Goal: Information Seeking & Learning: Learn about a topic

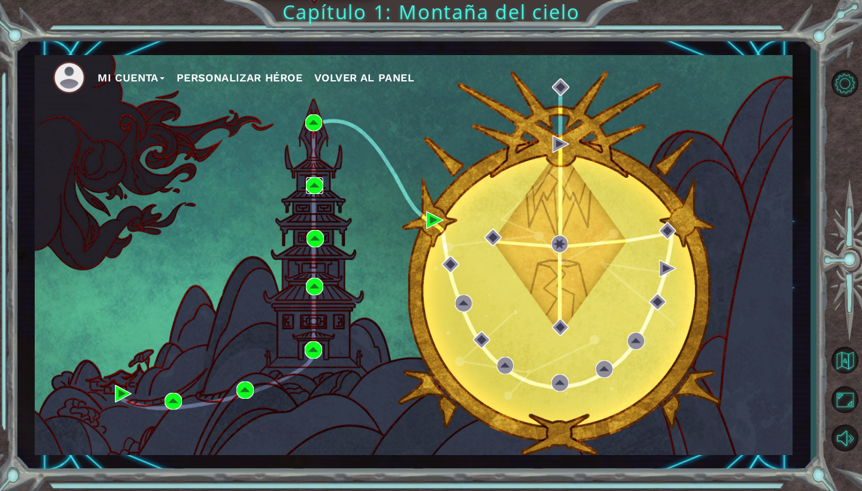
click at [314, 186] on img at bounding box center [314, 185] width 17 height 17
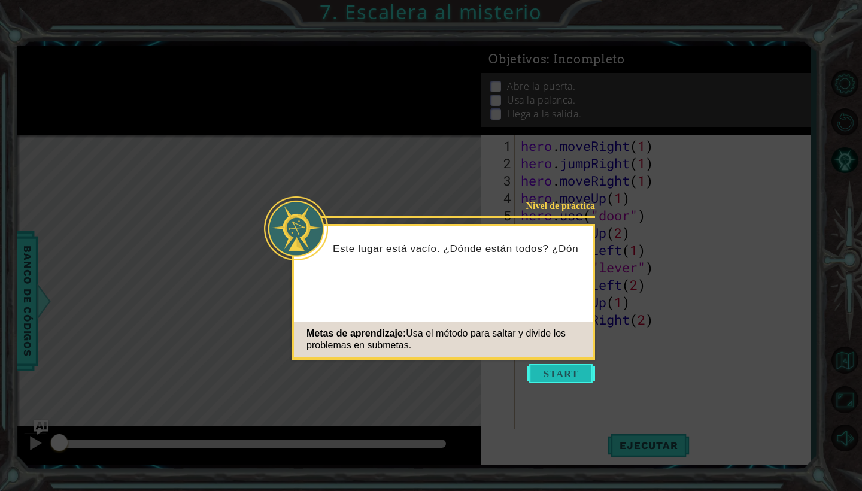
click at [548, 381] on button "Start" at bounding box center [561, 373] width 68 height 19
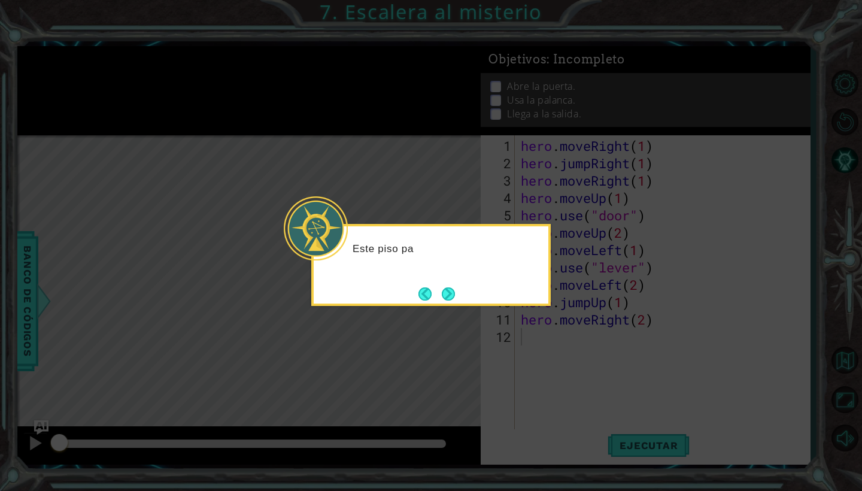
click at [458, 305] on div "Este piso pa" at bounding box center [430, 265] width 239 height 82
click at [455, 300] on button "Next" at bounding box center [448, 293] width 13 height 13
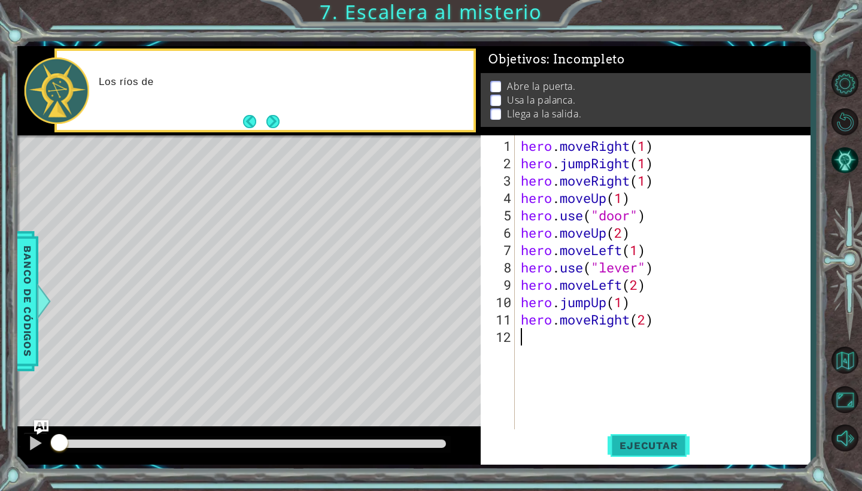
click at [657, 457] on button "Ejecutar" at bounding box center [648, 445] width 82 height 33
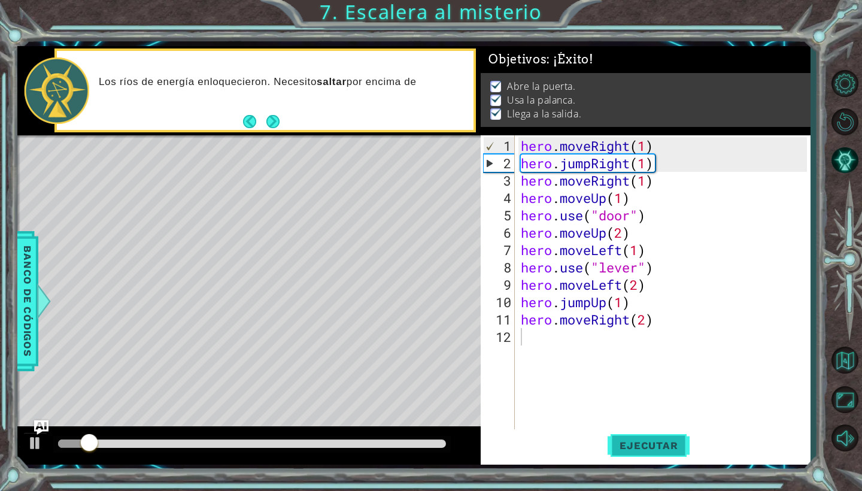
click at [650, 449] on span "Ejecutar" at bounding box center [648, 445] width 82 height 12
click at [638, 444] on span "Ejecutar" at bounding box center [648, 445] width 82 height 12
click at [279, 121] on button "Next" at bounding box center [272, 121] width 13 height 13
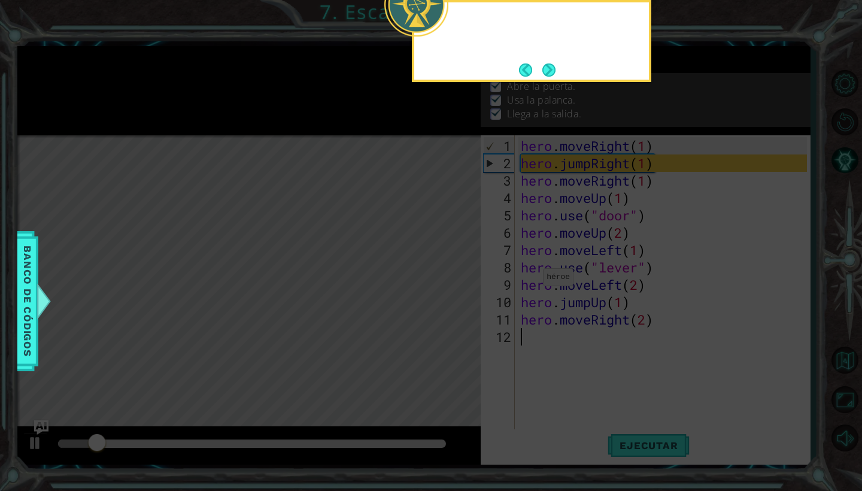
click at [279, 121] on icon at bounding box center [431, 245] width 862 height 491
click at [564, 78] on div "Puedo usar her" at bounding box center [531, 41] width 239 height 82
click at [555, 63] on button "Next" at bounding box center [548, 69] width 13 height 13
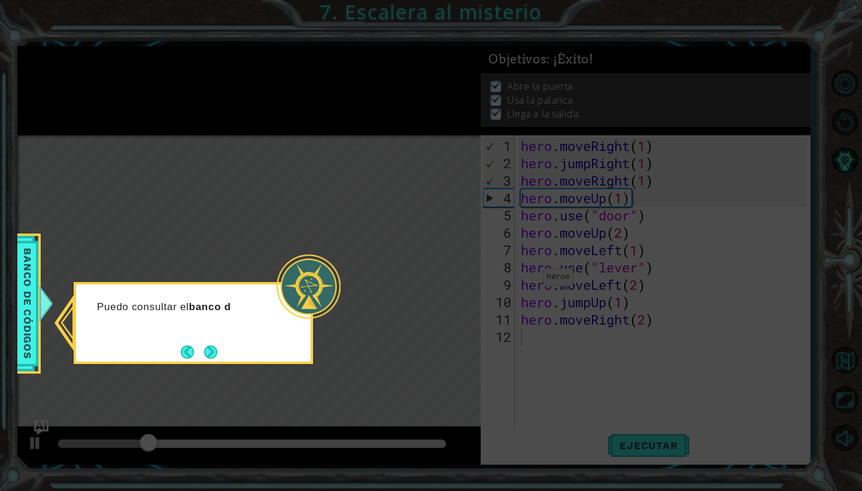
click at [210, 339] on div "Puedo consultar el banco d" at bounding box center [193, 323] width 239 height 82
click at [210, 352] on button "Next" at bounding box center [210, 351] width 13 height 13
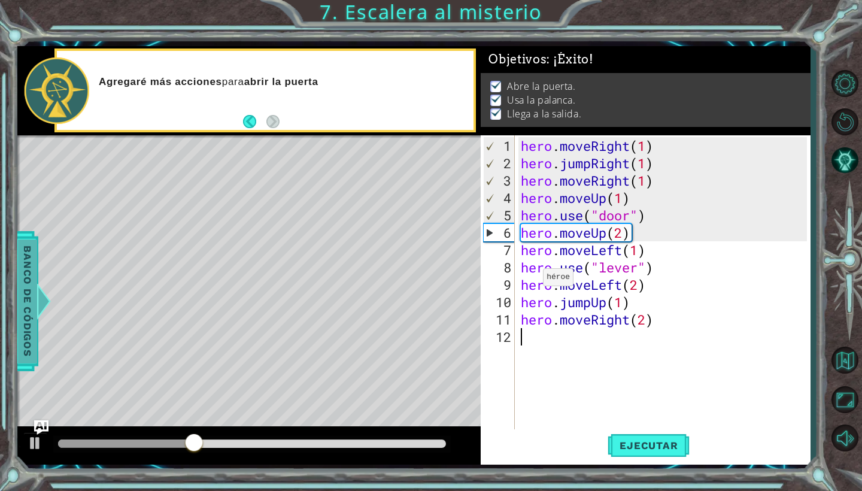
click at [25, 267] on span "Banco de códigos" at bounding box center [27, 301] width 19 height 124
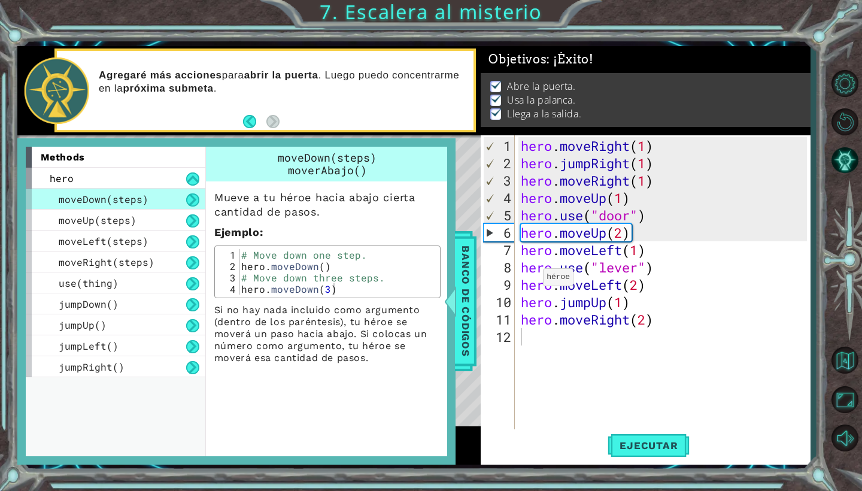
click at [442, 291] on div "Mueve a tu héroe hacia abajo cierta cantidad de pasos. Ejemplo : 1 2 3 4 # Move…" at bounding box center [327, 272] width 243 height 183
click at [450, 290] on div at bounding box center [449, 301] width 15 height 36
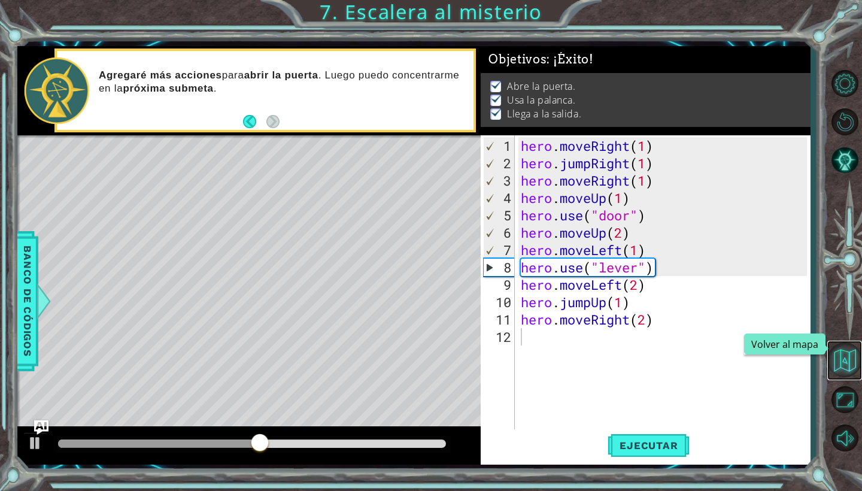
click at [832, 352] on button "Volver al mapa" at bounding box center [844, 359] width 35 height 35
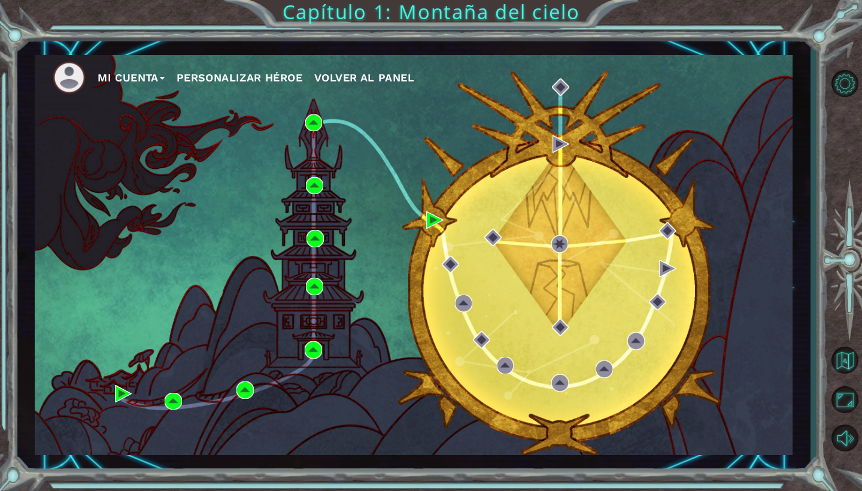
click at [309, 195] on div "Mi Cuenta Personalizar héroe Volver al panel" at bounding box center [414, 255] width 758 height 400
click at [311, 195] on div "Mi Cuenta Personalizar héroe Volver al panel" at bounding box center [414, 255] width 758 height 400
click at [315, 189] on img at bounding box center [314, 185] width 17 height 17
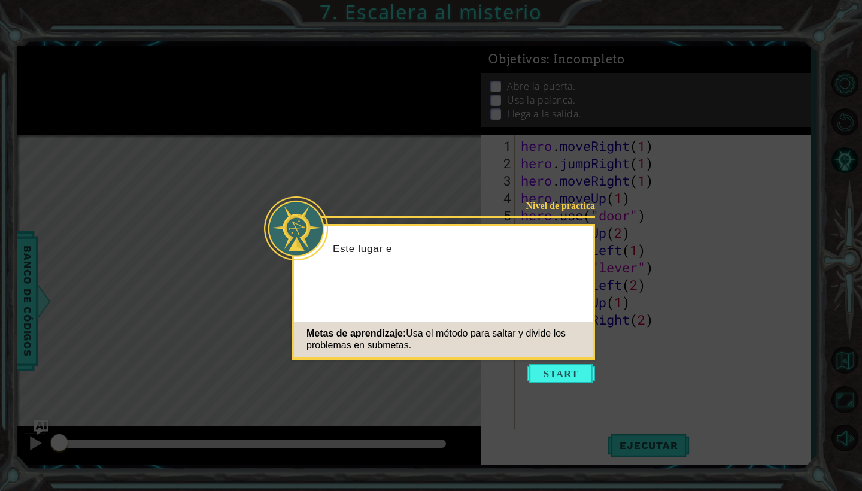
click at [567, 384] on icon at bounding box center [431, 245] width 862 height 491
click at [572, 379] on button "Start" at bounding box center [561, 373] width 68 height 19
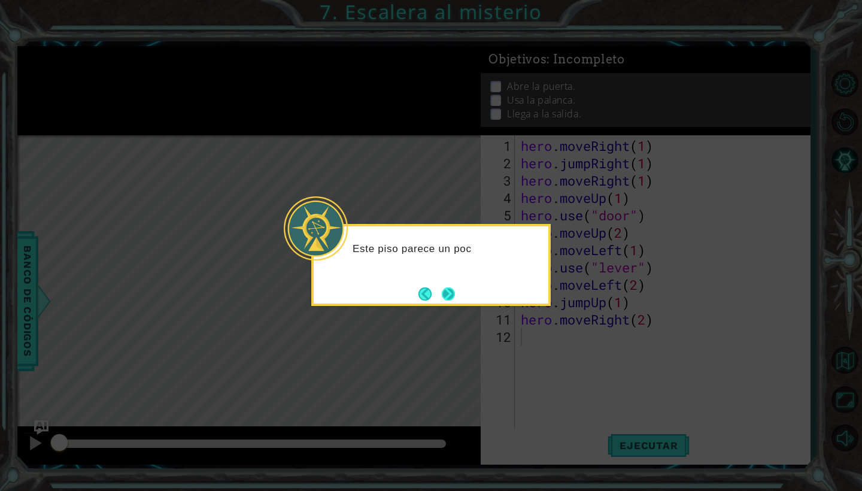
click at [442, 294] on button "Next" at bounding box center [448, 293] width 13 height 13
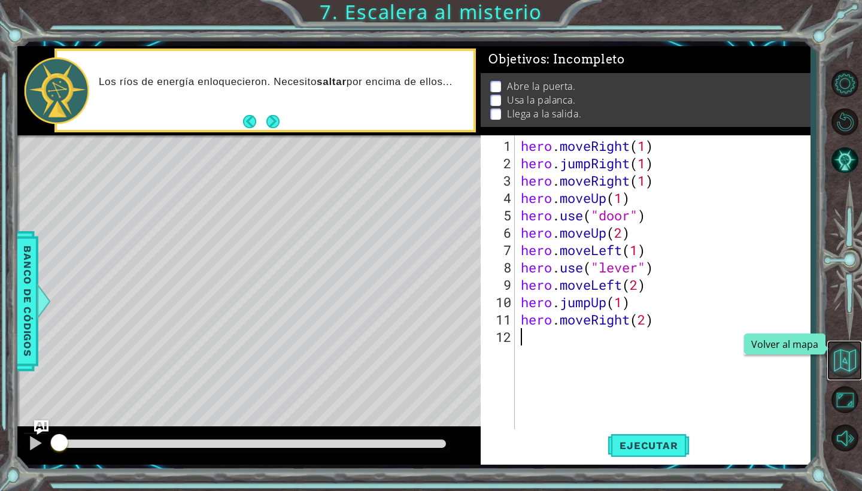
click at [858, 352] on button "Volver al mapa" at bounding box center [844, 359] width 35 height 35
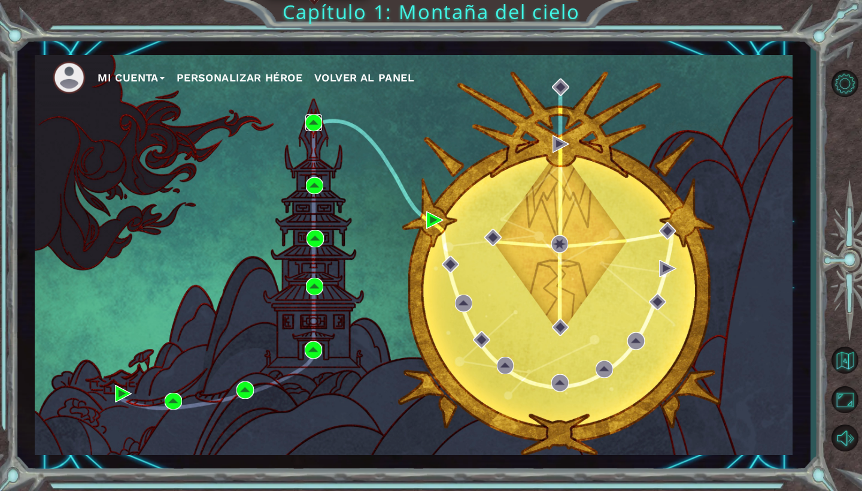
click at [312, 123] on img at bounding box center [313, 122] width 17 height 17
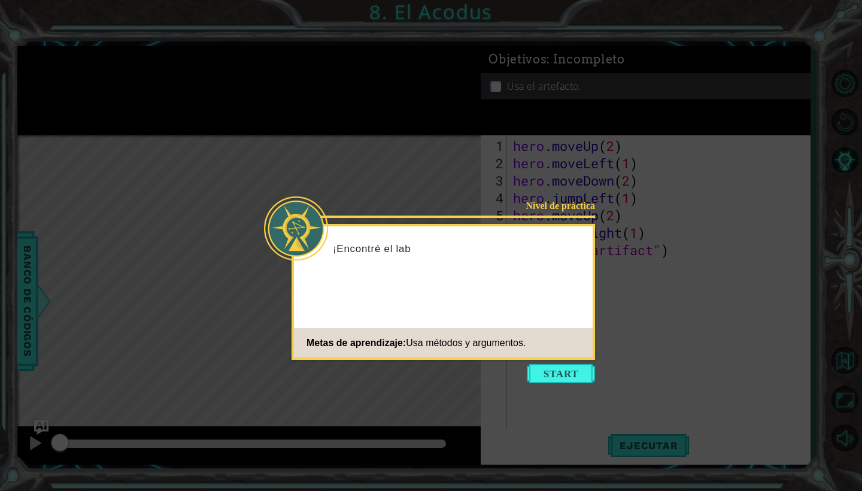
click at [578, 383] on icon at bounding box center [431, 245] width 862 height 491
click at [563, 374] on button "Start" at bounding box center [561, 373] width 68 height 19
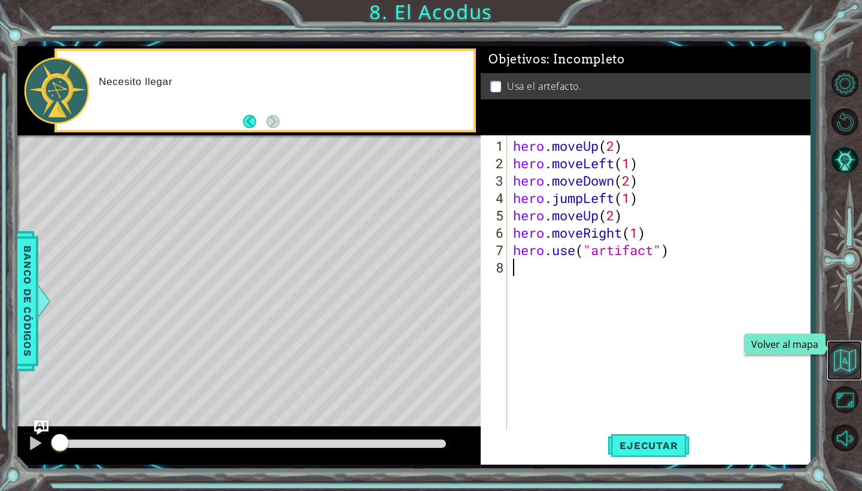
click at [846, 370] on button "Volver al mapa" at bounding box center [844, 359] width 35 height 35
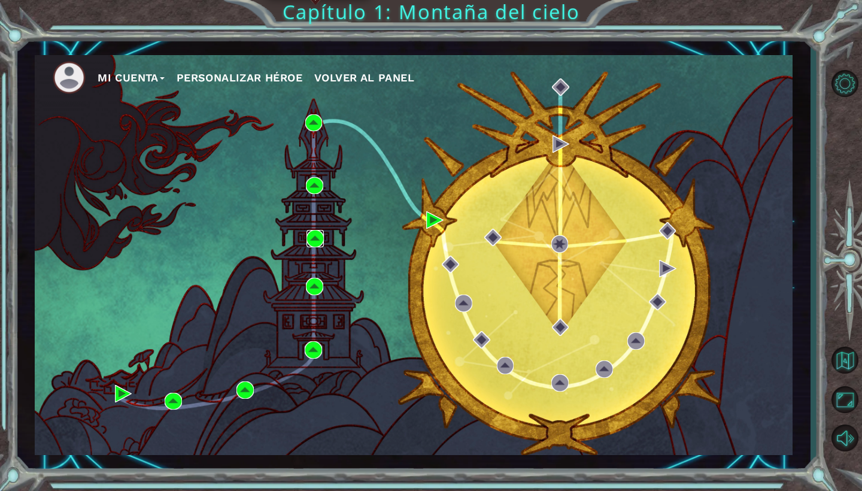
click at [317, 239] on img at bounding box center [314, 238] width 17 height 17
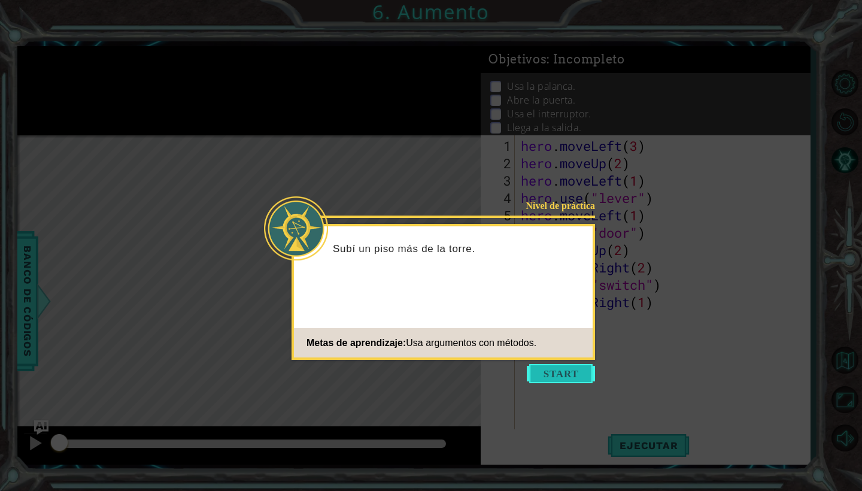
click at [536, 372] on button "Start" at bounding box center [561, 373] width 68 height 19
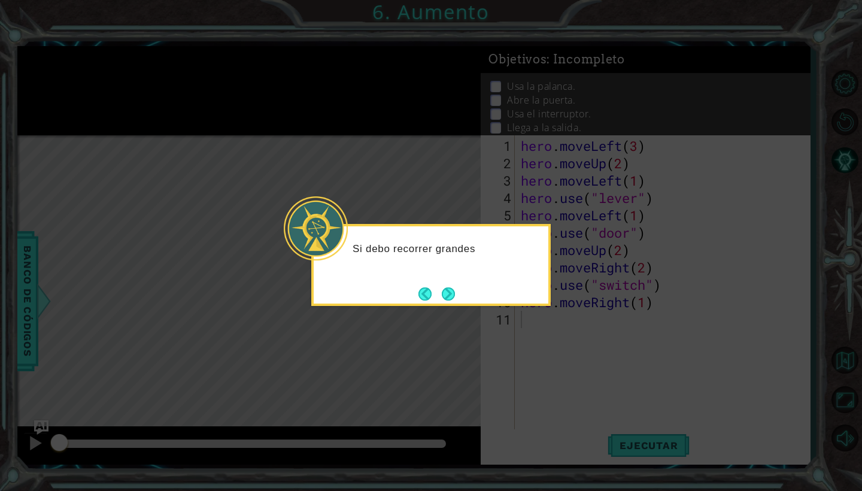
click at [316, 57] on icon at bounding box center [431, 245] width 862 height 491
click at [455, 282] on div "Si debo recorrer grandes distancias, hay formas m" at bounding box center [431, 261] width 235 height 60
click at [452, 285] on footer at bounding box center [436, 294] width 37 height 18
click at [463, 301] on div "Si debo recorrer grandes distancias, hay formas más sencillas de hacer" at bounding box center [430, 265] width 239 height 82
click at [448, 298] on button "Next" at bounding box center [448, 293] width 13 height 13
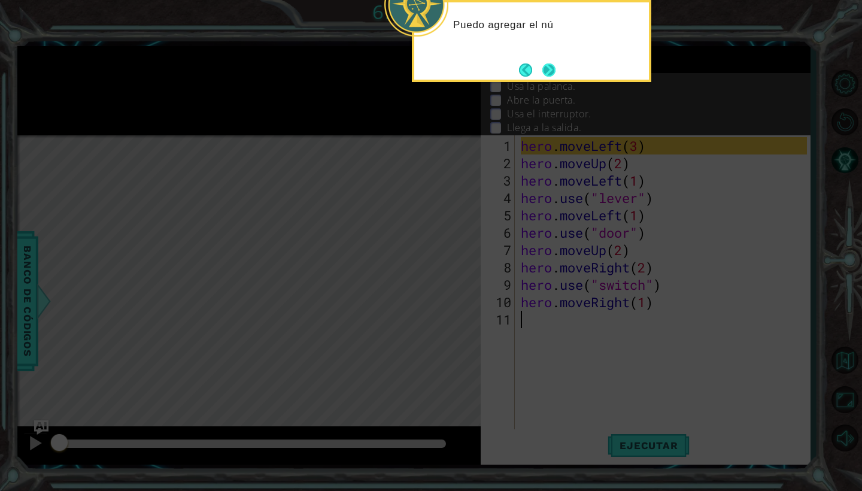
click at [545, 73] on button "Next" at bounding box center [548, 69] width 13 height 13
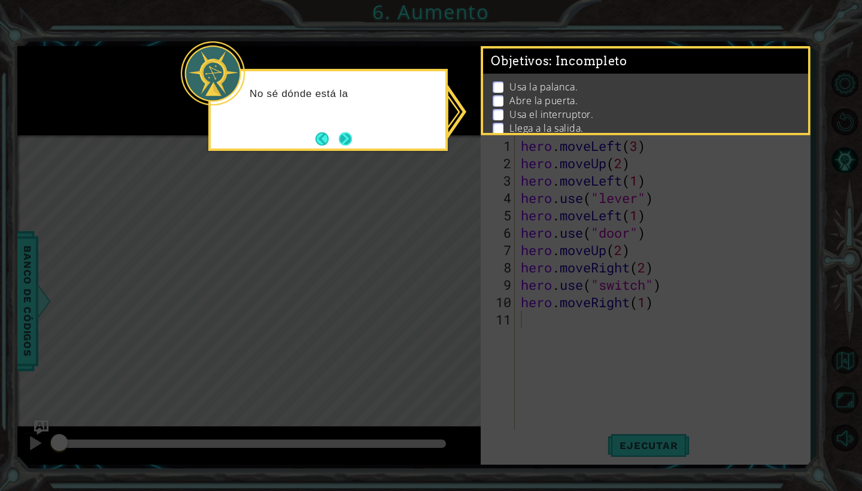
click at [350, 142] on button "Next" at bounding box center [345, 138] width 13 height 13
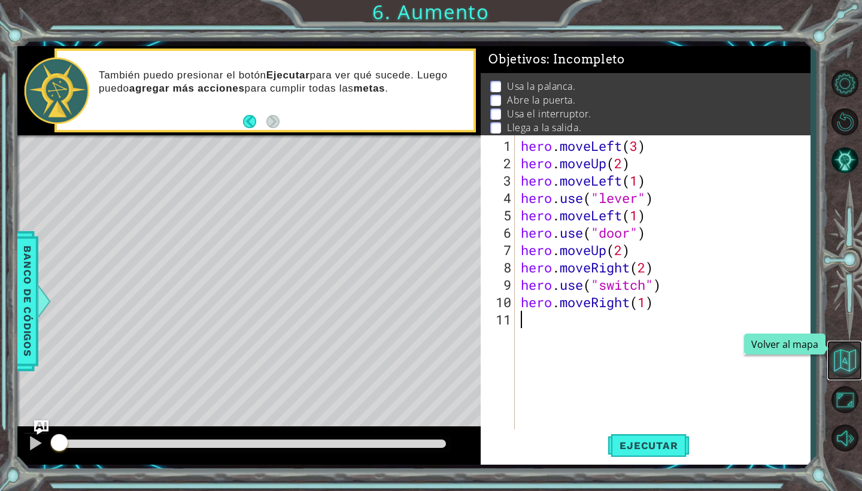
click at [848, 356] on button "Volver al mapa" at bounding box center [844, 359] width 35 height 35
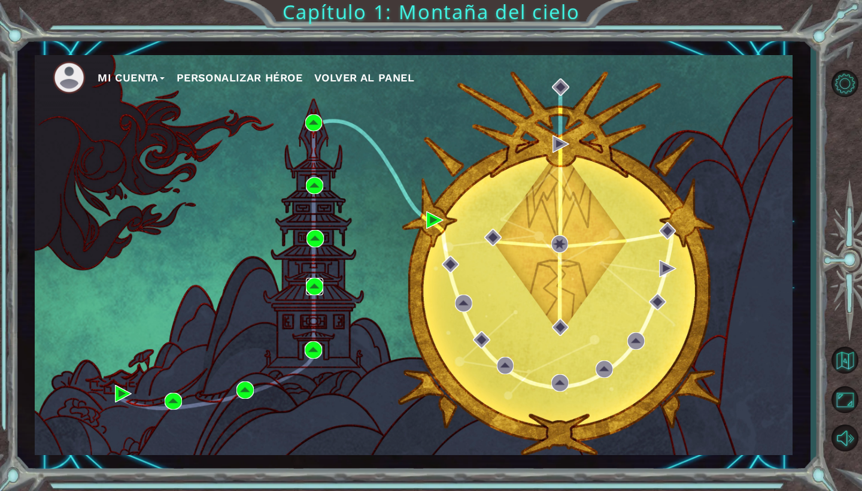
click at [315, 291] on img at bounding box center [314, 286] width 17 height 17
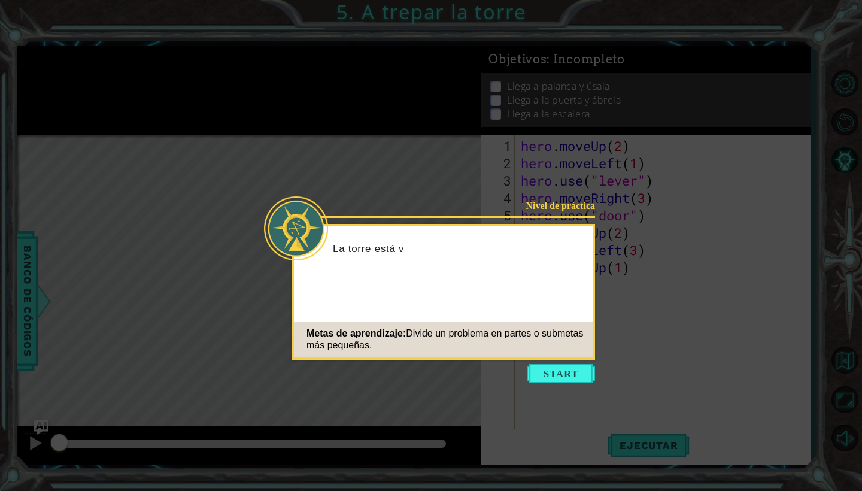
click at [563, 354] on div "Metas de aprendizaje: Divide un problema en partes o submetas más pequeñas." at bounding box center [443, 339] width 299 height 36
click at [575, 375] on button "Start" at bounding box center [561, 373] width 68 height 19
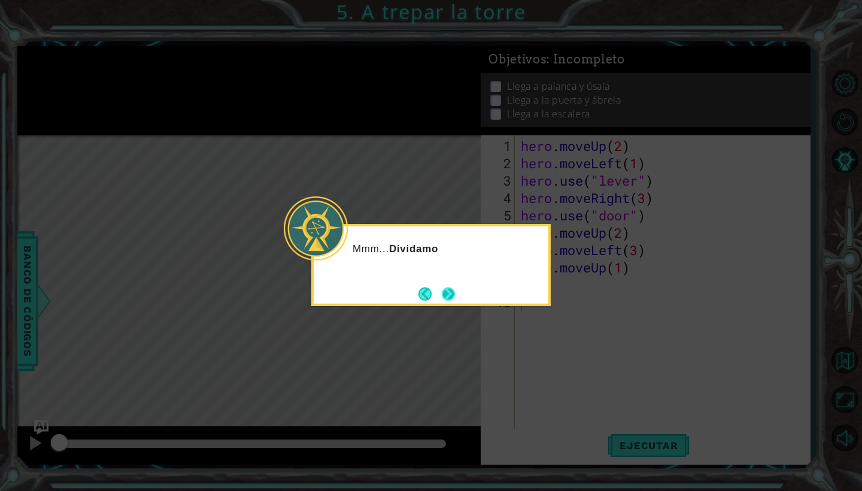
click at [449, 297] on button "Next" at bounding box center [448, 293] width 13 height 13
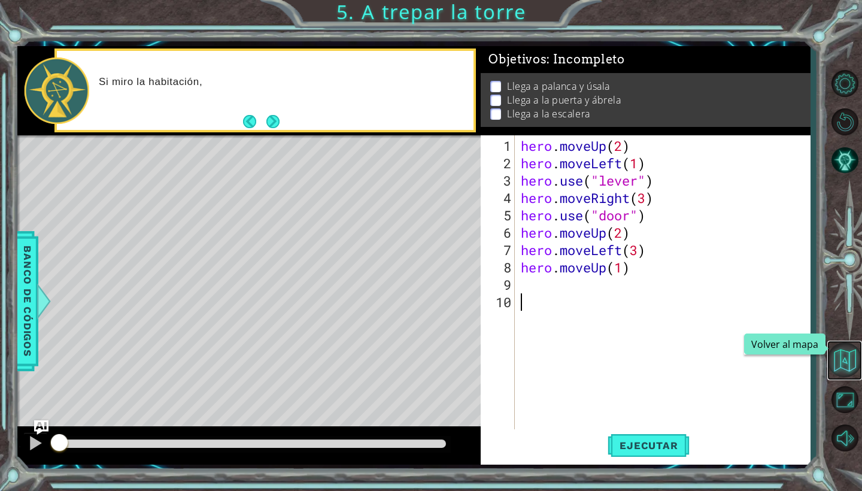
click at [858, 363] on button "Volver al mapa" at bounding box center [844, 359] width 35 height 35
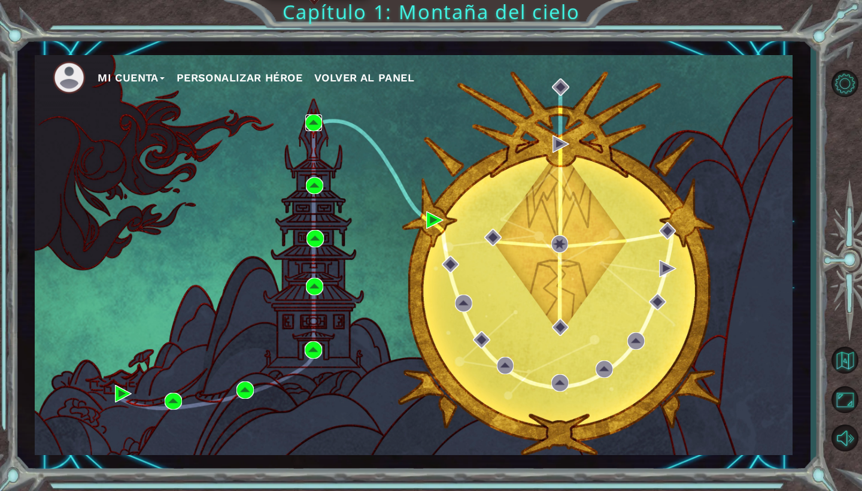
click at [314, 123] on img at bounding box center [313, 122] width 17 height 17
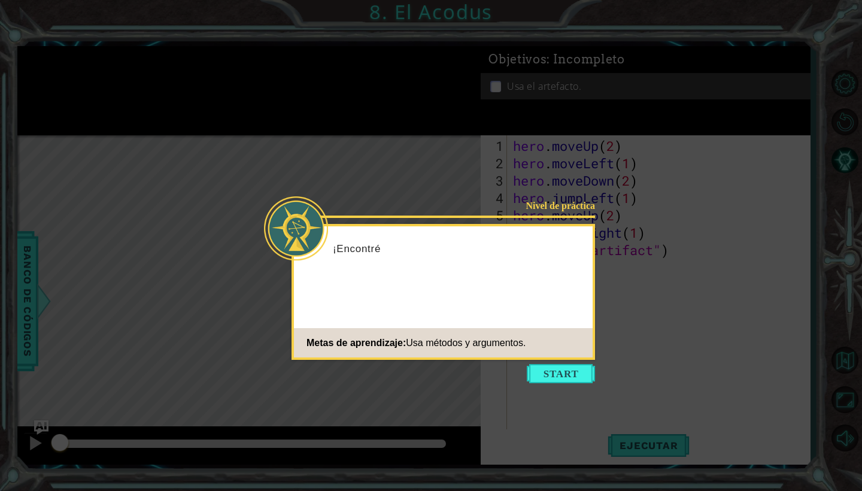
click at [592, 358] on div "Nivel de práctica ¡Encontré Metas de aprendizaje: Usa métodos y argumentos." at bounding box center [442, 292] width 303 height 136
click at [582, 387] on icon at bounding box center [431, 245] width 862 height 491
click at [582, 375] on button "Start" at bounding box center [561, 373] width 68 height 19
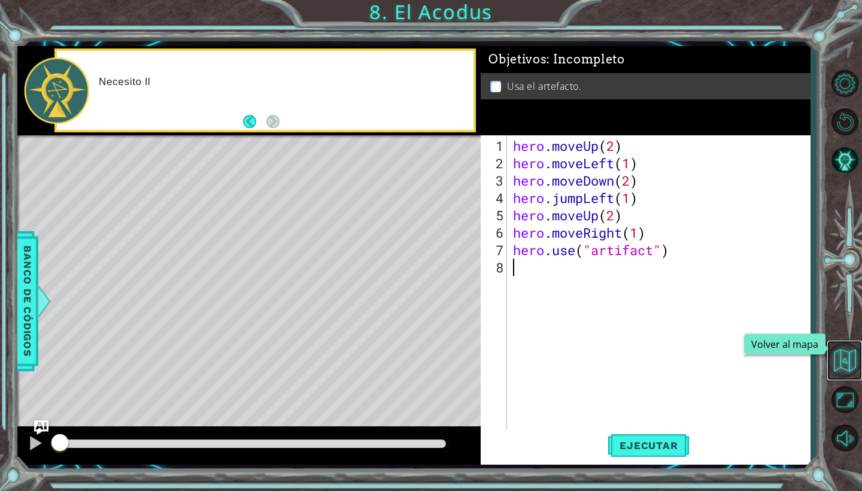
click at [844, 368] on button "Volver al mapa" at bounding box center [844, 359] width 35 height 35
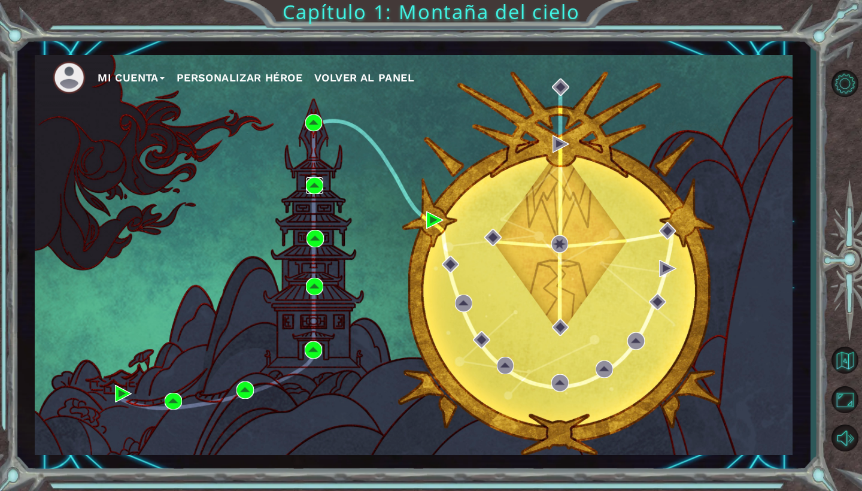
click at [322, 182] on img at bounding box center [314, 185] width 17 height 17
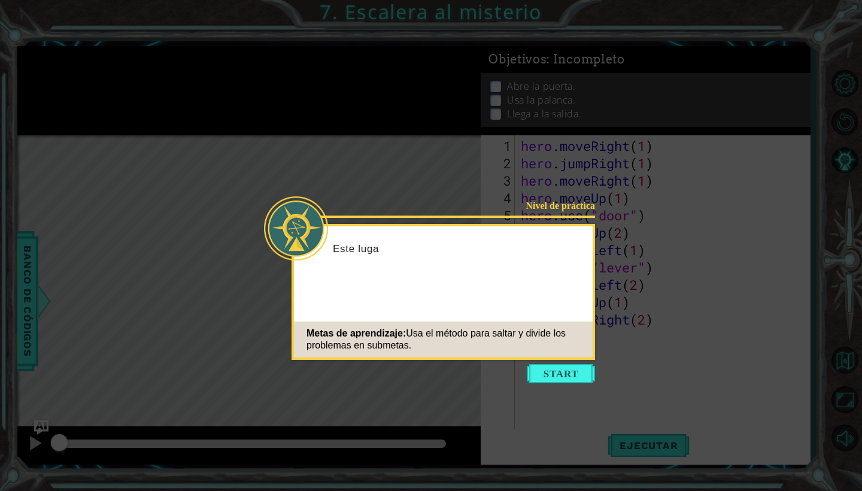
click at [539, 351] on div "Metas de aprendizaje: Usa el método para saltar y divide los problemas en subme…" at bounding box center [443, 339] width 299 height 36
drag, startPoint x: 560, startPoint y: 378, endPoint x: 557, endPoint y: 372, distance: 6.2
click at [560, 378] on button "Start" at bounding box center [561, 373] width 68 height 19
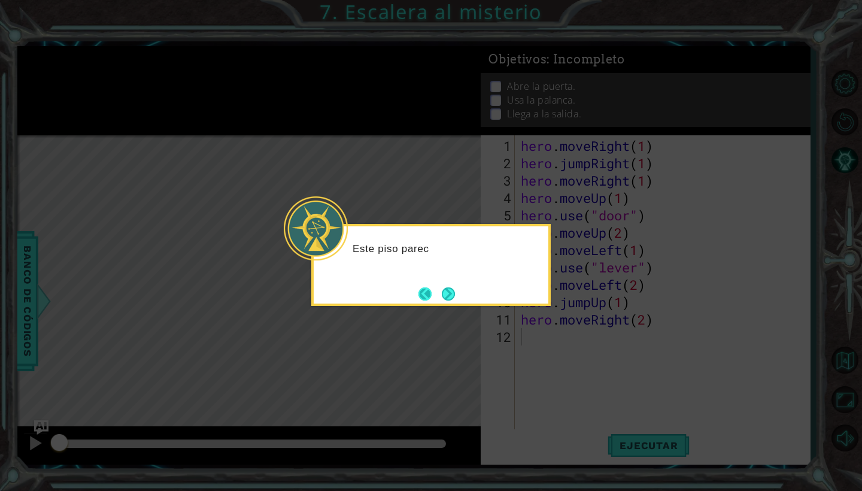
click at [433, 296] on button "Back" at bounding box center [429, 293] width 23 height 13
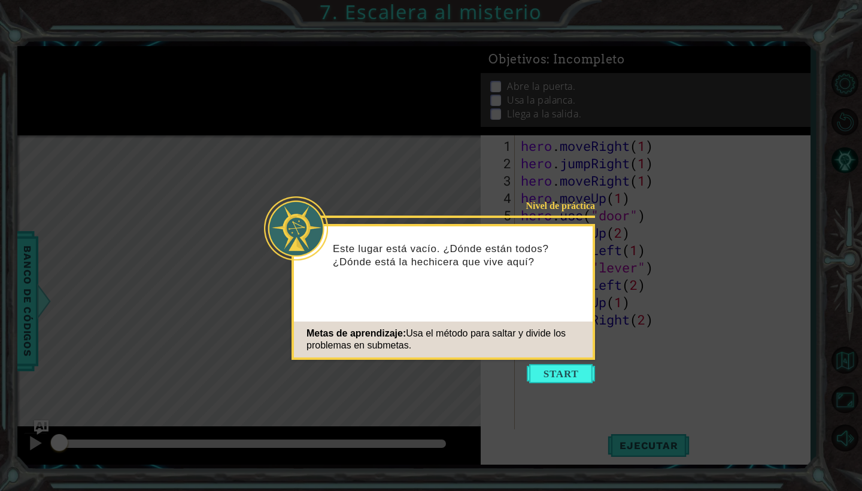
click at [452, 292] on div "Nivel de práctica Este lugar está vacío. ¿Dónde están todos? ¿Dónde está la hec…" at bounding box center [442, 292] width 303 height 136
click at [561, 372] on button "Start" at bounding box center [561, 373] width 68 height 19
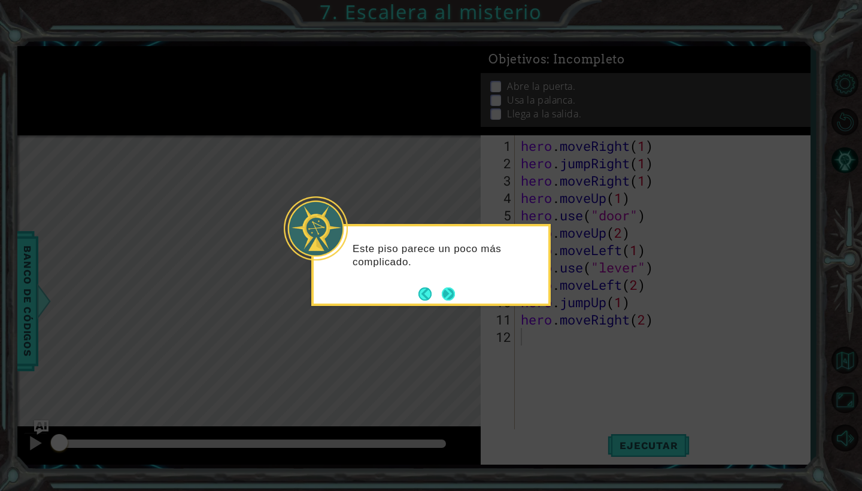
click at [452, 299] on button "Next" at bounding box center [449, 294] width 14 height 14
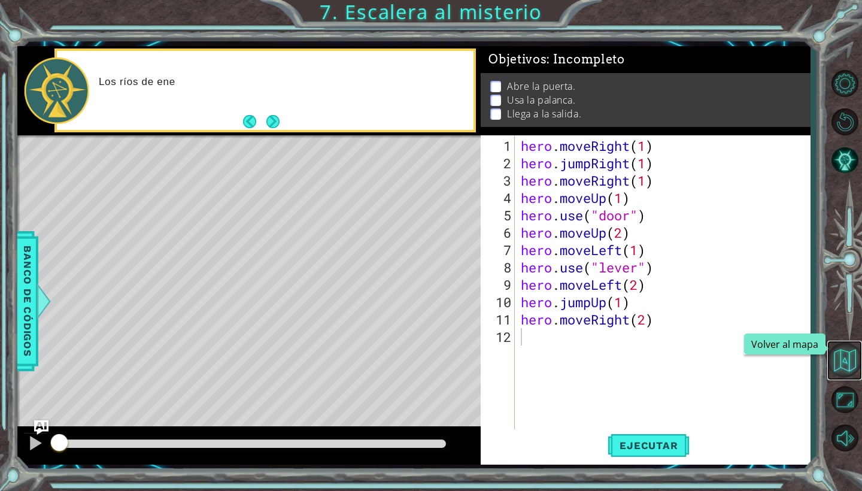
click at [848, 359] on button "Volver al mapa" at bounding box center [844, 359] width 35 height 35
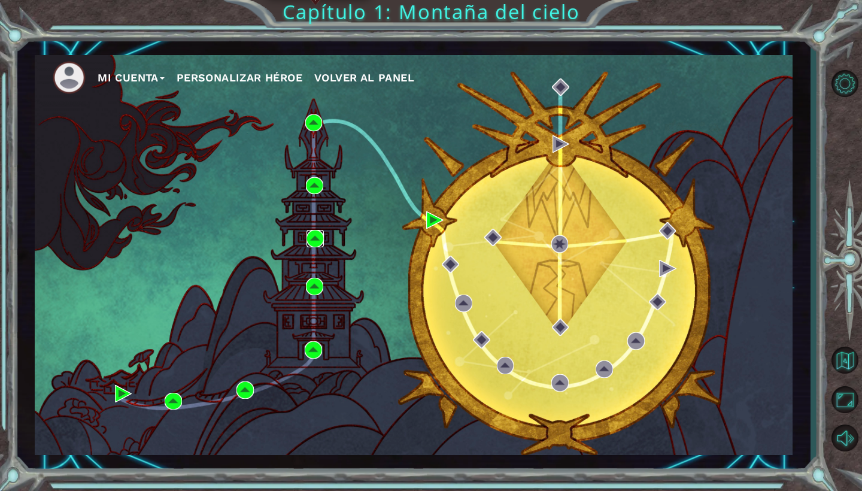
click at [312, 236] on img at bounding box center [314, 238] width 17 height 17
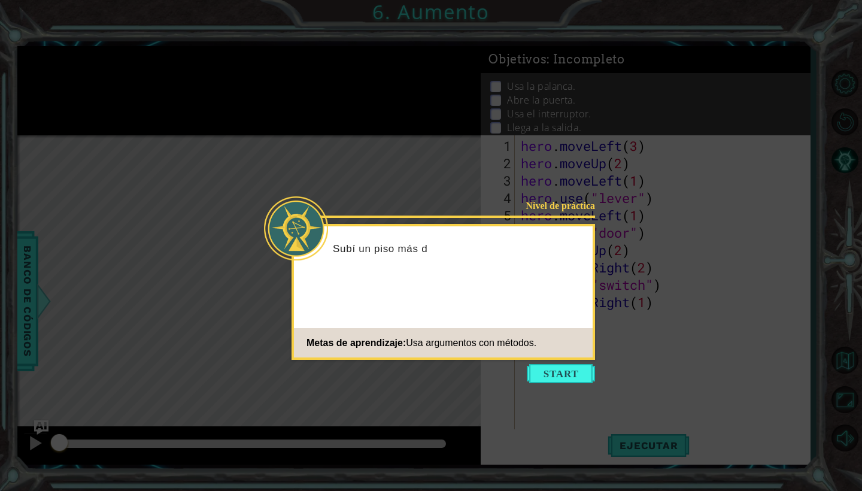
click at [557, 363] on icon at bounding box center [431, 245] width 862 height 491
click at [557, 371] on button "Start" at bounding box center [561, 373] width 68 height 19
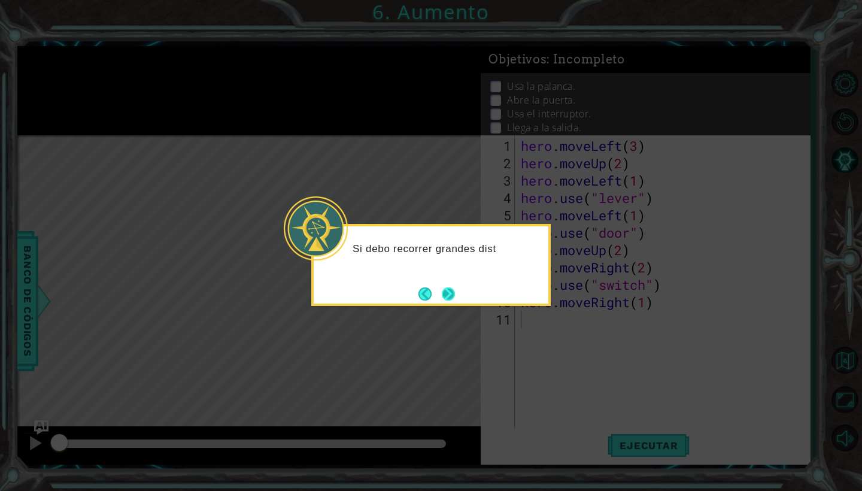
click at [452, 296] on button "Next" at bounding box center [448, 293] width 13 height 13
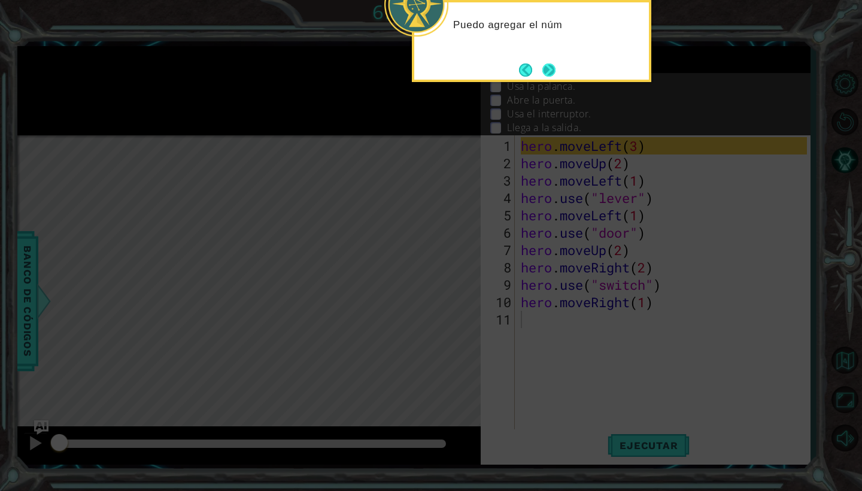
click at [543, 75] on button "Next" at bounding box center [548, 69] width 13 height 13
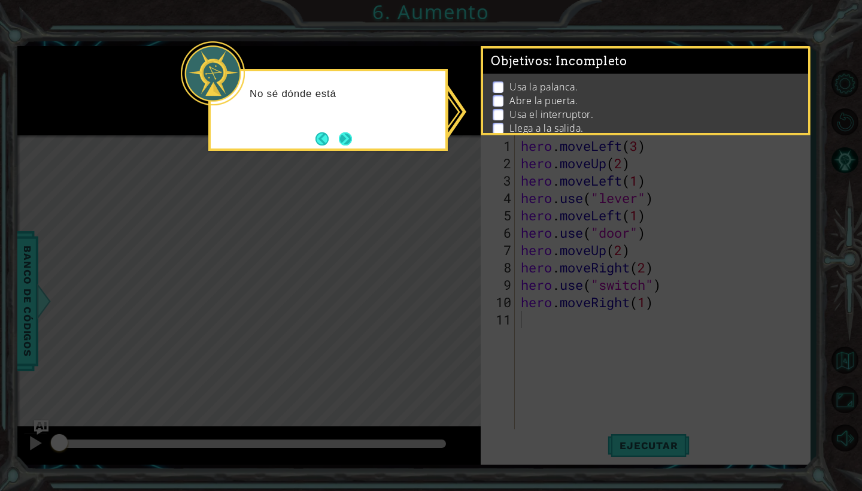
click at [349, 135] on button "Next" at bounding box center [345, 138] width 13 height 13
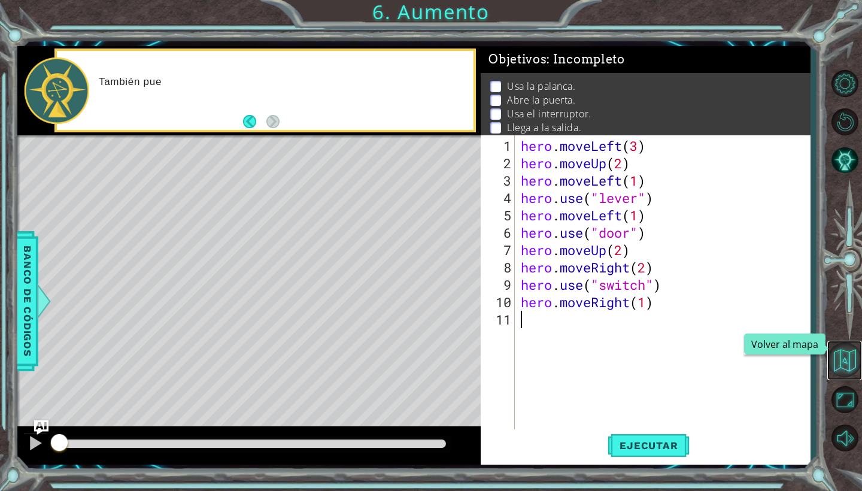
click at [837, 368] on button "Volver al mapa" at bounding box center [844, 359] width 35 height 35
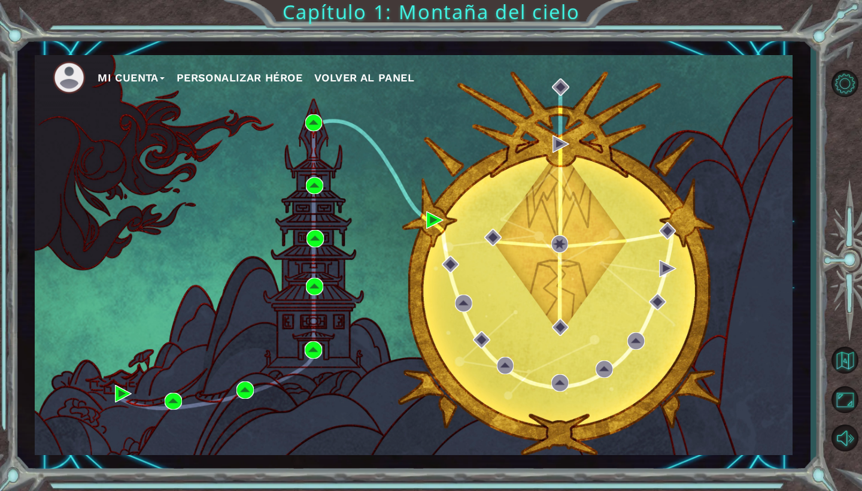
click at [436, 205] on div "Mi Cuenta Personalizar héroe Volver al panel" at bounding box center [414, 255] width 758 height 400
click at [426, 221] on img at bounding box center [434, 219] width 17 height 17
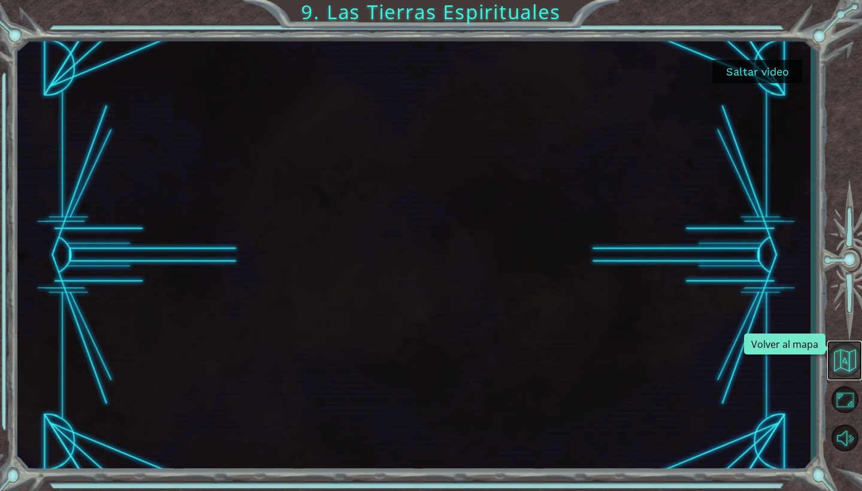
click at [853, 364] on button "Volver al mapa" at bounding box center [844, 359] width 35 height 35
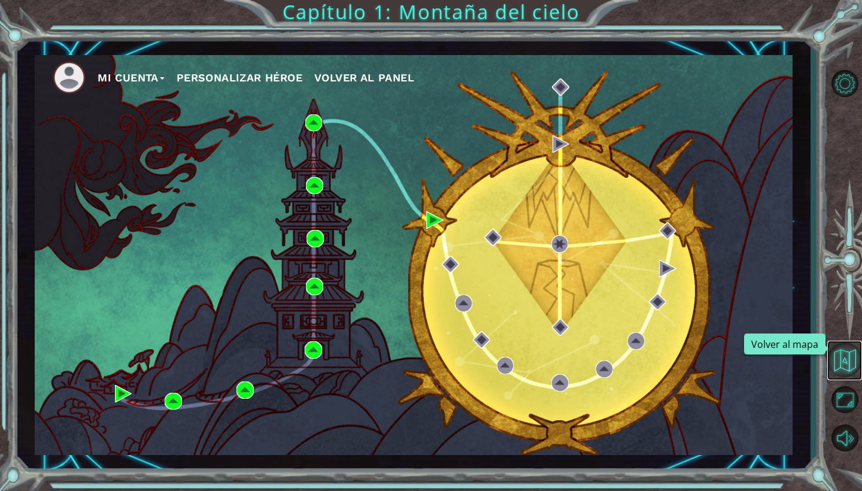
click at [854, 363] on button "Volver al mapa" at bounding box center [844, 359] width 35 height 35
click at [853, 366] on button "Volver al mapa" at bounding box center [844, 359] width 35 height 35
click at [437, 275] on div "Mi Cuenta Personalizar héroe Volver al panel" at bounding box center [414, 255] width 758 height 400
click at [463, 253] on div "Mi Cuenta Personalizar héroe Volver al panel" at bounding box center [414, 255] width 758 height 400
click at [344, 77] on span "Volver al panel" at bounding box center [364, 77] width 100 height 13
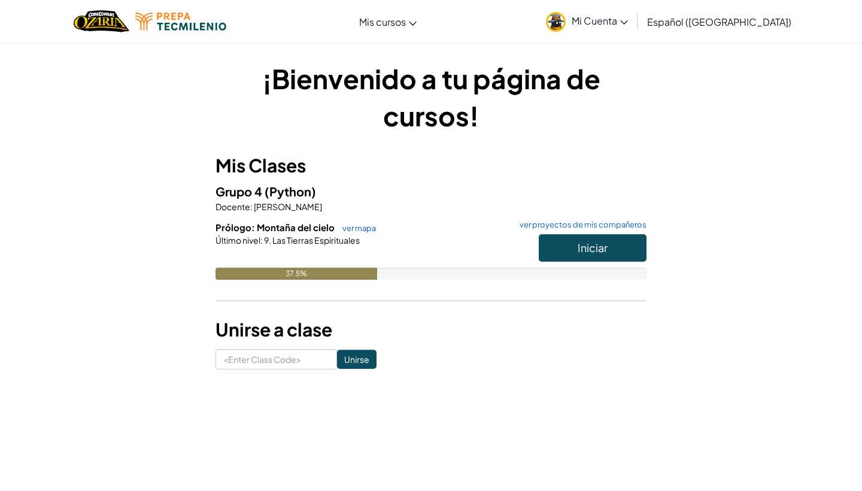
click at [576, 238] on button "Iniciar" at bounding box center [593, 248] width 108 height 28
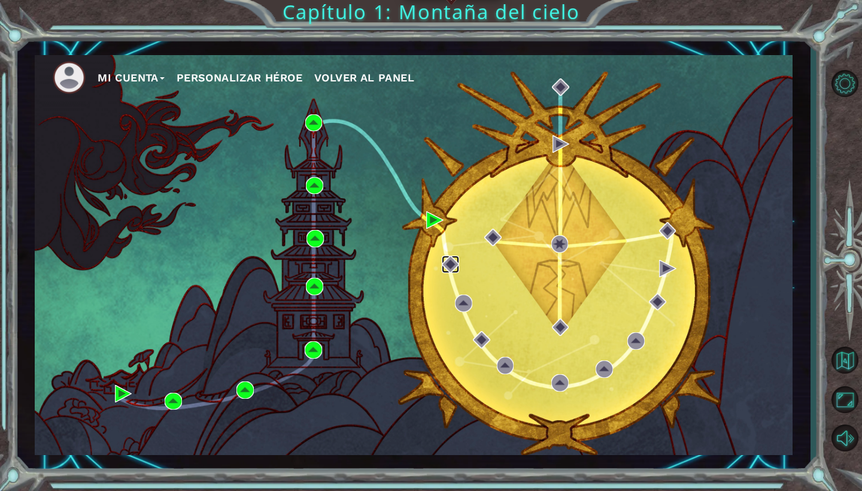
click at [453, 261] on img at bounding box center [450, 264] width 17 height 17
click at [436, 224] on img at bounding box center [434, 219] width 17 height 17
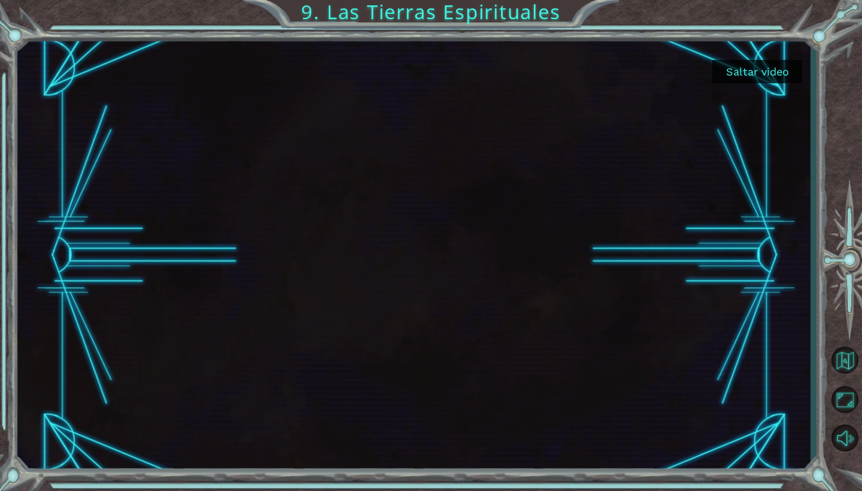
click at [759, 69] on button "Saltar video" at bounding box center [757, 71] width 90 height 23
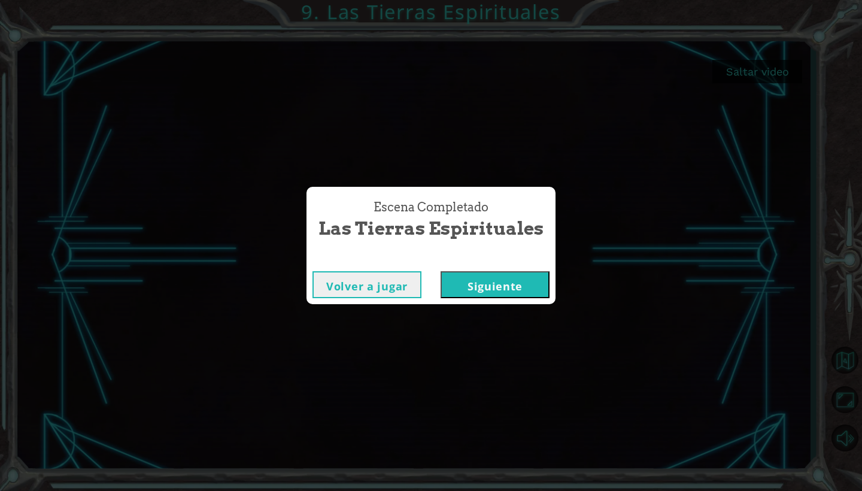
click at [513, 291] on button "Siguiente" at bounding box center [494, 284] width 109 height 27
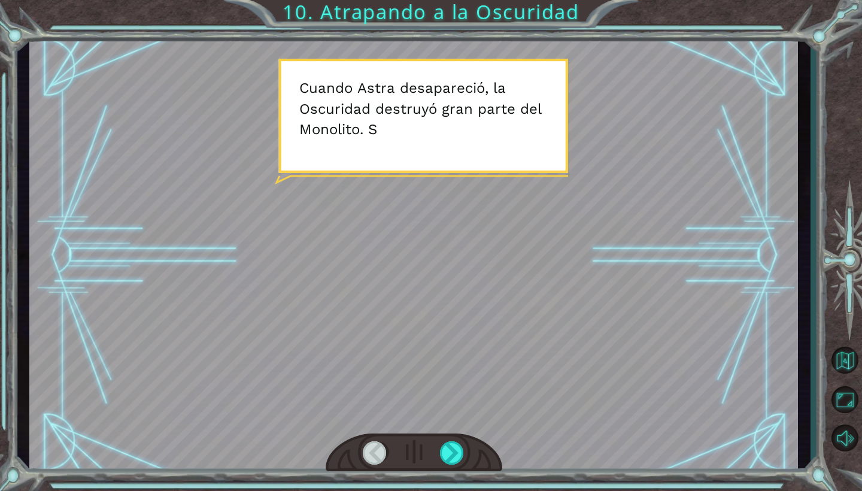
click at [376, 454] on div at bounding box center [375, 452] width 25 height 23
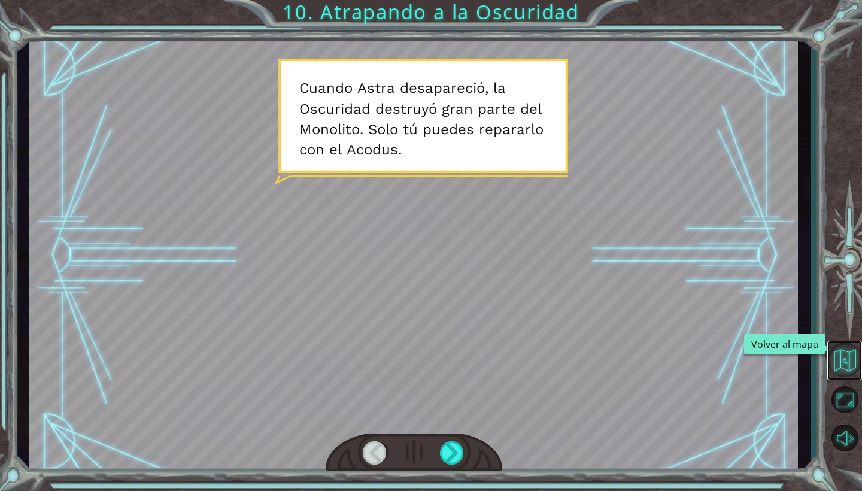
click at [850, 363] on button "Volver al mapa" at bounding box center [844, 359] width 35 height 35
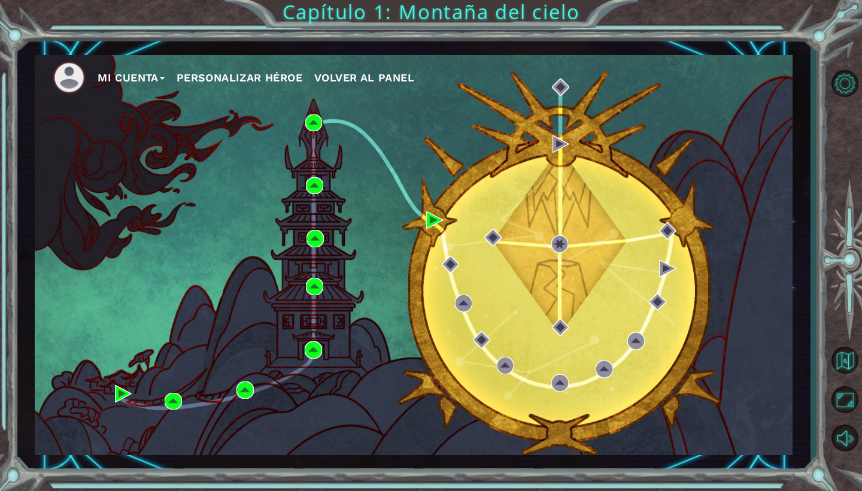
click at [451, 253] on div "Mi Cuenta Personalizar héroe Volver al panel" at bounding box center [414, 255] width 758 height 400
click at [449, 257] on img at bounding box center [450, 264] width 17 height 17
click at [431, 217] on img at bounding box center [434, 219] width 17 height 17
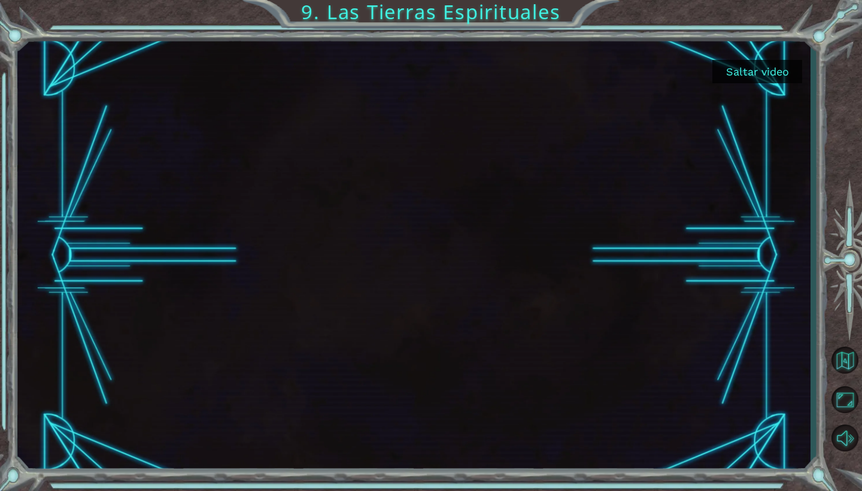
click at [740, 77] on button "Saltar video" at bounding box center [757, 71] width 90 height 23
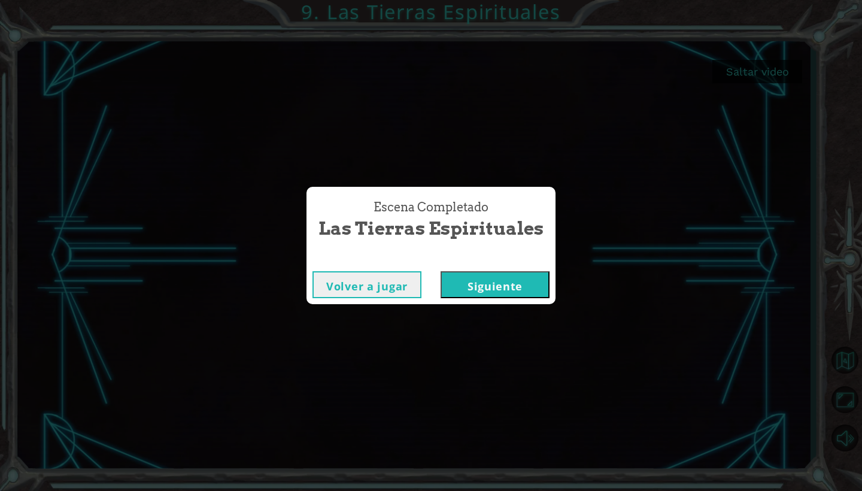
click at [482, 275] on button "Siguiente" at bounding box center [494, 284] width 109 height 27
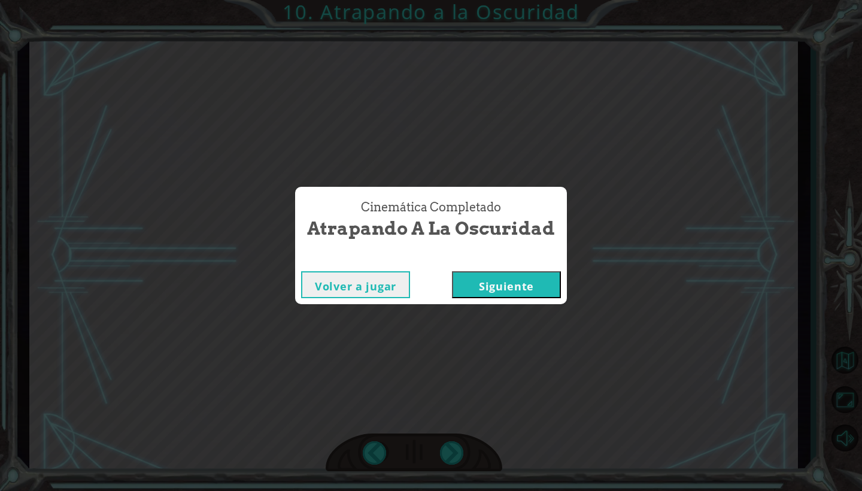
click at [491, 285] on button "Siguiente" at bounding box center [506, 284] width 109 height 27
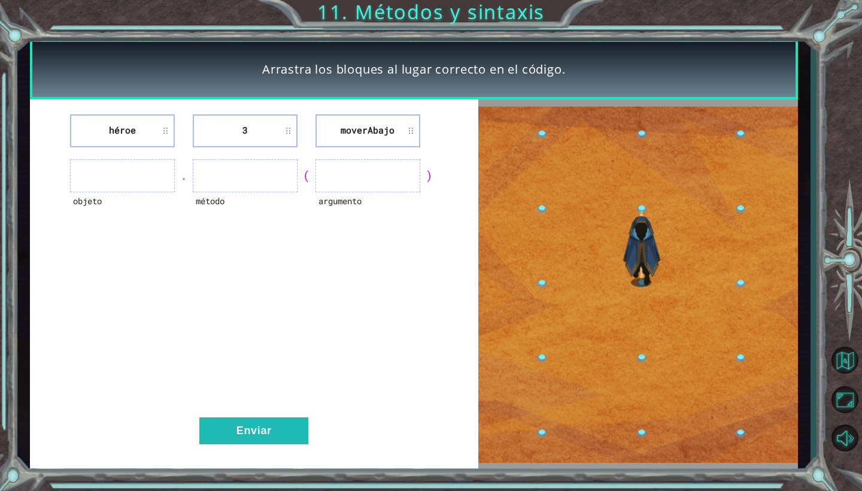
click at [275, 139] on li "3" at bounding box center [245, 130] width 105 height 33
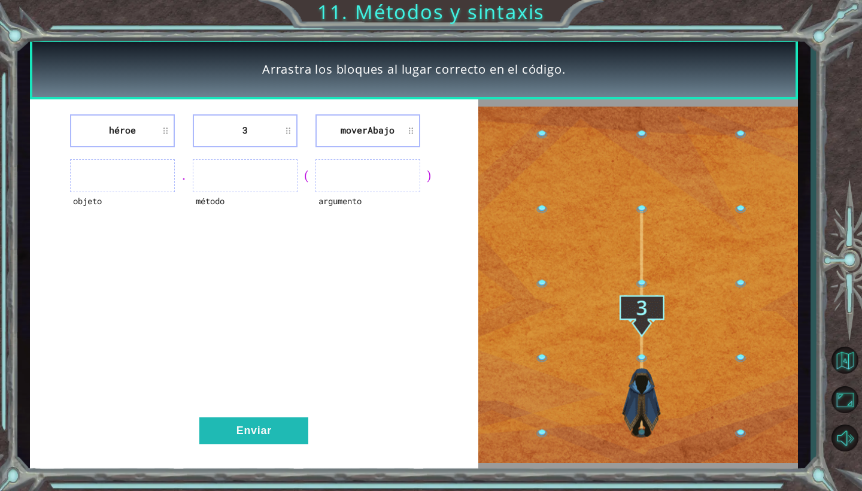
click at [145, 171] on ul at bounding box center [122, 175] width 105 height 33
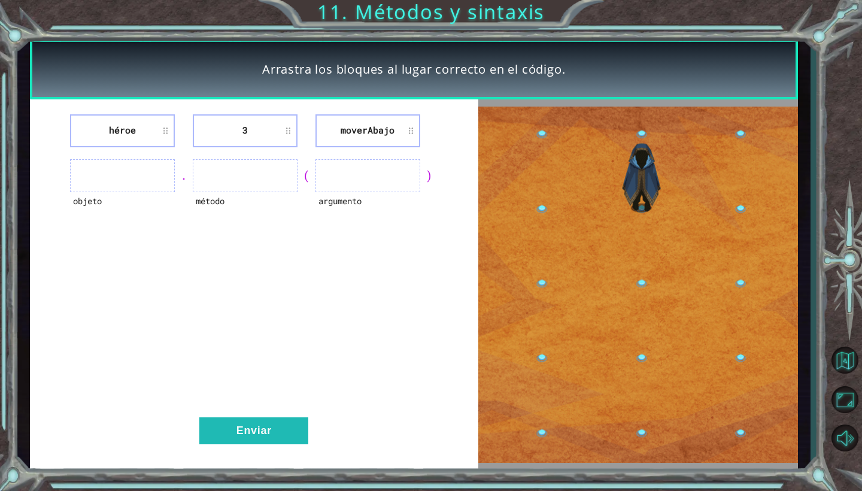
click at [133, 164] on ul at bounding box center [122, 175] width 105 height 33
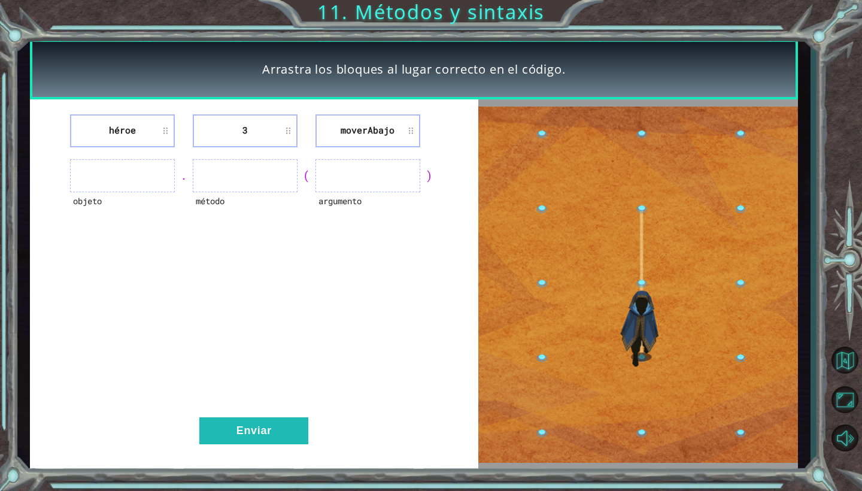
click at [133, 165] on ul at bounding box center [122, 175] width 105 height 33
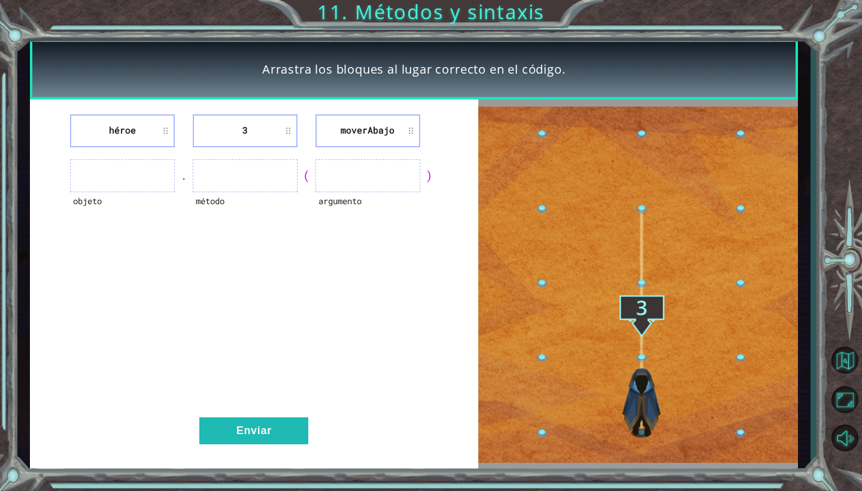
click at [132, 176] on ul at bounding box center [122, 175] width 105 height 33
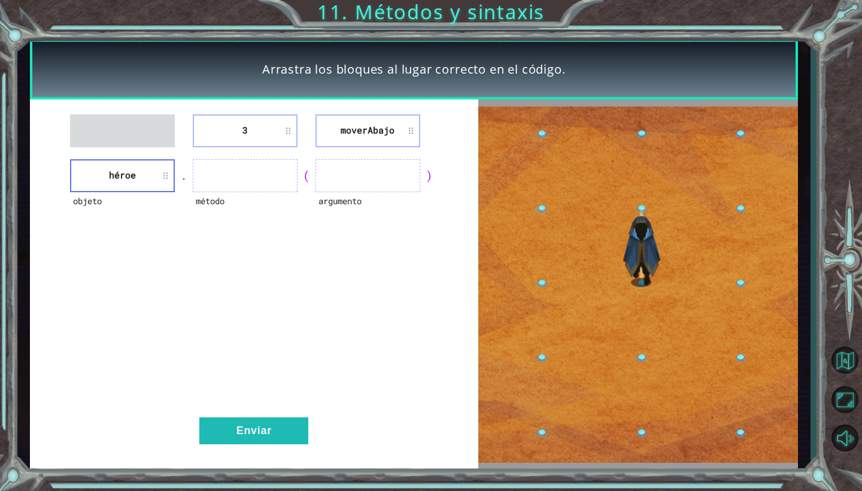
drag, startPoint x: 241, startPoint y: 127, endPoint x: 349, endPoint y: 168, distance: 115.7
click at [349, 168] on div "3 moverAbajo objeto héroe . método ( argumento ) Enviar" at bounding box center [254, 284] width 448 height 371
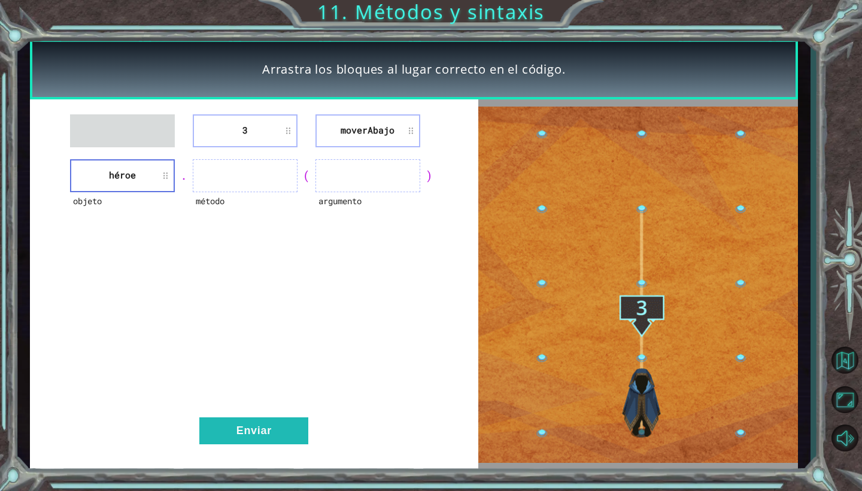
click at [288, 138] on li "3" at bounding box center [245, 130] width 105 height 33
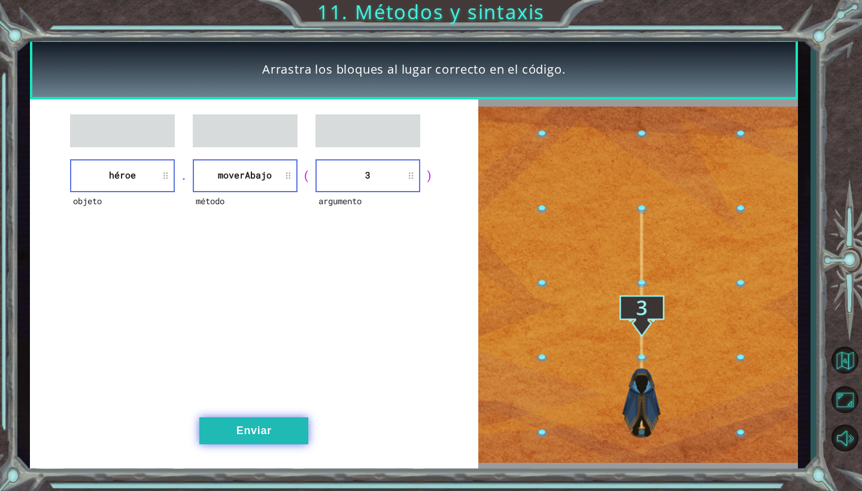
click at [260, 425] on button "Enviar" at bounding box center [253, 430] width 109 height 27
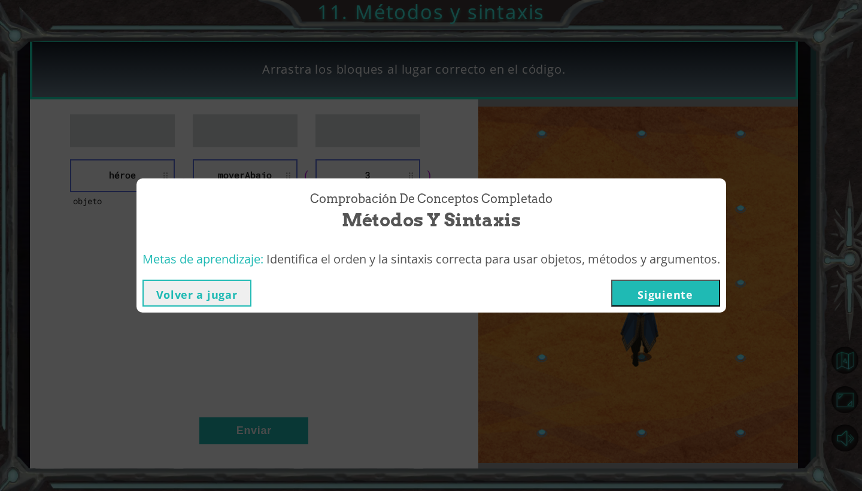
click at [648, 293] on button "Siguiente" at bounding box center [665, 292] width 109 height 27
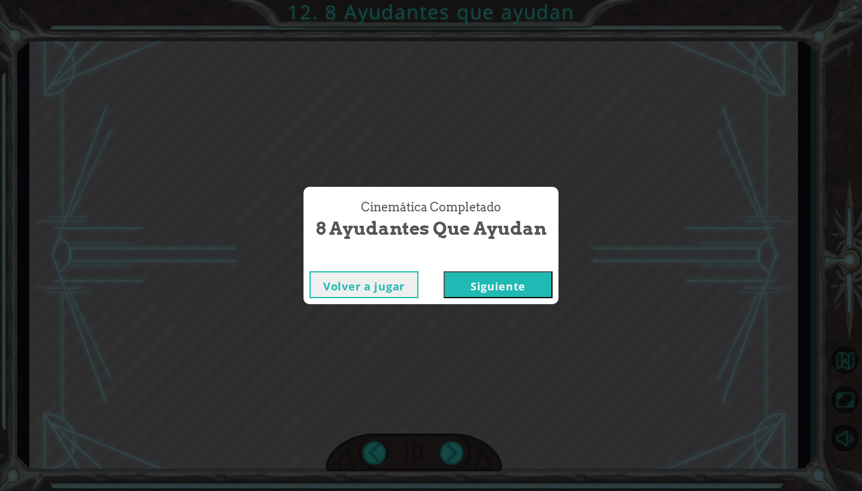
click at [484, 279] on button "Siguiente" at bounding box center [497, 284] width 109 height 27
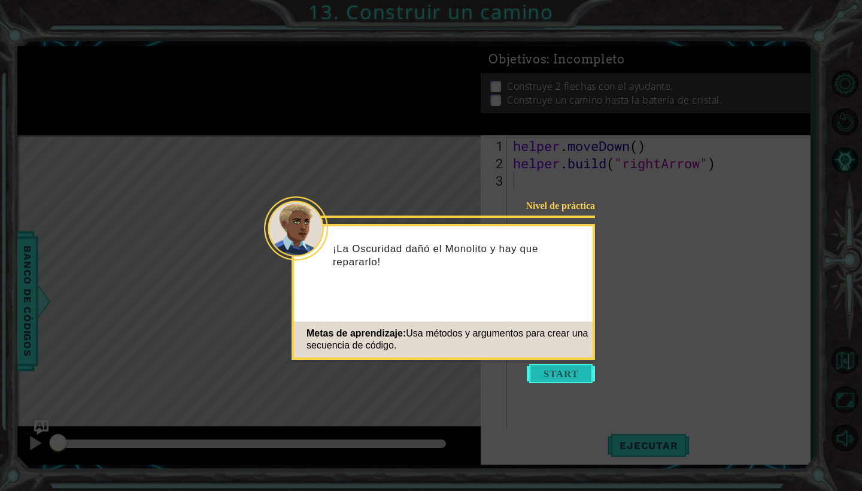
click at [564, 372] on button "Start" at bounding box center [561, 373] width 68 height 19
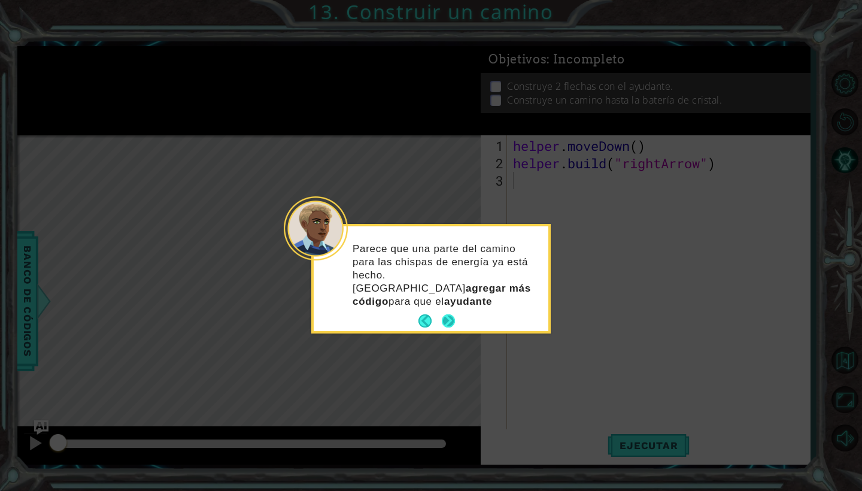
click at [449, 289] on p "Parece que una parte del camino para las chispas de energía ya está hecho. Debe…" at bounding box center [445, 275] width 187 height 66
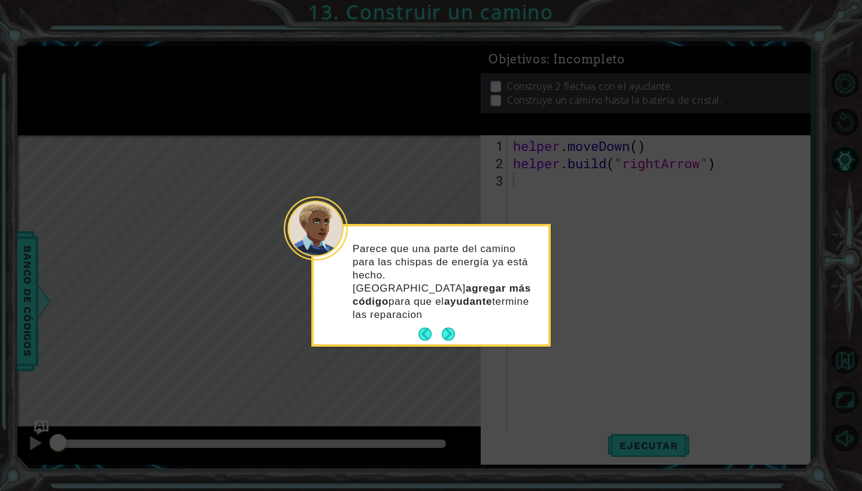
click at [449, 303] on p "Parece que una parte del camino para las chispas de energía ya está hecho. Debe…" at bounding box center [445, 282] width 187 height 80
click at [449, 329] on footer at bounding box center [436, 334] width 37 height 18
click at [455, 302] on p "Parece que una parte del camino para las chispas de energía ya está hecho. Debe…" at bounding box center [445, 282] width 187 height 80
click at [448, 327] on button "Next" at bounding box center [448, 333] width 13 height 13
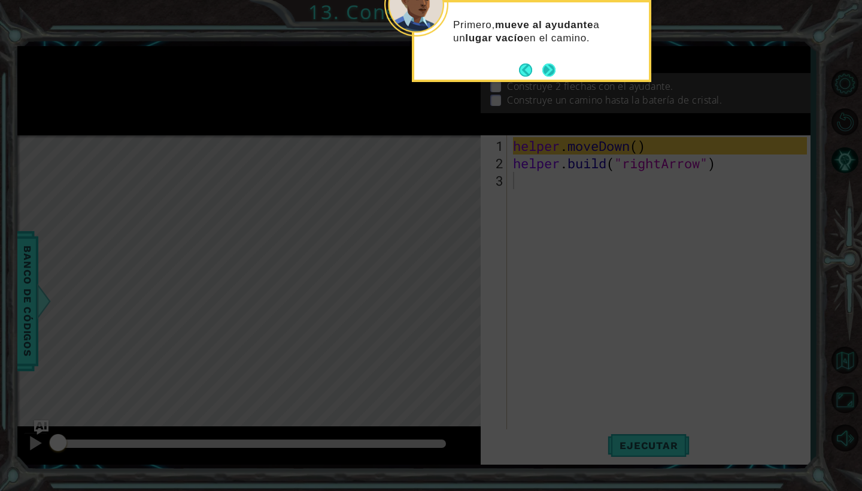
click at [551, 73] on button "Next" at bounding box center [548, 69] width 13 height 13
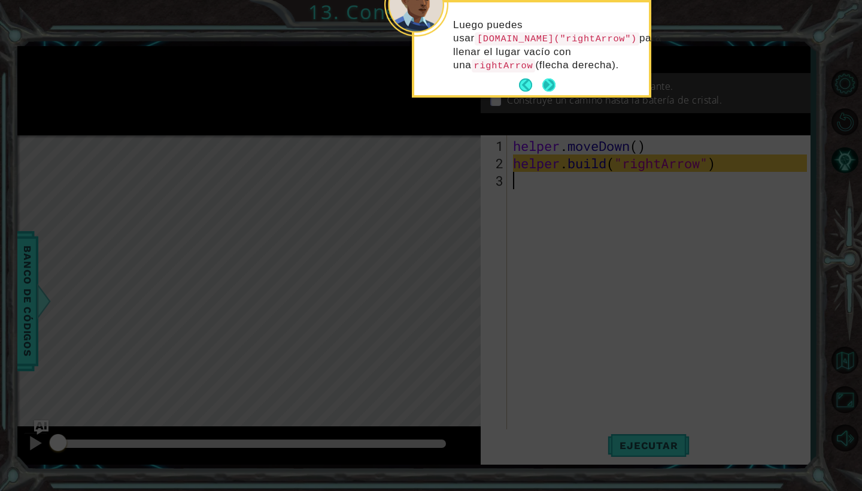
click at [551, 82] on button "Next" at bounding box center [548, 84] width 13 height 13
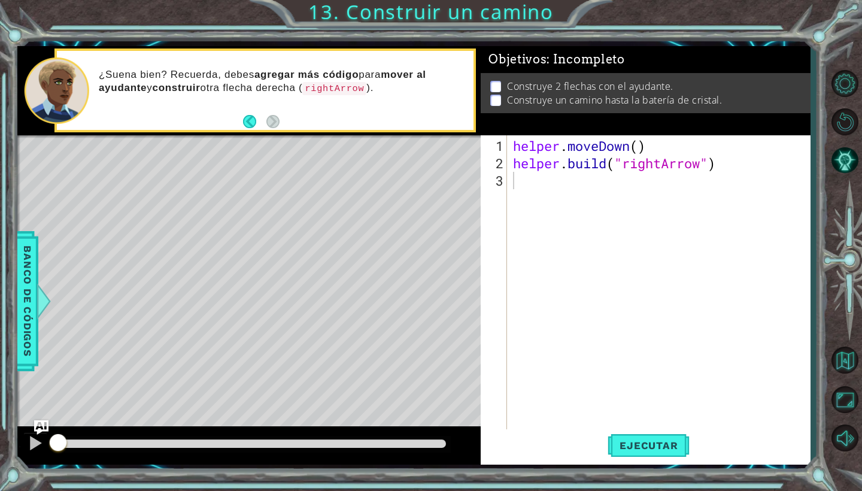
click at [305, 112] on div "¿Suena bien? Recuerda, debes agregar más código para mover al ayudante y constr…" at bounding box center [281, 90] width 383 height 56
click at [545, 180] on div "helper . moveDown ( ) helper . build ( "rightArrow" )" at bounding box center [661, 302] width 302 height 330
click at [642, 187] on div "helper . moveDown ( ) helper . build ( "rightArrow" )" at bounding box center [661, 302] width 302 height 330
click at [636, 150] on div "helper . moveDown ( ) helper . build ( "rightArrow" )" at bounding box center [661, 302] width 302 height 330
type textarea "helper.moveDown(1)"
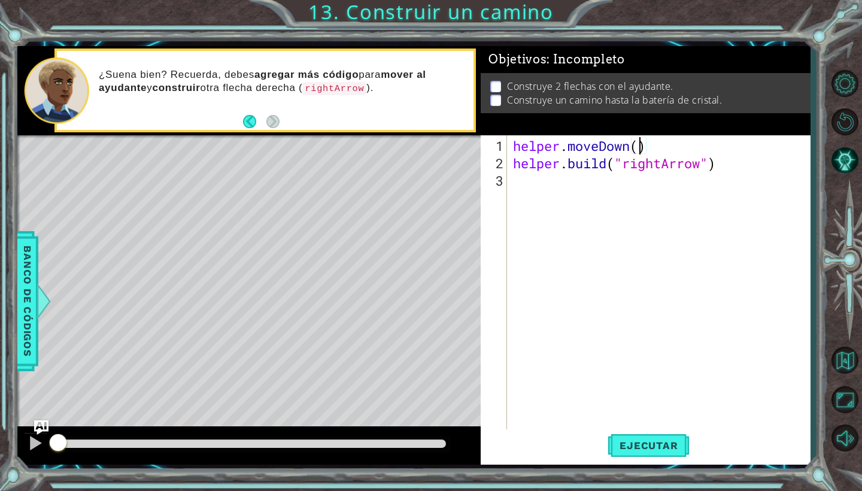
scroll to position [0, 6]
click at [554, 196] on div "helper . moveDown ( 1 ) helper . build ( "rightArrow" )" at bounding box center [661, 302] width 302 height 330
click at [690, 139] on div "helper . moveDown ( 1 ) helper . build ( "rightArrow" )" at bounding box center [661, 302] width 302 height 330
type textarea "helper.moveDown(1)"
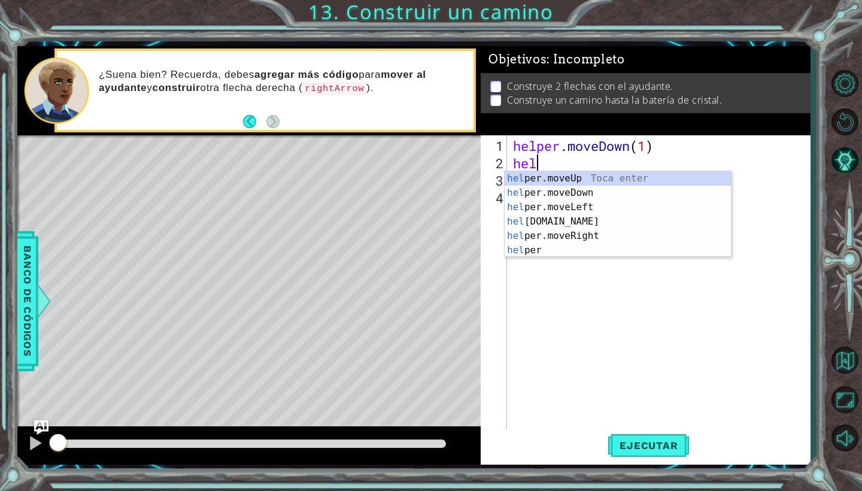
scroll to position [0, 1]
click at [629, 232] on div "hel per.moveUp Toca enter hel per.moveDown Toca enter hel per.moveLeft Toca ent…" at bounding box center [618, 228] width 226 height 115
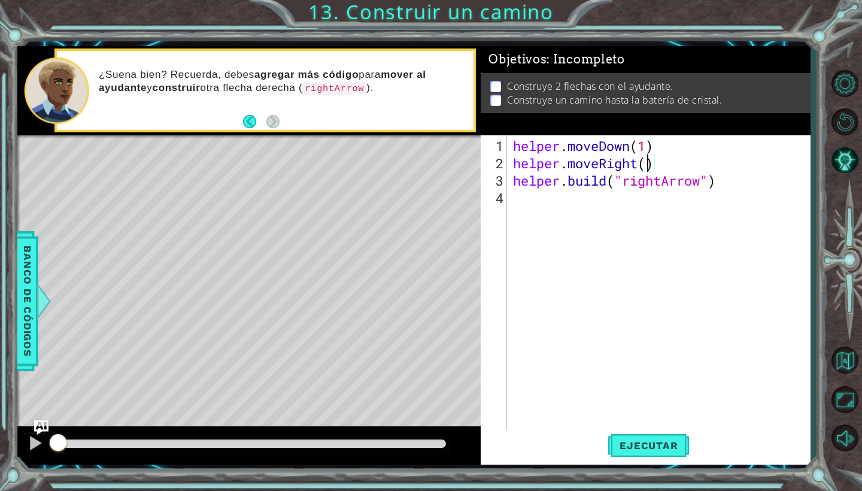
scroll to position [0, 6]
type textarea "helper.moveRight(4)"
click at [628, 443] on span "Ejecutar" at bounding box center [648, 445] width 82 height 12
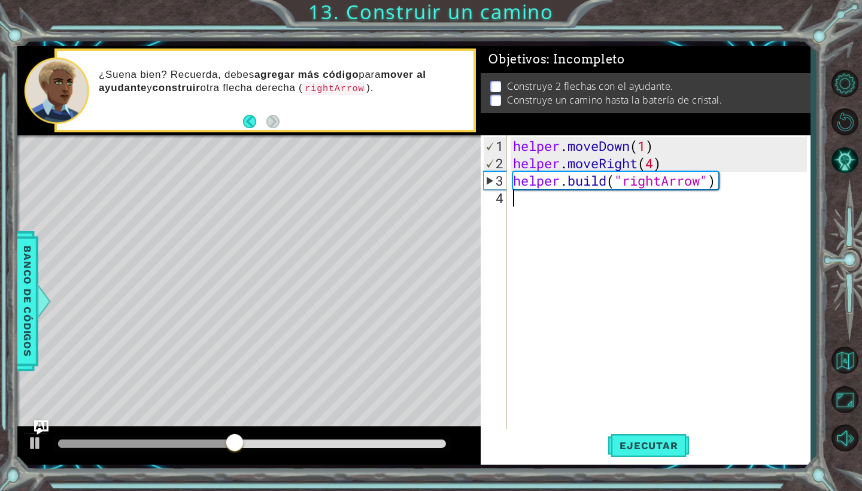
click at [567, 217] on div "helper . moveDown ( 1 ) helper . moveRight ( 4 ) helper . build ( "rightArrow" )" at bounding box center [661, 302] width 302 height 330
click at [564, 226] on div "helper . moveDown ( 1 ) helper . moveRight ( 4 ) helper . build ( "rightArrow" )" at bounding box center [661, 302] width 302 height 330
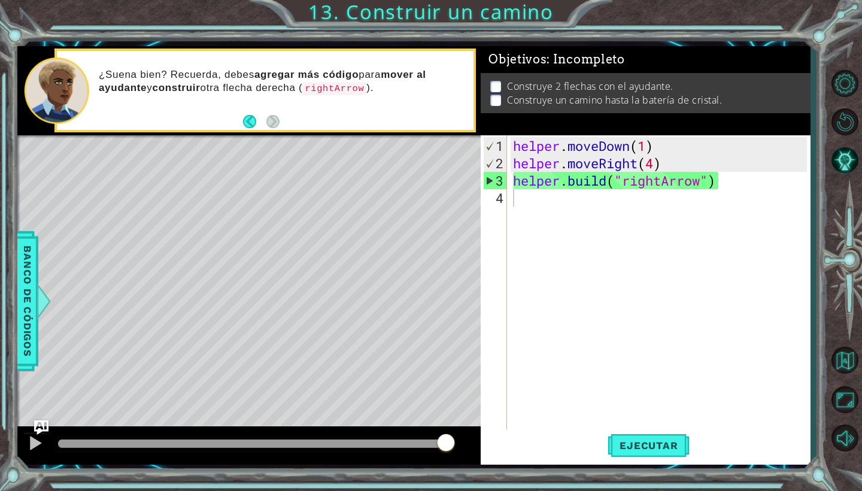
click at [497, 95] on p at bounding box center [495, 100] width 11 height 11
click at [543, 194] on div "helper . moveDown ( 1 ) helper . moveRight ( 4 ) helper . build ( "rightArrow" )" at bounding box center [661, 302] width 302 height 330
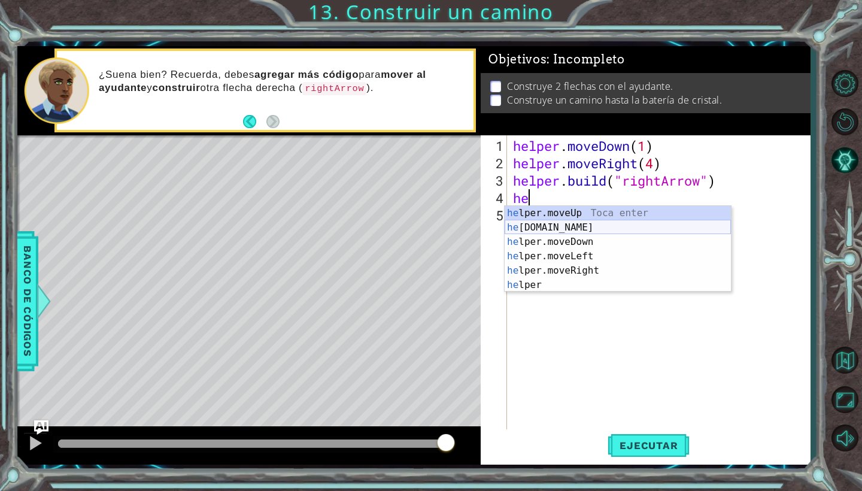
click at [576, 229] on div "he lper.moveUp Toca enter he [DOMAIN_NAME] Toca enter he lper.moveDown Toca ent…" at bounding box center [618, 263] width 226 height 115
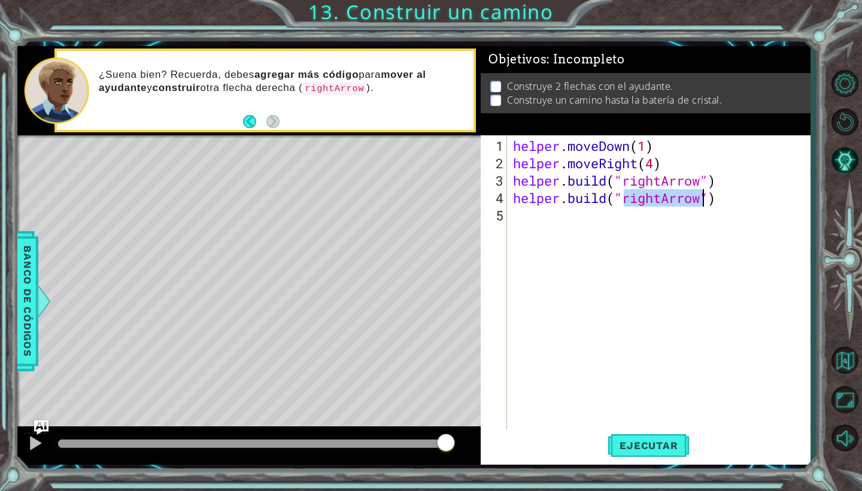
click at [661, 204] on div "helper . moveDown ( 1 ) helper . moveRight ( 4 ) helper . build ( "rightArrow" …" at bounding box center [661, 302] width 302 height 330
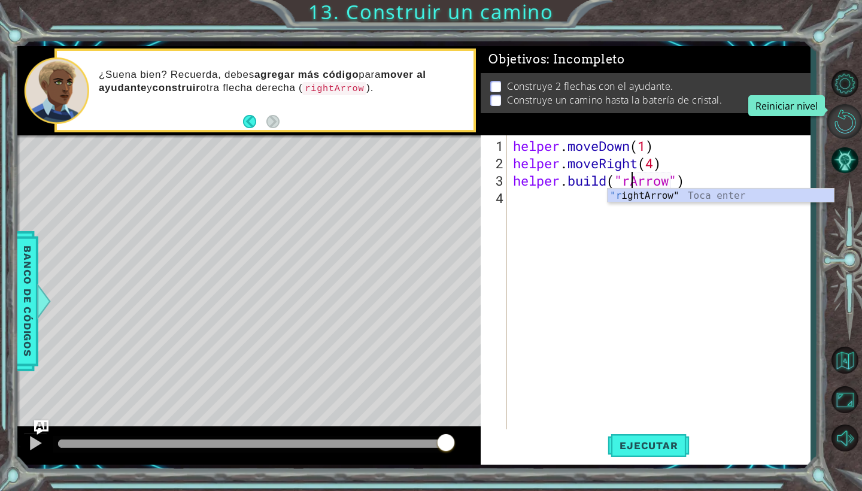
click at [841, 116] on button "Reiniciar nivel" at bounding box center [844, 121] width 35 height 35
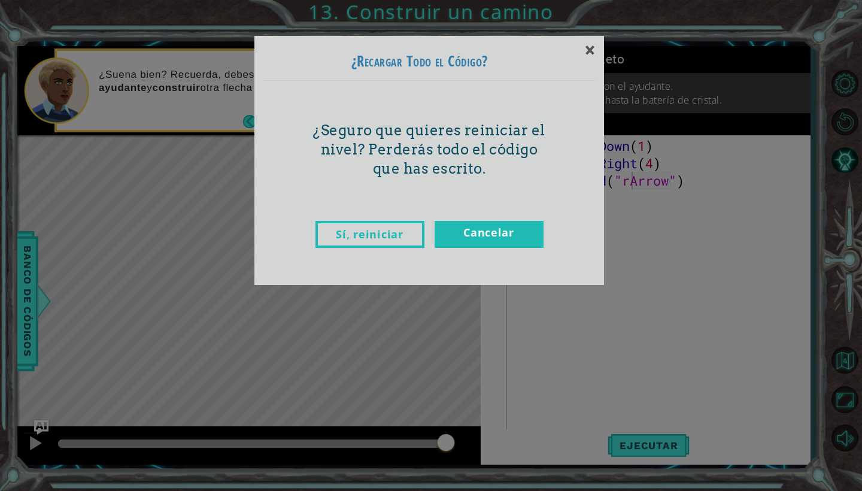
click at [401, 230] on link "Sí, reiniciar" at bounding box center [369, 234] width 109 height 27
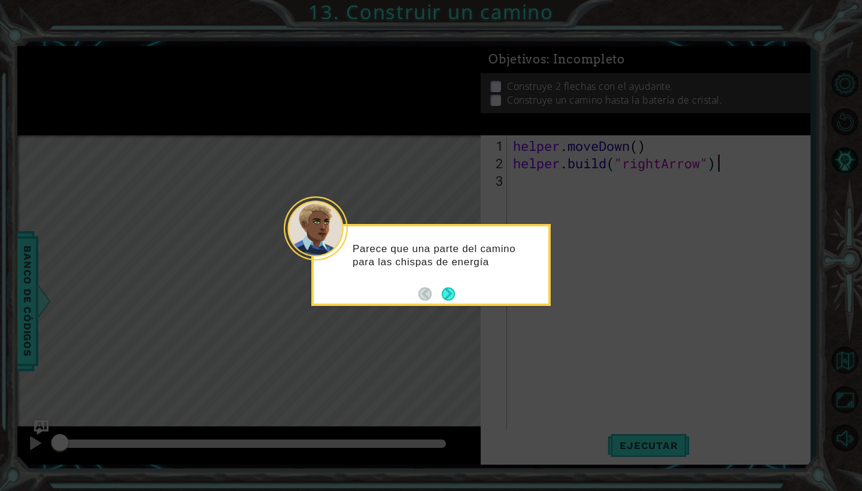
click at [448, 286] on footer at bounding box center [436, 294] width 37 height 18
click at [445, 297] on button "Next" at bounding box center [448, 294] width 13 height 13
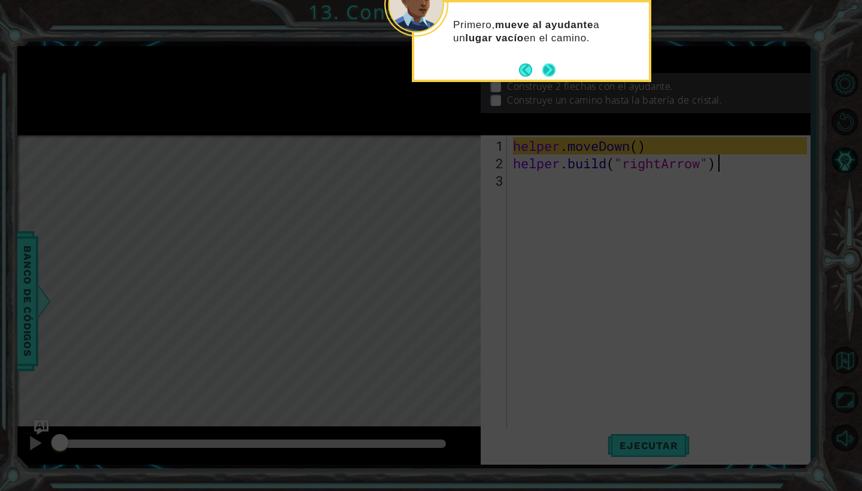
click at [553, 72] on button "Next" at bounding box center [548, 69] width 13 height 13
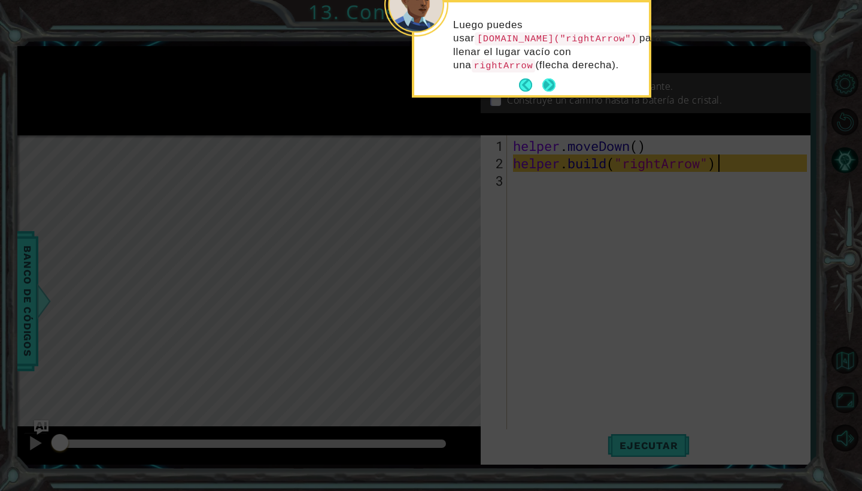
click at [547, 80] on button "Next" at bounding box center [548, 84] width 13 height 13
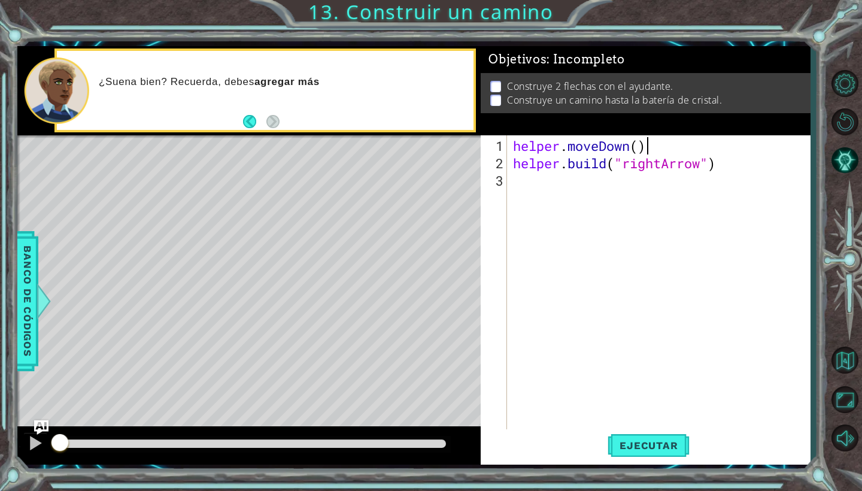
click at [646, 141] on div "helper . moveDown ( ) helper . build ( "rightArrow" )" at bounding box center [661, 302] width 302 height 330
click at [643, 141] on div "helper . moveDown ( ) helper . build ( "rightArrow" )" at bounding box center [661, 302] width 302 height 330
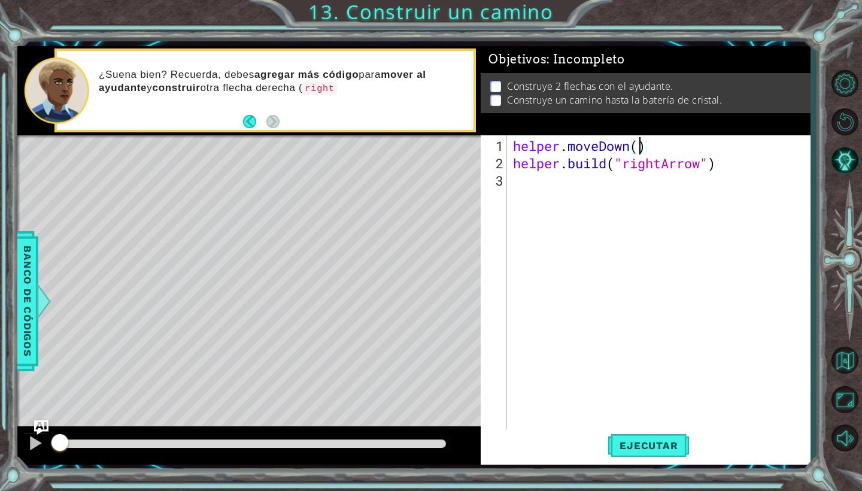
type textarea "helper.moveDown(1)"
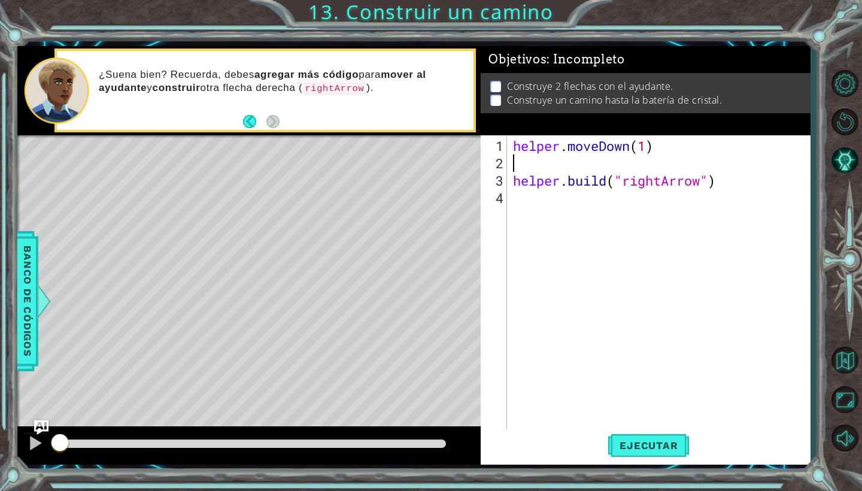
type textarea "helper.moveDown(1)"
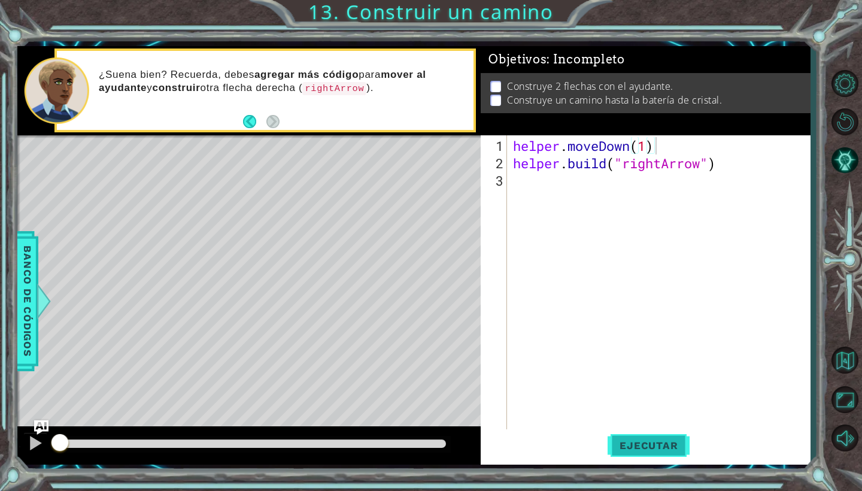
click at [656, 452] on button "Ejecutar" at bounding box center [648, 445] width 82 height 33
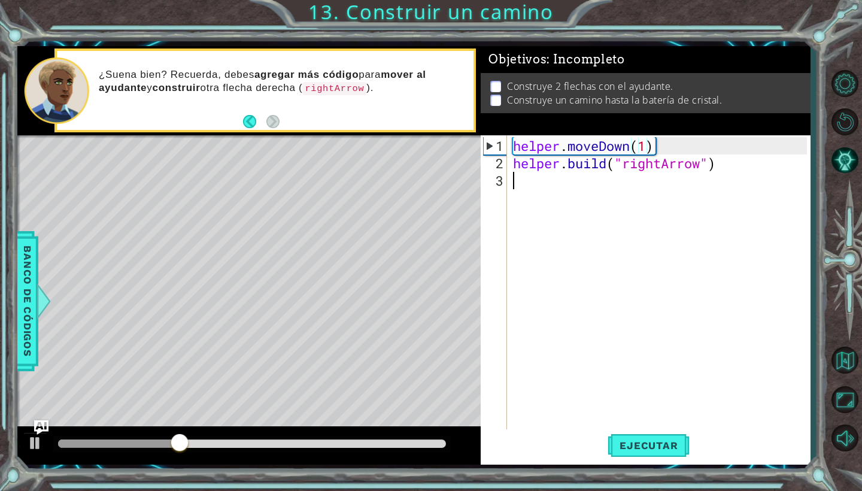
drag, startPoint x: 619, startPoint y: 223, endPoint x: 622, endPoint y: 210, distance: 12.8
click at [619, 223] on div "helper . moveDown ( 1 ) helper . build ( "rightArrow" )" at bounding box center [661, 302] width 302 height 330
click at [631, 195] on div "helper . moveDown ( 1 ) helper . build ( "rightArrow" )" at bounding box center [661, 302] width 302 height 330
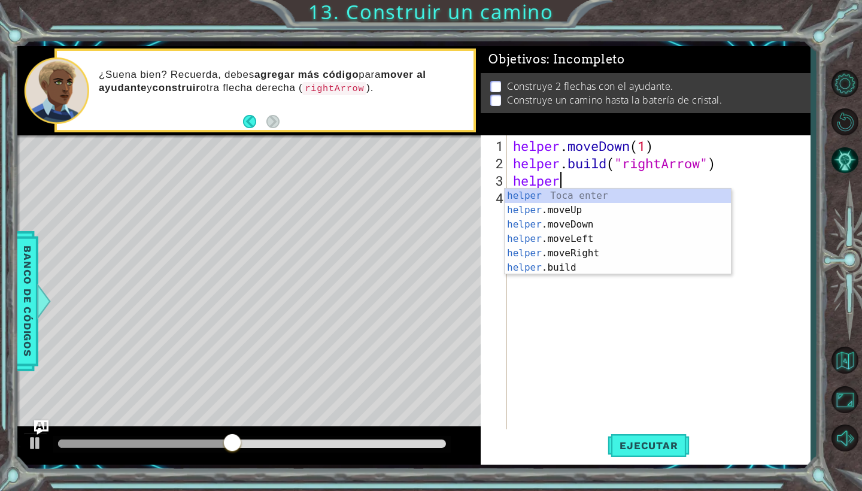
scroll to position [0, 2]
click at [619, 251] on div "helper Toca enter helper .moveUp Toca enter helper .moveDown Toca enter helper …" at bounding box center [618, 246] width 226 height 115
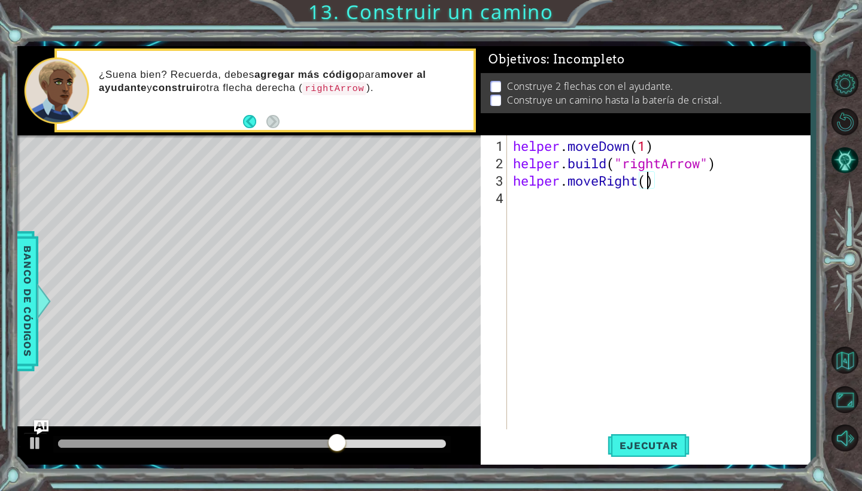
type textarea "helper.moveRight(3)"
click at [603, 217] on div "helper . moveDown ( 1 ) helper . build ( "rightArrow" ) helper . moveRight ( 3 )" at bounding box center [661, 302] width 302 height 330
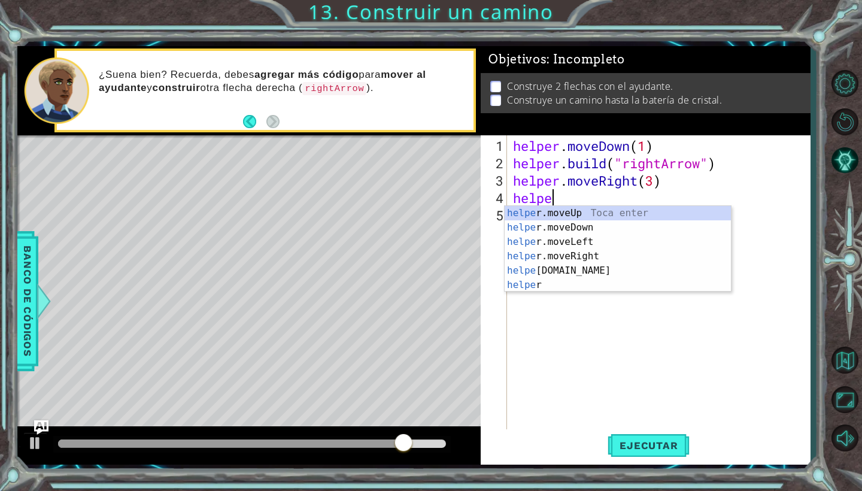
scroll to position [0, 2]
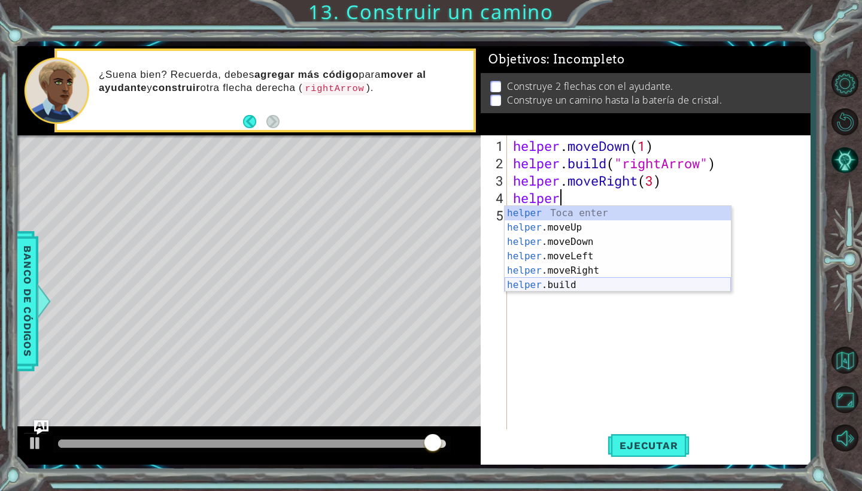
click at [576, 288] on div "helper Toca enter helper .moveUp Toca enter helper .moveDown Toca enter helper …" at bounding box center [618, 263] width 226 height 115
type textarea "[DOMAIN_NAME]("rightArrow")"
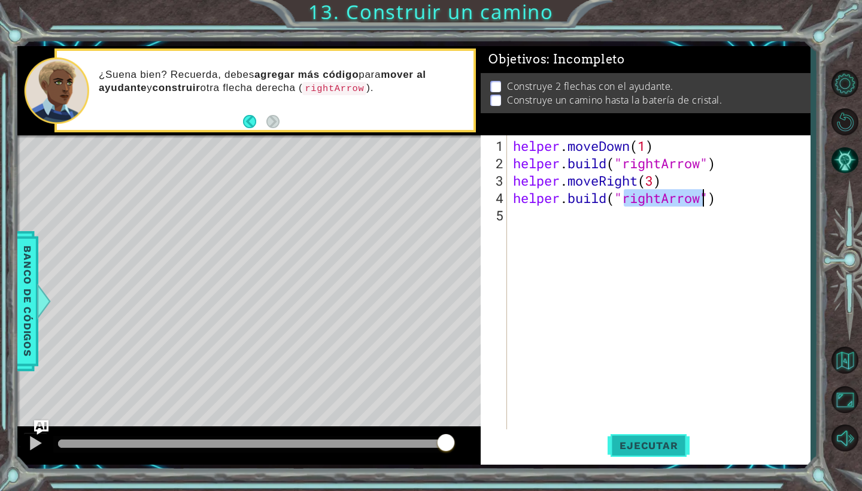
click at [648, 444] on span "Ejecutar" at bounding box center [648, 445] width 82 height 12
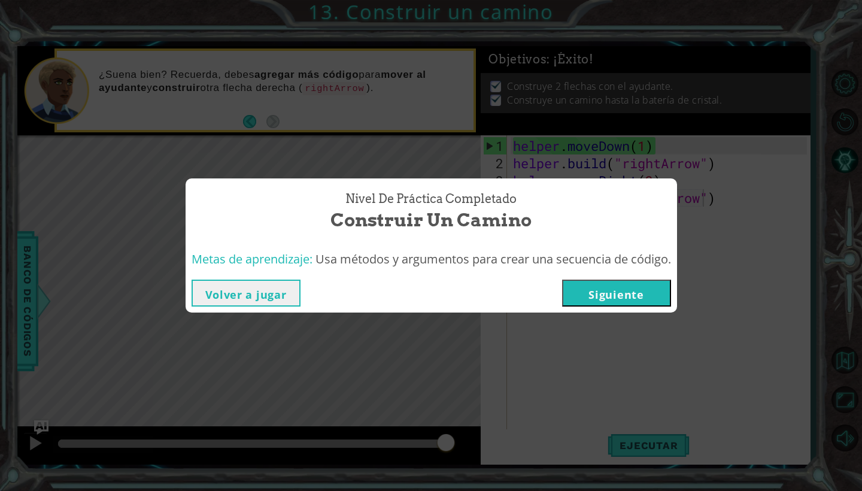
click at [639, 294] on button "Siguiente" at bounding box center [616, 292] width 109 height 27
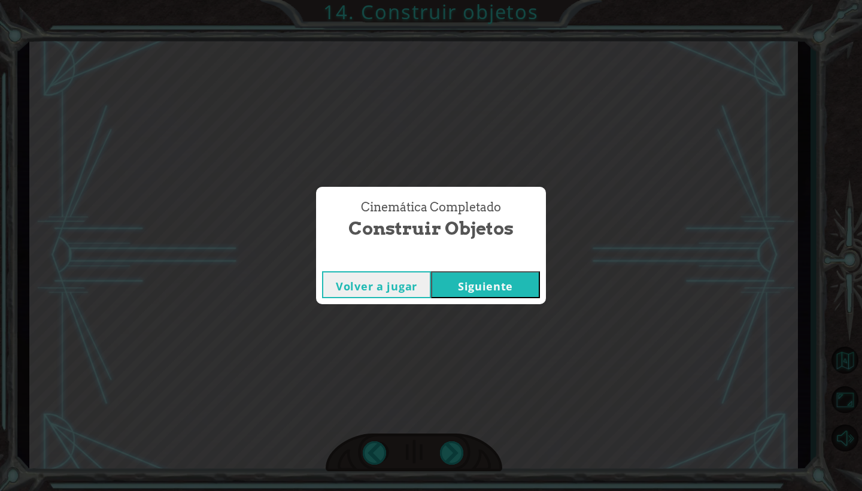
drag, startPoint x: 446, startPoint y: 303, endPoint x: 456, endPoint y: 299, distance: 11.0
click at [447, 302] on div "Volver a jugar [GEOGRAPHIC_DATA]" at bounding box center [431, 284] width 230 height 39
click at [469, 282] on button "Siguiente" at bounding box center [485, 284] width 109 height 27
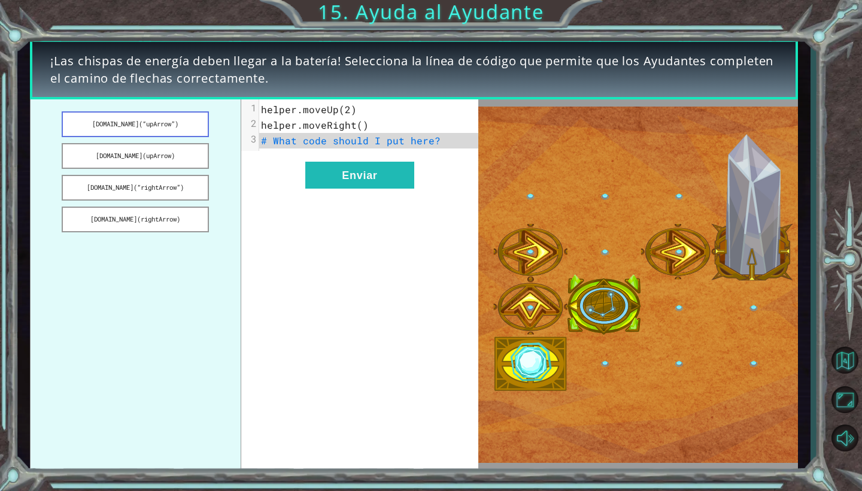
drag, startPoint x: 167, startPoint y: 124, endPoint x: 201, endPoint y: 111, distance: 36.6
click at [202, 114] on button "[DOMAIN_NAME](“upArrow”)" at bounding box center [135, 124] width 147 height 26
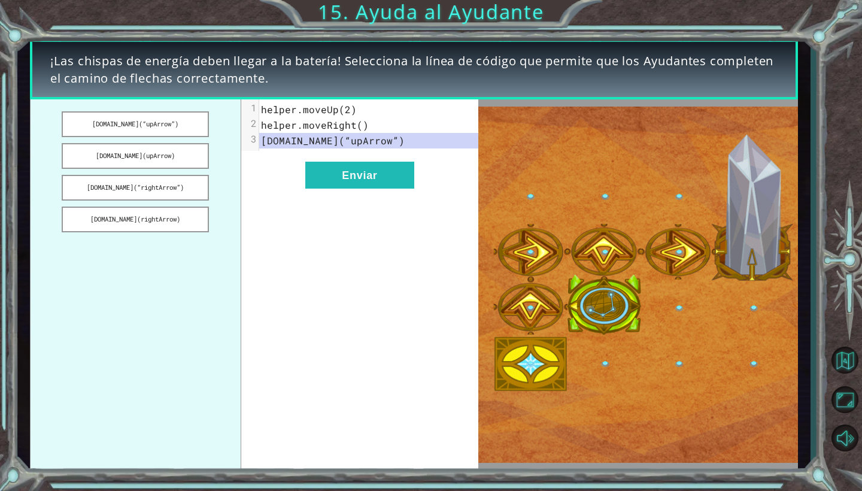
click at [285, 132] on pre "helper.moveRight()" at bounding box center [368, 125] width 219 height 16
click at [175, 190] on button "[DOMAIN_NAME](“rightArrow”)" at bounding box center [135, 188] width 147 height 26
click at [332, 174] on button "Enviar" at bounding box center [359, 175] width 109 height 27
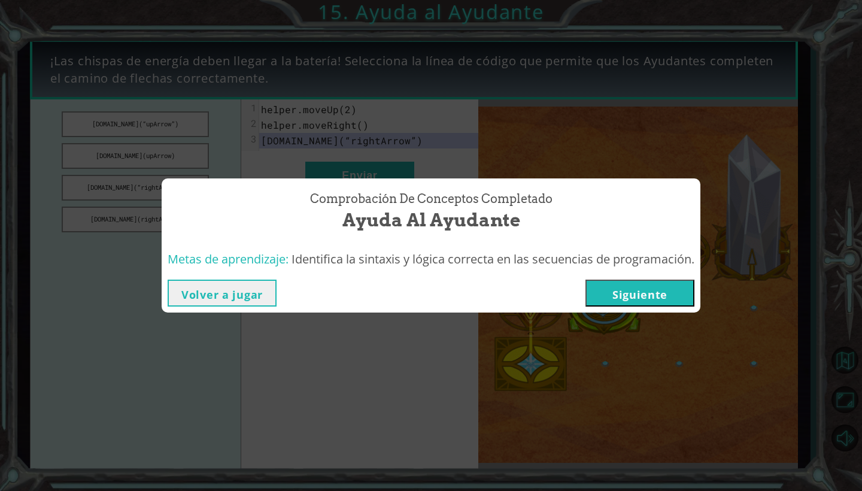
click at [645, 304] on button "Siguiente" at bounding box center [639, 292] width 109 height 27
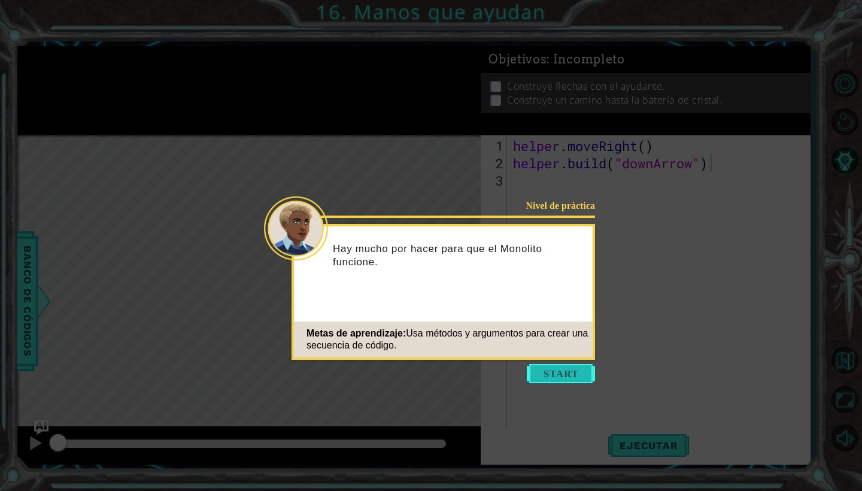
click at [556, 373] on button "Start" at bounding box center [561, 373] width 68 height 19
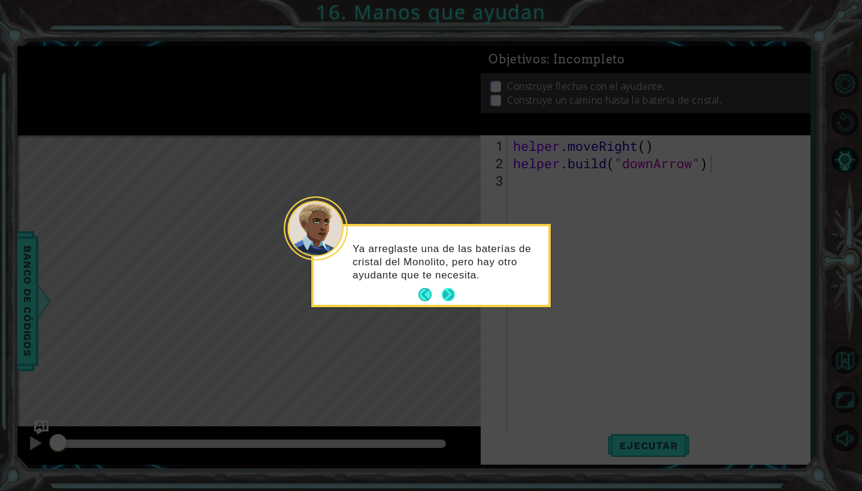
click at [446, 295] on button "Next" at bounding box center [448, 294] width 13 height 13
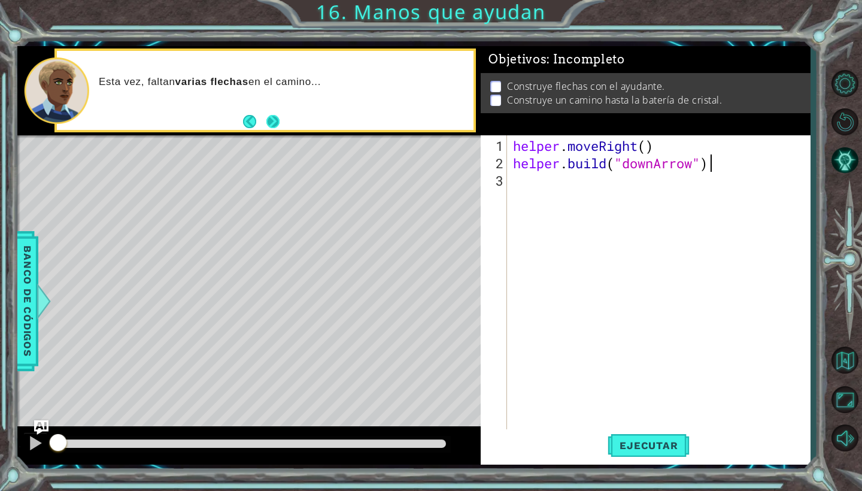
click at [275, 122] on button "Next" at bounding box center [272, 121] width 13 height 13
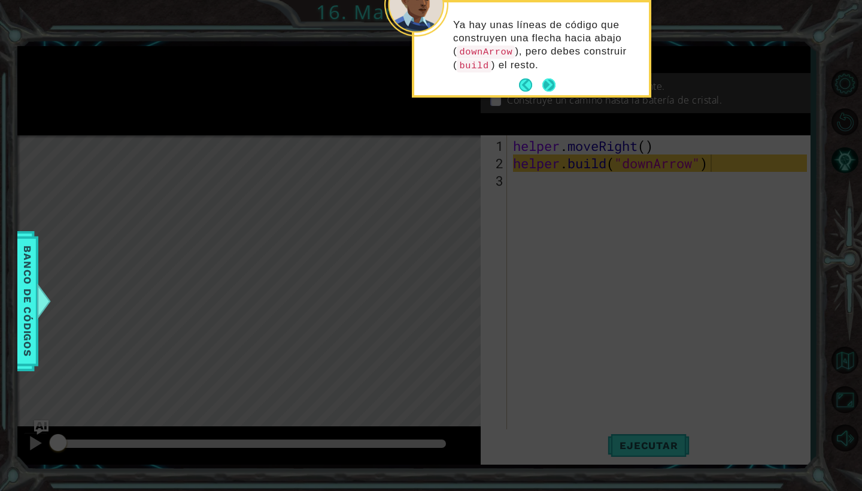
click at [549, 78] on button "Next" at bounding box center [548, 84] width 13 height 13
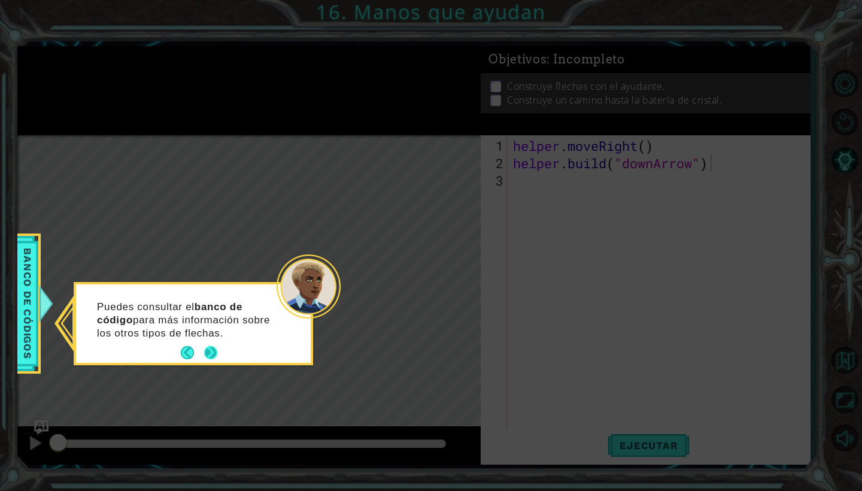
click at [208, 347] on button "Next" at bounding box center [210, 352] width 13 height 13
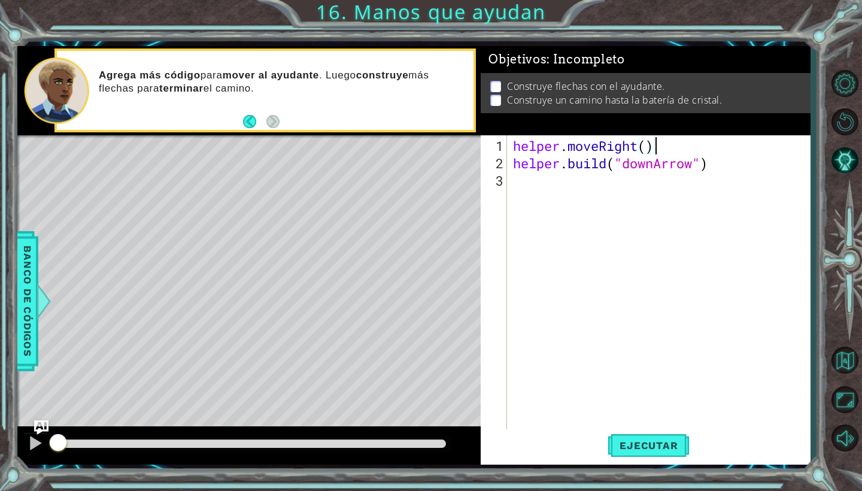
click at [654, 152] on div "helper . moveRight ( ) helper . build ( "downArrow" )" at bounding box center [661, 302] width 302 height 330
click at [655, 152] on div "helper . moveRight ( ) helper . build ( "downArrow" )" at bounding box center [661, 302] width 302 height 330
click at [645, 152] on div "helper . moveRight ( ) helper . build ( "downArrow" )" at bounding box center [661, 302] width 302 height 330
type textarea "helper.moveRight(1)"
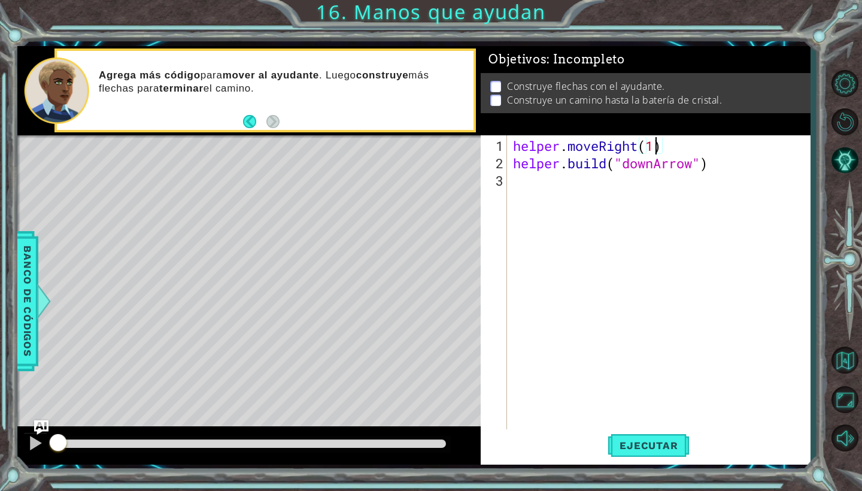
click at [676, 187] on div "helper . moveRight ( 1 ) helper . build ( "downArrow" )" at bounding box center [661, 302] width 302 height 330
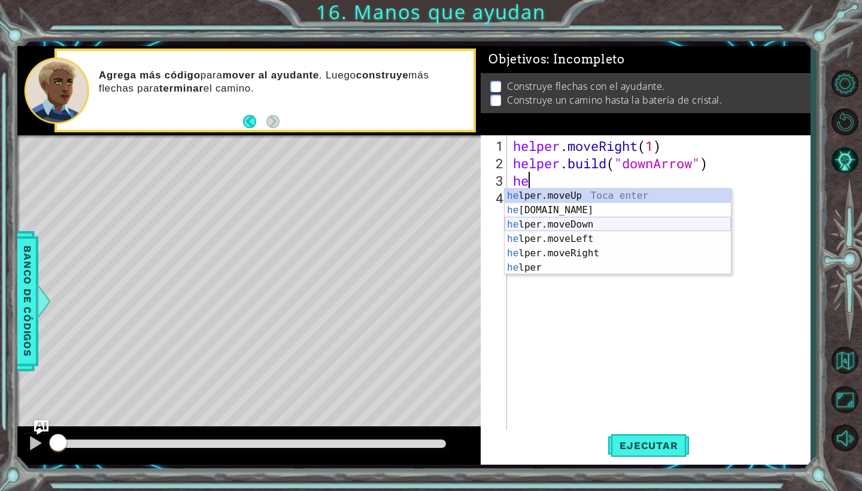
click at [654, 226] on div "he lper.moveUp Toca enter he [DOMAIN_NAME] Toca enter he lper.moveDown Toca ent…" at bounding box center [618, 246] width 226 height 115
type textarea "helper.moveDown(1)"
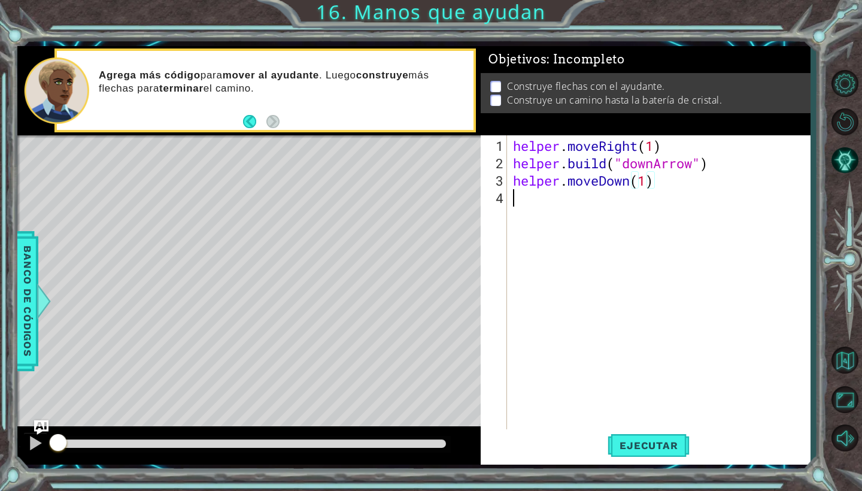
click at [643, 217] on div "helper . moveRight ( 1 ) helper . build ( "downArrow" ) helper . moveDown ( 1 )" at bounding box center [661, 302] width 302 height 330
click at [644, 202] on div "helper . moveRight ( 1 ) helper . build ( "downArrow" ) helper . moveDown ( 1 )" at bounding box center [661, 302] width 302 height 330
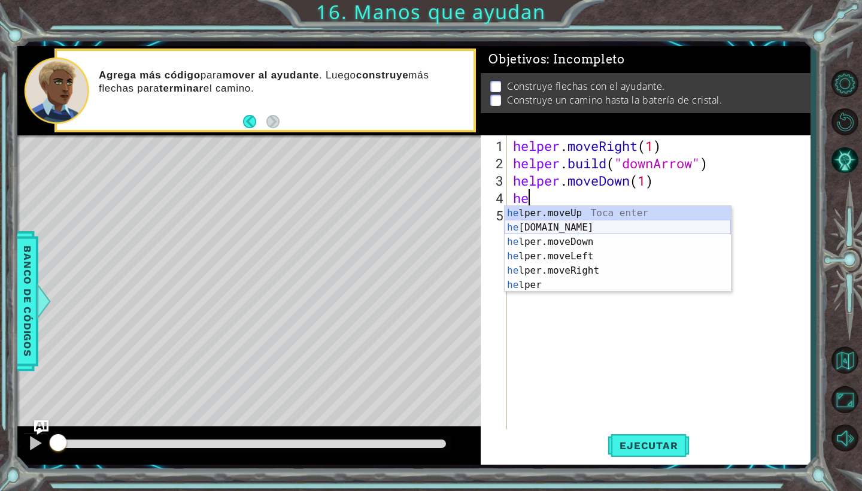
click at [622, 226] on div "he lper.moveUp Toca enter he [DOMAIN_NAME] Toca enter he lper.moveDown Toca ent…" at bounding box center [618, 263] width 226 height 115
type textarea "[DOMAIN_NAME]("rightArrow")"
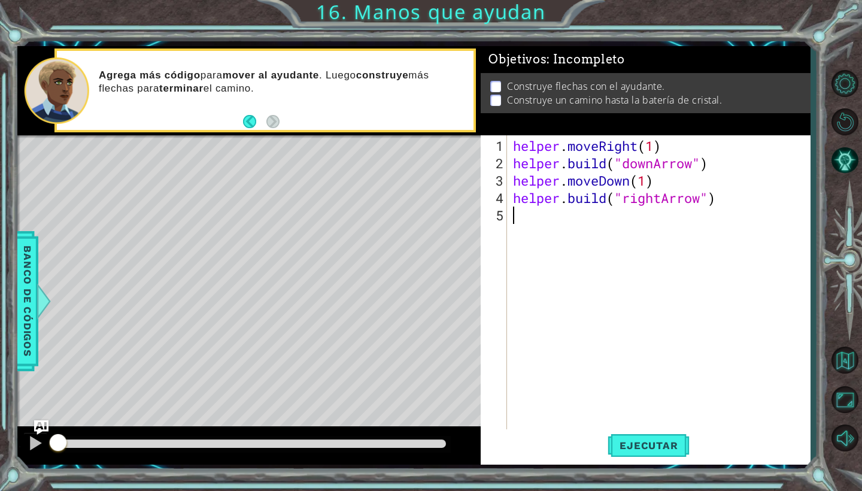
click at [655, 220] on div "helper . moveRight ( 1 ) helper . build ( "downArrow" ) helper . moveDown ( 1 )…" at bounding box center [661, 302] width 302 height 330
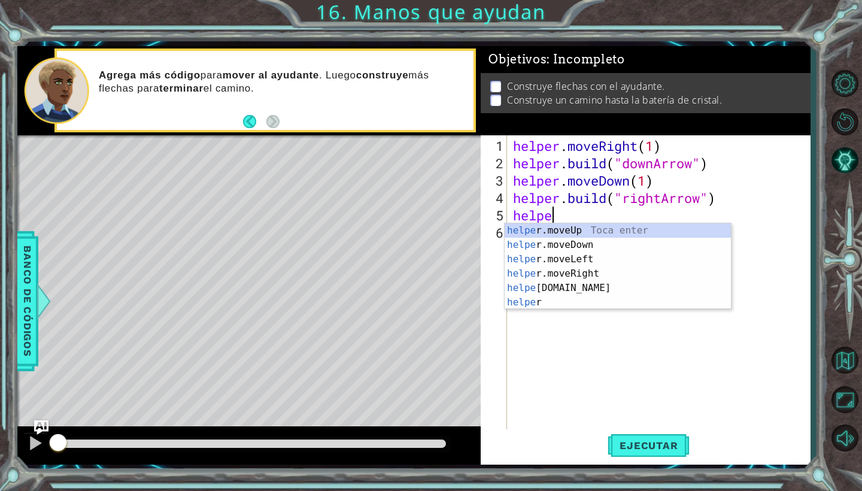
scroll to position [0, 1]
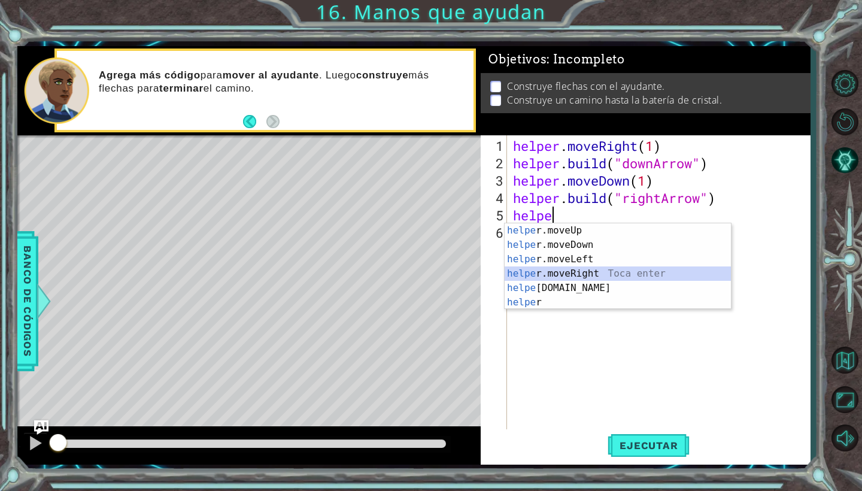
click at [599, 272] on div "helpe [PERSON_NAME]moveUp Toca enter helpe r.moveDown Toca enter helpe r.moveLe…" at bounding box center [618, 280] width 226 height 115
type textarea "helper.moveRight(1)"
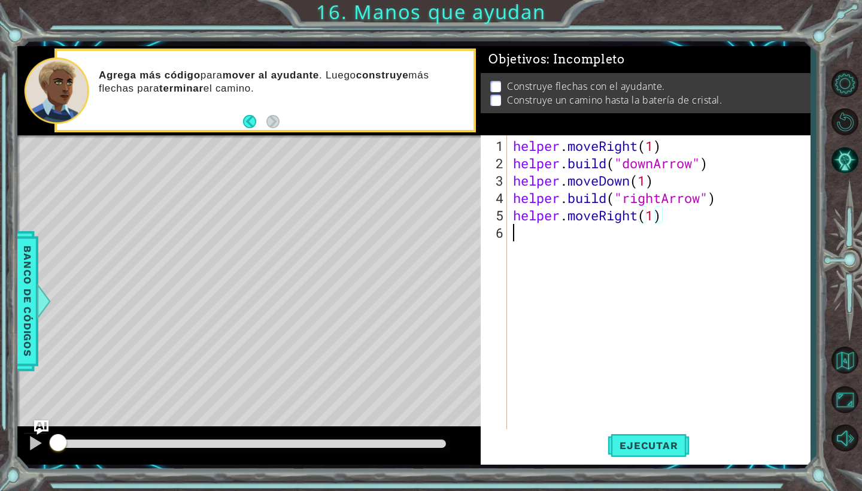
click at [647, 237] on div "helper . moveRight ( 1 ) helper . build ( "downArrow" ) helper . moveDown ( 1 )…" at bounding box center [661, 302] width 302 height 330
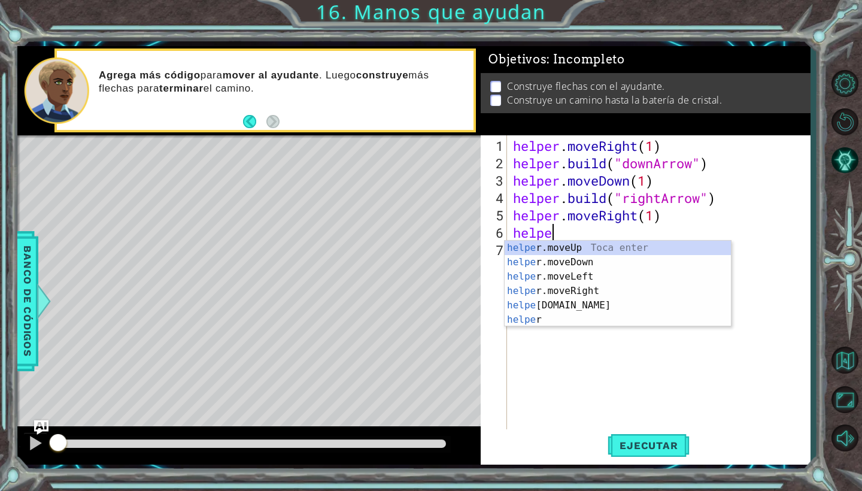
type textarea "helper"
click at [630, 326] on div "helper . moveRight ( 1 ) helper . build ( "downArrow" ) helper . moveDown ( 1 )…" at bounding box center [661, 302] width 302 height 330
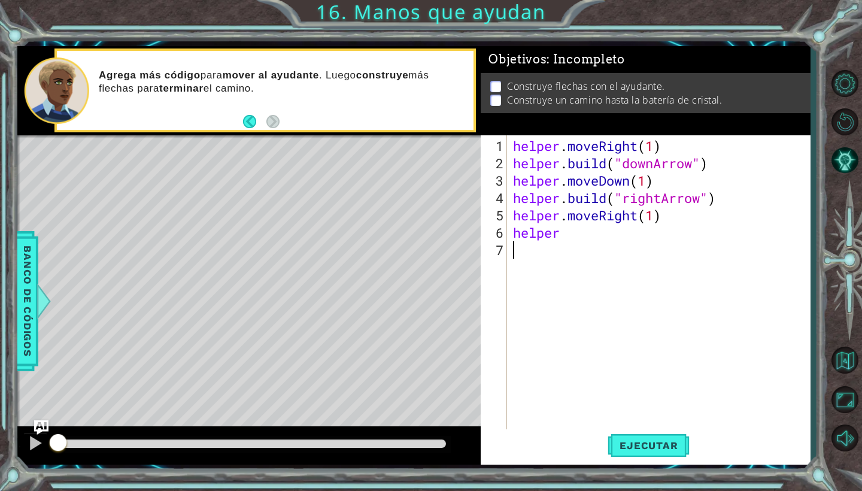
scroll to position [0, 0]
click at [609, 240] on div "helper . moveRight ( 1 ) helper . build ( "downArrow" ) helper . moveDown ( 1 )…" at bounding box center [661, 302] width 302 height 330
click at [589, 231] on div "helper . moveRight ( 1 ) helper . build ( "downArrow" ) helper . moveDown ( 1 )…" at bounding box center [661, 302] width 302 height 330
type textarea "[DOMAIN_NAME]("rightArrow")"
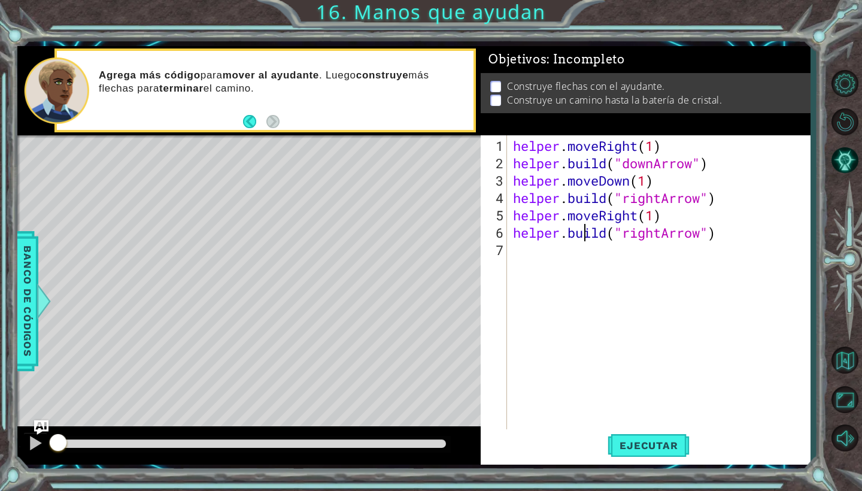
click at [586, 235] on div "helper . moveRight ( 1 ) helper . build ( "downArrow" ) helper . moveDown ( 1 )…" at bounding box center [661, 302] width 302 height 330
click at [581, 254] on div "helper . moveRight ( 1 ) helper . build ( "downArrow" ) helper . moveDown ( 1 )…" at bounding box center [661, 302] width 302 height 330
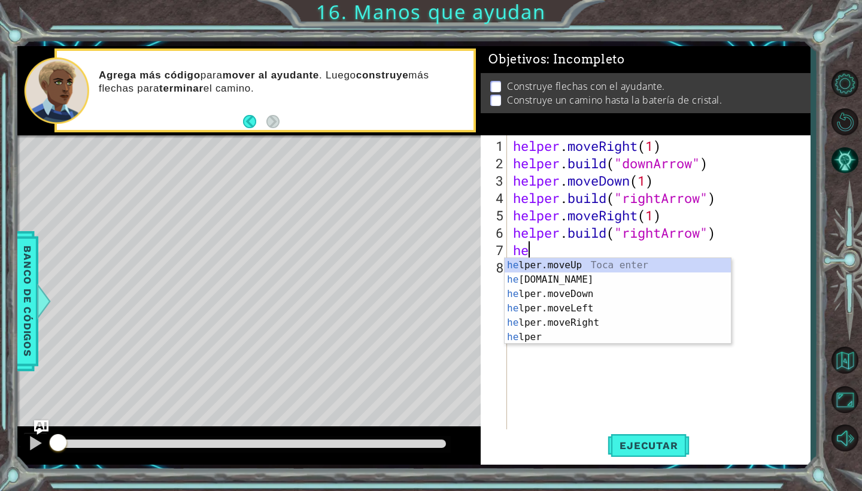
scroll to position [0, 1]
click at [582, 323] on div "hel per.moveUp Toca enter hel per.moveDown Toca enter hel per.moveLeft Toca ent…" at bounding box center [618, 315] width 226 height 115
type textarea "helper.moveRight(1)"
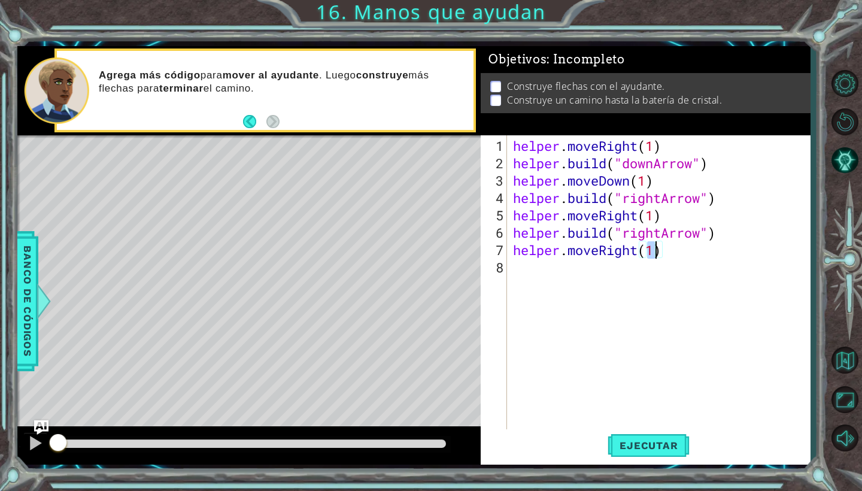
click at [657, 275] on div "helper . moveRight ( 1 ) helper . build ( "downArrow" ) helper . moveDown ( 1 )…" at bounding box center [661, 302] width 302 height 330
type textarea "[DOMAIN_NAME]("upArrow")"
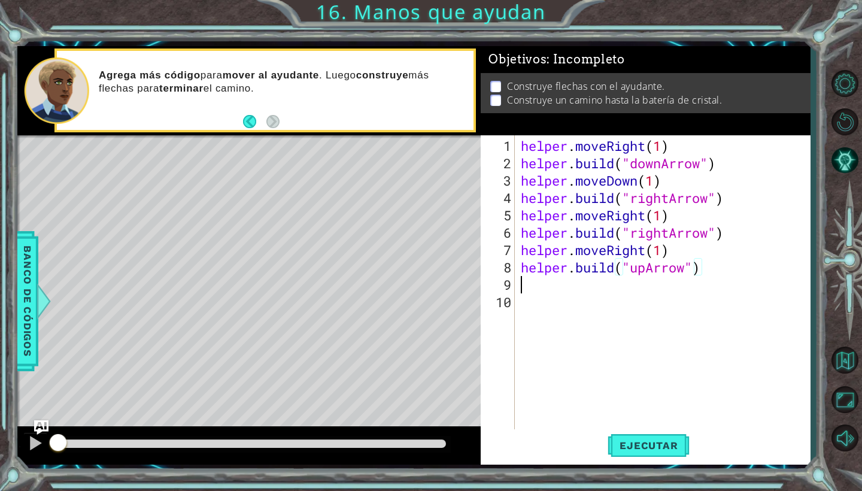
scroll to position [0, 0]
type textarea "[DOMAIN_NAME]("upArrow")"
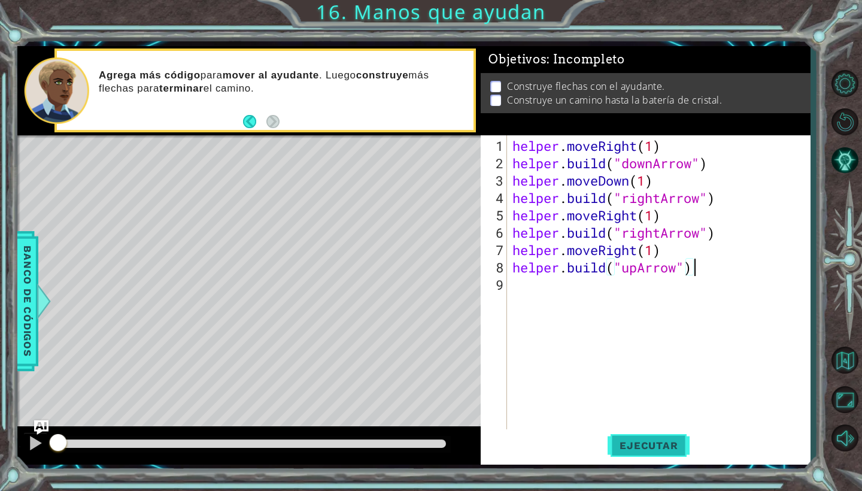
click at [651, 446] on span "Ejecutar" at bounding box center [648, 445] width 82 height 12
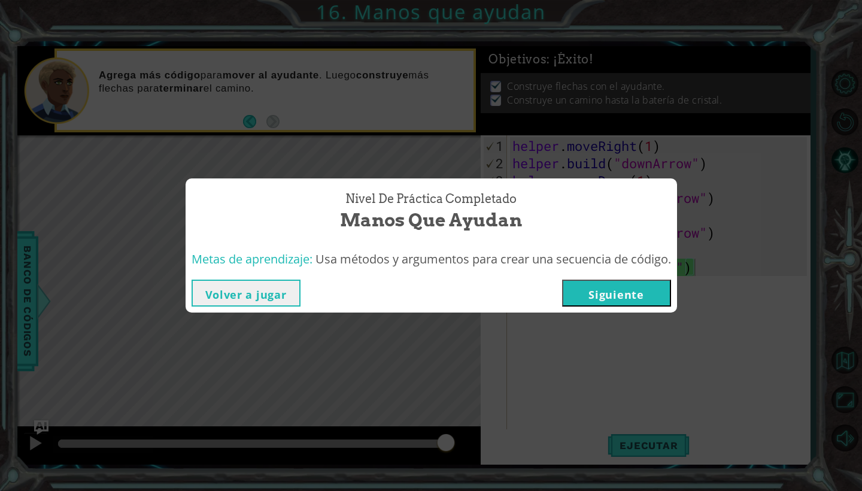
click at [620, 302] on button "Siguiente" at bounding box center [616, 292] width 109 height 27
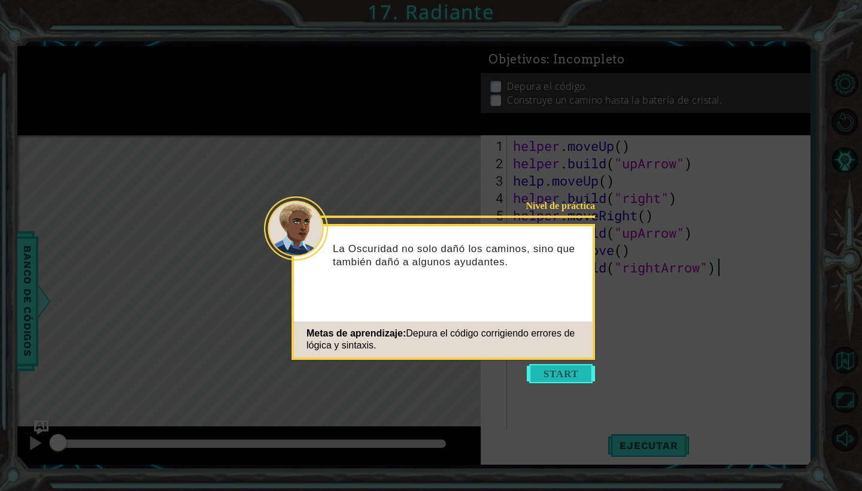
click at [549, 373] on button "Start" at bounding box center [561, 373] width 68 height 19
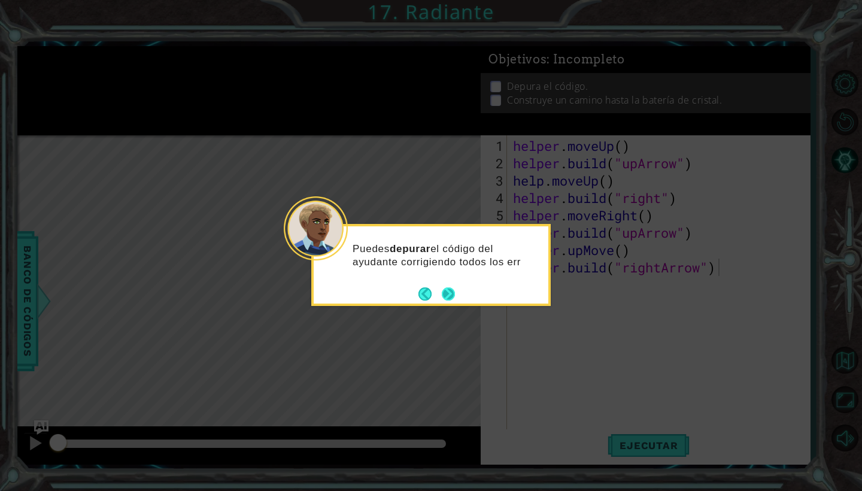
click at [448, 291] on button "Next" at bounding box center [448, 293] width 13 height 13
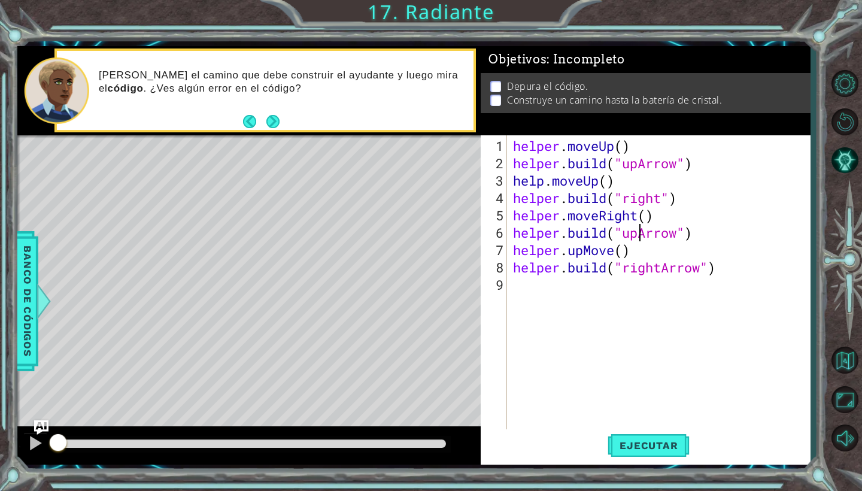
click at [640, 236] on div "helper . moveUp ( ) helper . build ( "upArrow" ) help . moveUp ( ) helper . bui…" at bounding box center [661, 302] width 302 height 330
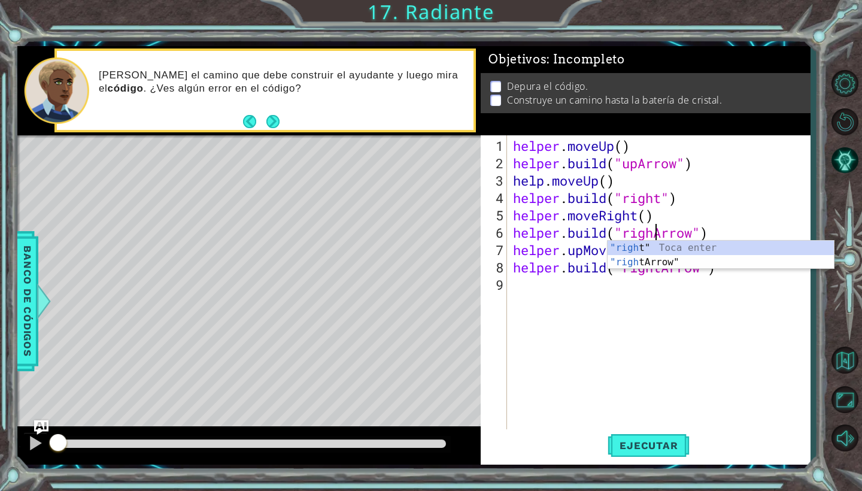
type textarea "[DOMAIN_NAME]("rightArrow")"
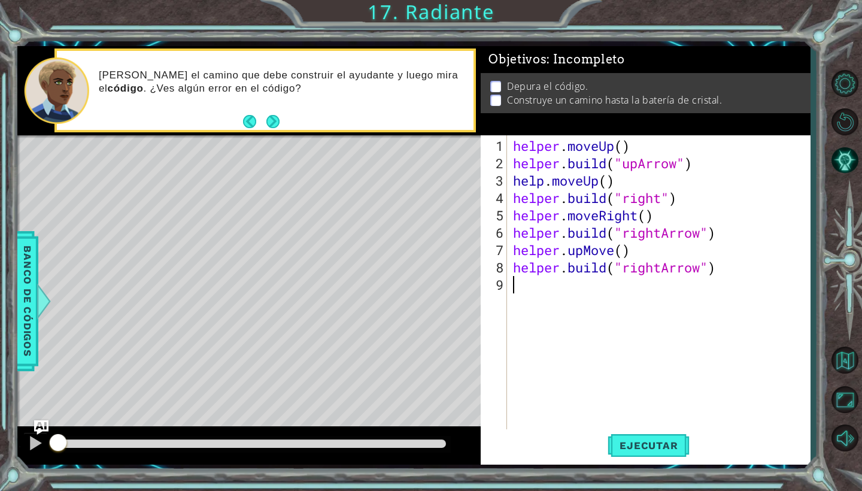
click at [658, 312] on div "helper . moveUp ( ) helper . build ( "upArrow" ) help . moveUp ( ) helper . bui…" at bounding box center [661, 302] width 302 height 330
click at [661, 270] on div "helper . moveUp ( ) helper . build ( "upArrow" ) help . moveUp ( ) helper . bui…" at bounding box center [661, 302] width 302 height 330
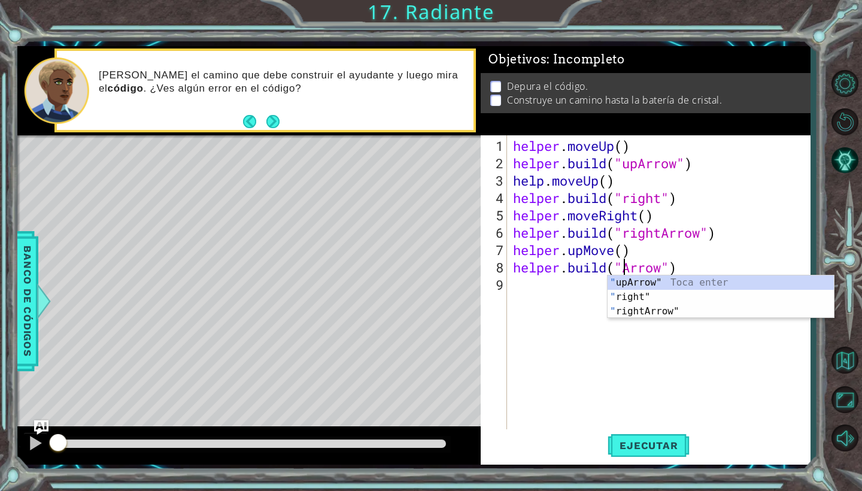
scroll to position [0, 6]
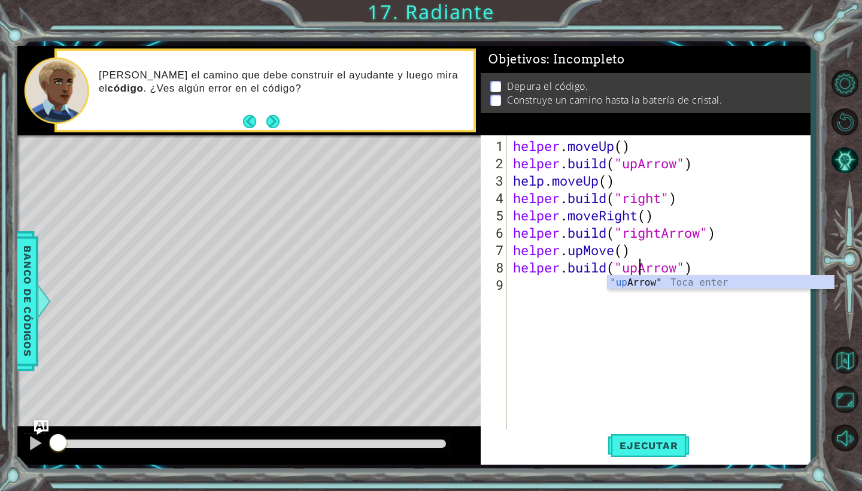
click at [622, 250] on div "helper . moveUp ( ) helper . build ( "upArrow" ) help . moveUp ( ) helper . bui…" at bounding box center [661, 302] width 302 height 330
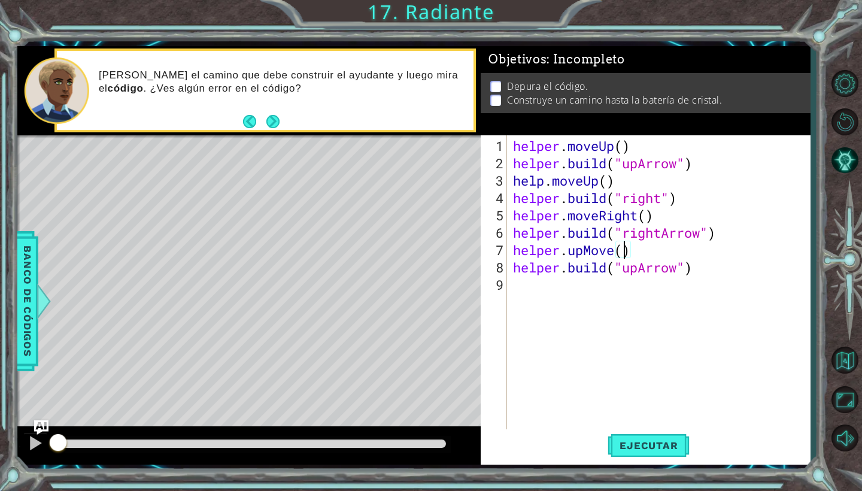
scroll to position [0, 5]
click at [609, 251] on div "helper . moveUp ( ) helper . build ( "upArrow" ) help . moveUp ( ) helper . bui…" at bounding box center [661, 302] width 302 height 330
click at [619, 254] on div "helper . moveUp ( ) helper . build ( "upArrow" ) help . moveUp ( ) helper . bui…" at bounding box center [661, 302] width 302 height 330
click at [651, 214] on div "helper . moveUp ( ) helper . build ( "upArrow" ) help . moveUp ( ) helper . bui…" at bounding box center [661, 302] width 302 height 330
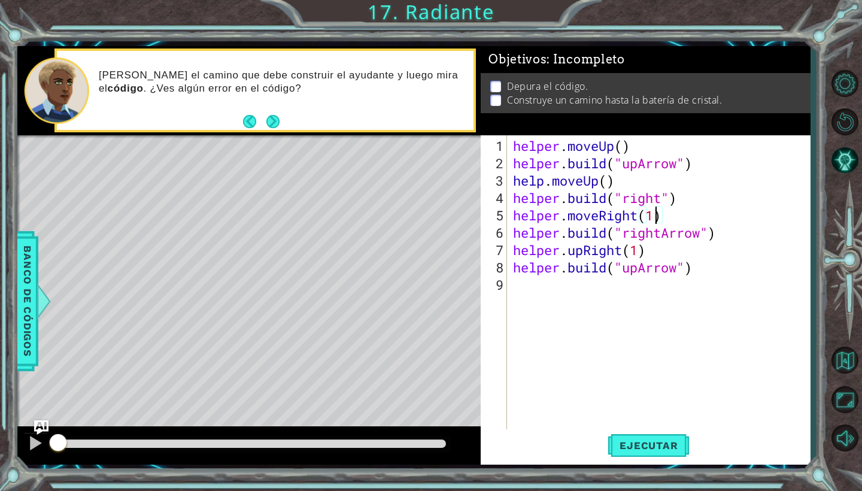
click at [604, 183] on div "helper . moveUp ( ) helper . build ( "upArrow" ) help . moveUp ( ) helper . bui…" at bounding box center [661, 302] width 302 height 330
click at [622, 147] on div "helper . moveUp ( ) helper . build ( "upArrow" ) help . moveUp ( 1 ) helper . b…" at bounding box center [661, 302] width 302 height 330
click at [628, 448] on span "Ejecutar" at bounding box center [648, 445] width 82 height 12
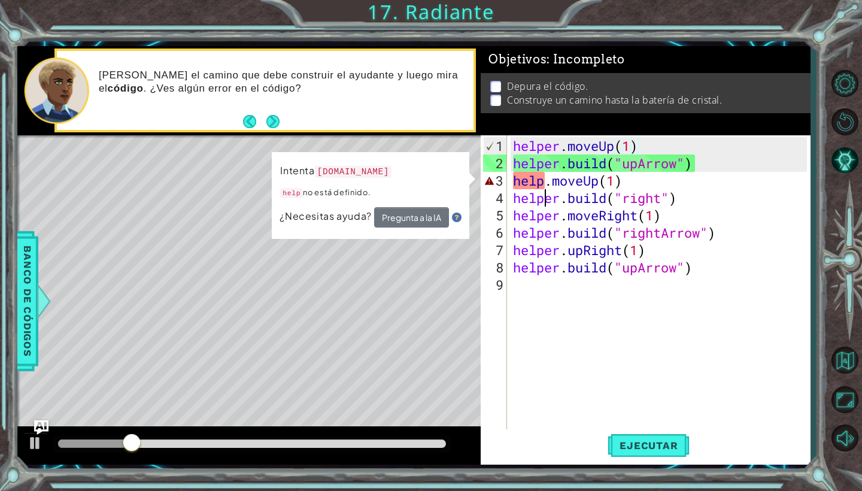
click at [546, 187] on div "helper . moveUp ( 1 ) helper . build ( "upArrow" ) help . moveUp ( 1 ) helper .…" at bounding box center [661, 302] width 302 height 330
click at [548, 183] on div "helper . moveUp ( 1 ) helper . build ( "upArrow" ) help . moveUp ( 1 ) helper .…" at bounding box center [661, 302] width 302 height 330
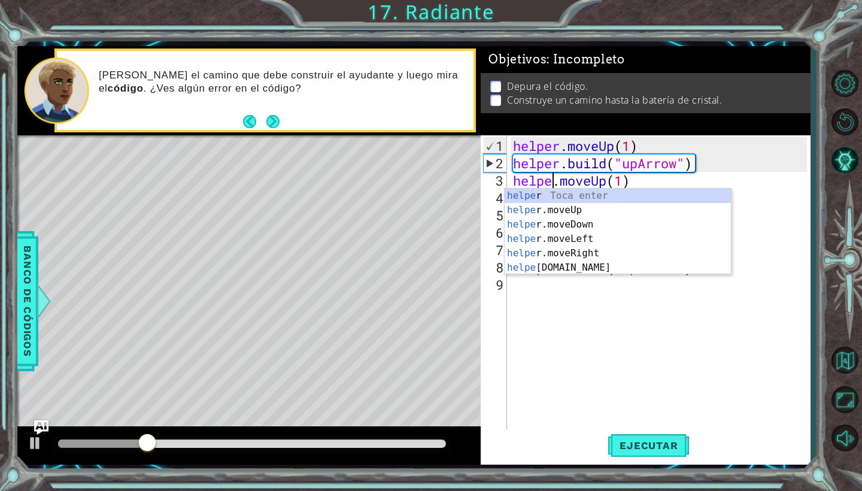
type textarea "helper.moveUp(1)"
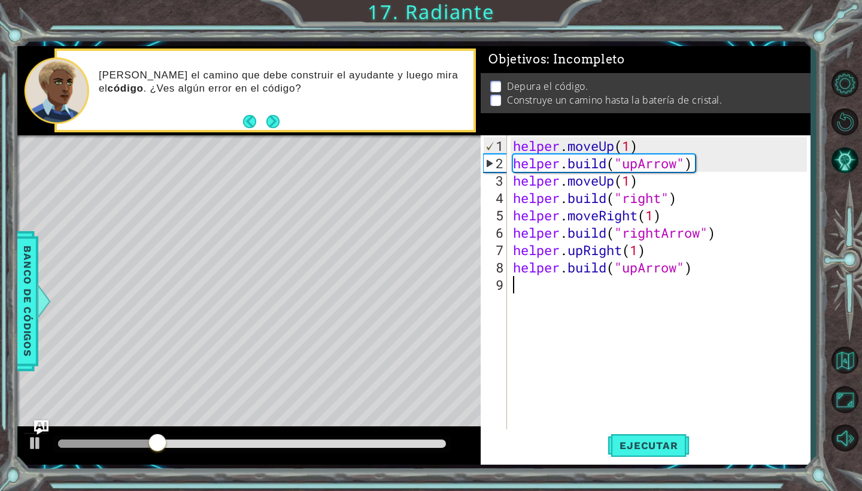
click at [584, 299] on div "helper . moveUp ( 1 ) helper . build ( "upArrow" ) helper . moveUp ( 1 ) helper…" at bounding box center [661, 302] width 302 height 330
click at [642, 454] on button "Ejecutar" at bounding box center [648, 445] width 82 height 33
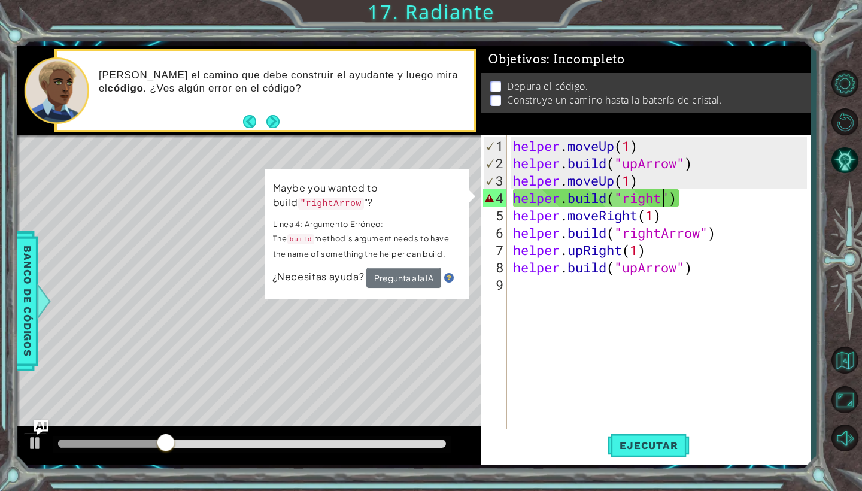
click at [662, 196] on div "helper . moveUp ( 1 ) helper . build ( "upArrow" ) helper . moveUp ( 1 ) helper…" at bounding box center [661, 302] width 302 height 330
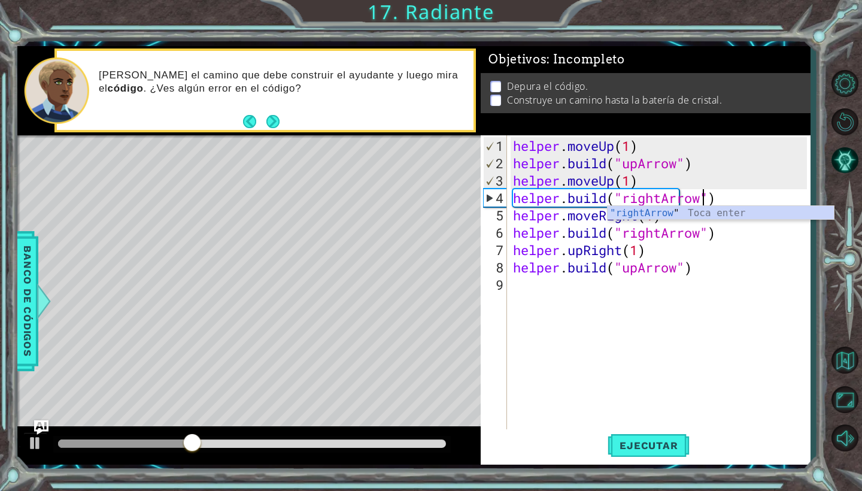
scroll to position [0, 9]
click at [713, 272] on div "helper . moveUp ( 1 ) helper . build ( "upArrow" ) helper . moveUp ( 1 ) helper…" at bounding box center [661, 302] width 302 height 330
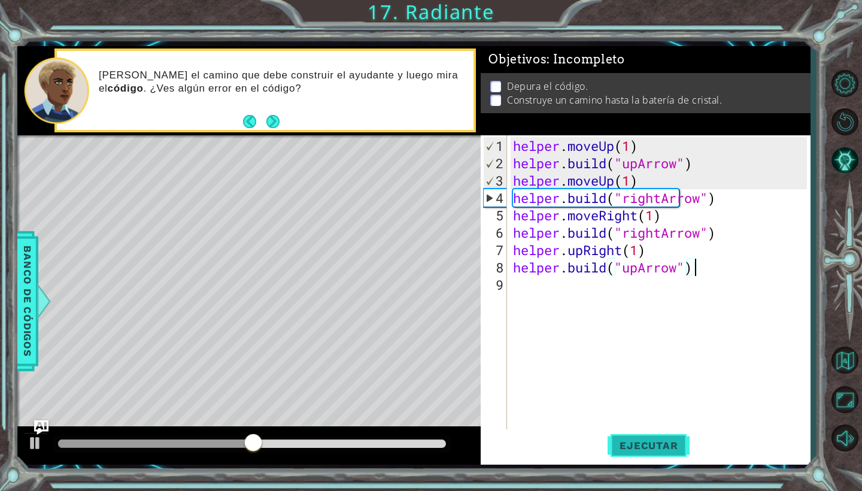
click at [628, 451] on span "Ejecutar" at bounding box center [648, 445] width 82 height 12
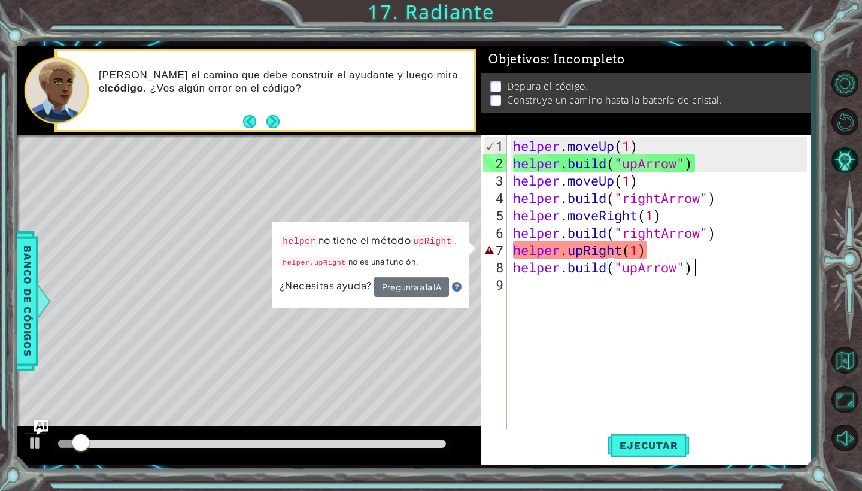
click at [624, 256] on div "helper . moveUp ( 1 ) helper . build ( "upArrow" ) helper . moveUp ( 1 ) helper…" at bounding box center [661, 302] width 302 height 330
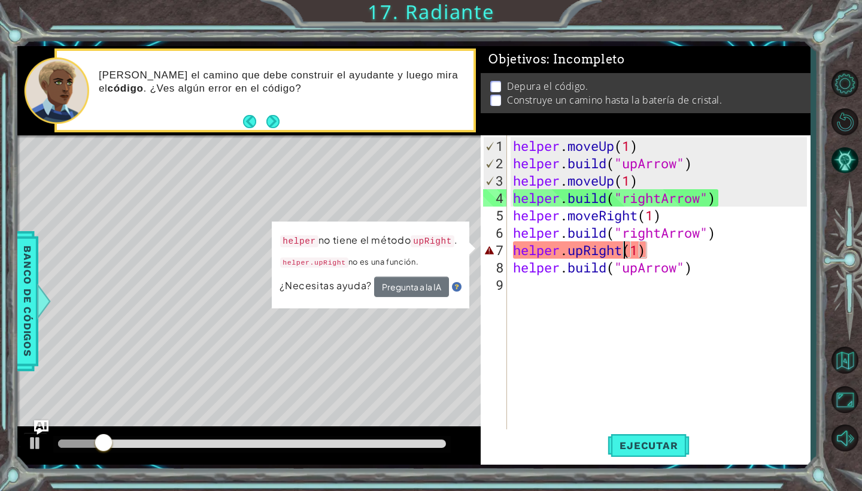
click at [583, 257] on div "helper . moveUp ( 1 ) helper . build ( "upArrow" ) helper . moveUp ( 1 ) helper…" at bounding box center [661, 302] width 302 height 330
click at [584, 253] on div "helper . moveUp ( 1 ) helper . build ( "upArrow" ) helper . moveUp ( 1 ) helper…" at bounding box center [661, 302] width 302 height 330
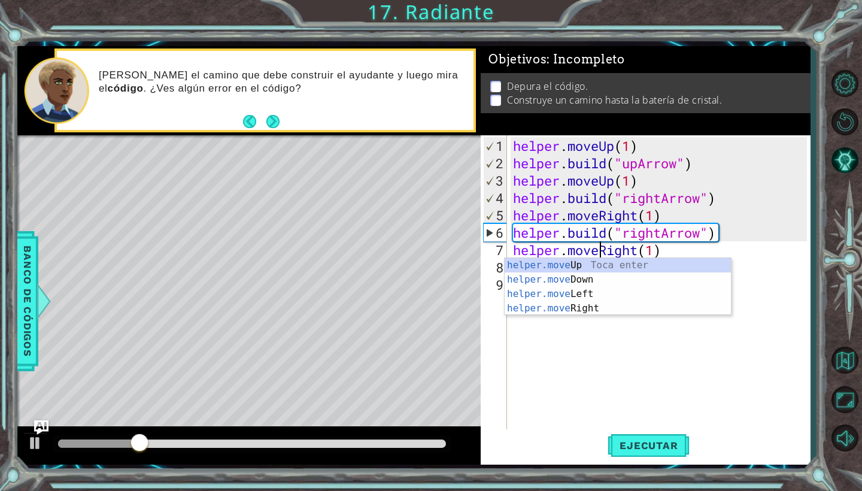
scroll to position [0, 4]
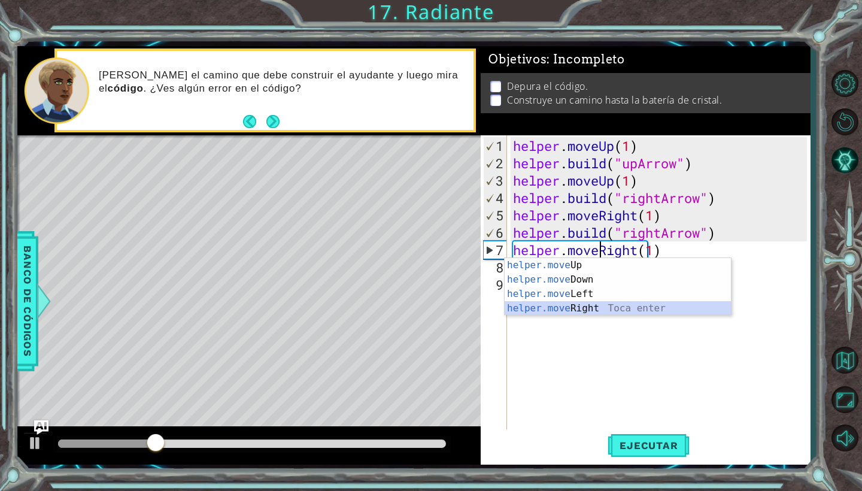
click at [664, 314] on div "helper.move Up Toca enter helper.move Down Toca enter helper.move Left Toca ent…" at bounding box center [618, 301] width 226 height 86
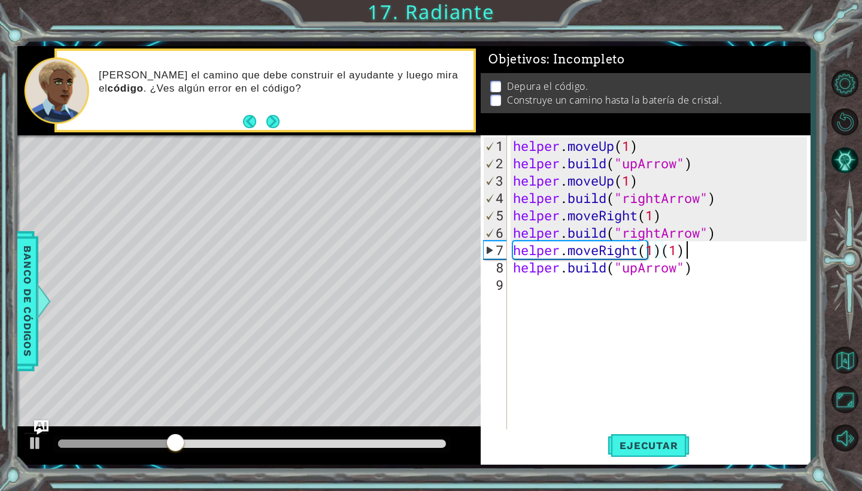
click at [688, 252] on div "helper . moveUp ( 1 ) helper . build ( "upArrow" ) helper . moveUp ( 1 ) helper…" at bounding box center [661, 302] width 302 height 330
type textarea "helper.moveRight(1)"
click at [640, 454] on button "Ejecutar" at bounding box center [648, 445] width 82 height 33
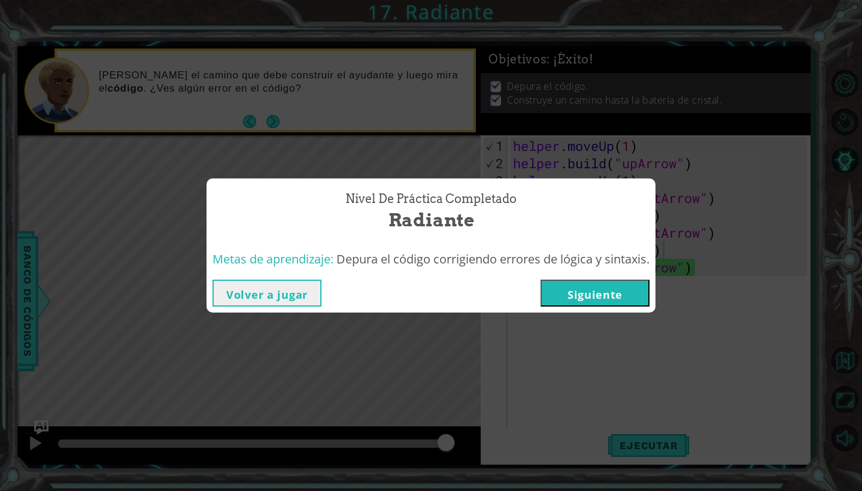
click at [575, 299] on button "Siguiente" at bounding box center [594, 292] width 109 height 27
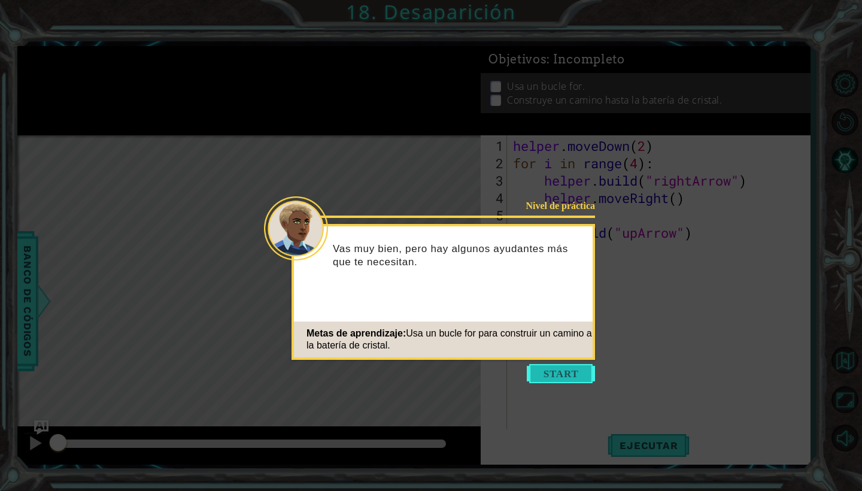
click at [560, 373] on button "Start" at bounding box center [561, 373] width 68 height 19
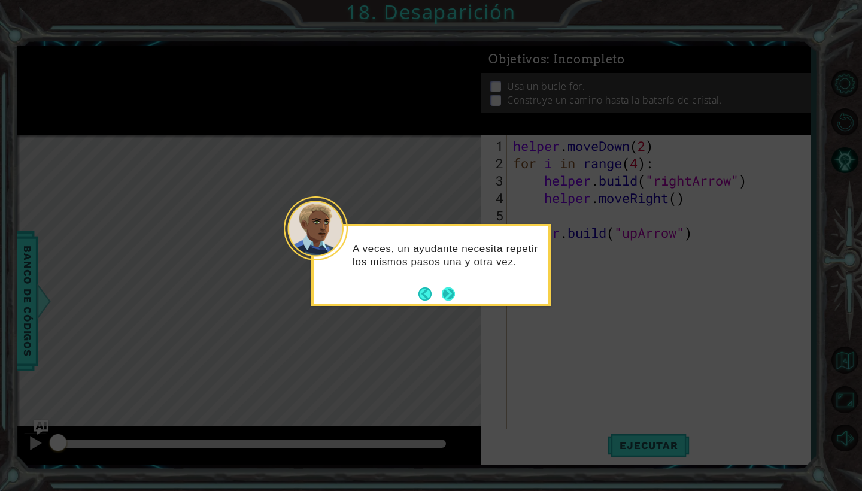
click at [451, 295] on button "Next" at bounding box center [448, 293] width 13 height 13
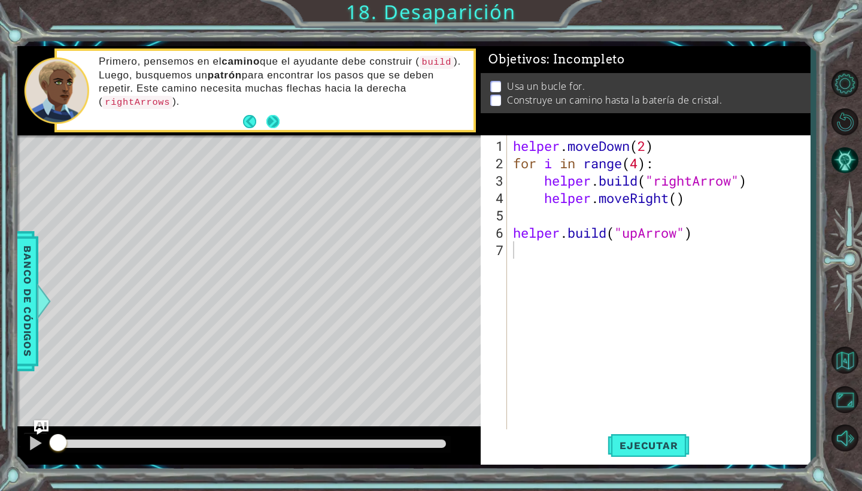
click at [279, 119] on button "Next" at bounding box center [272, 121] width 13 height 13
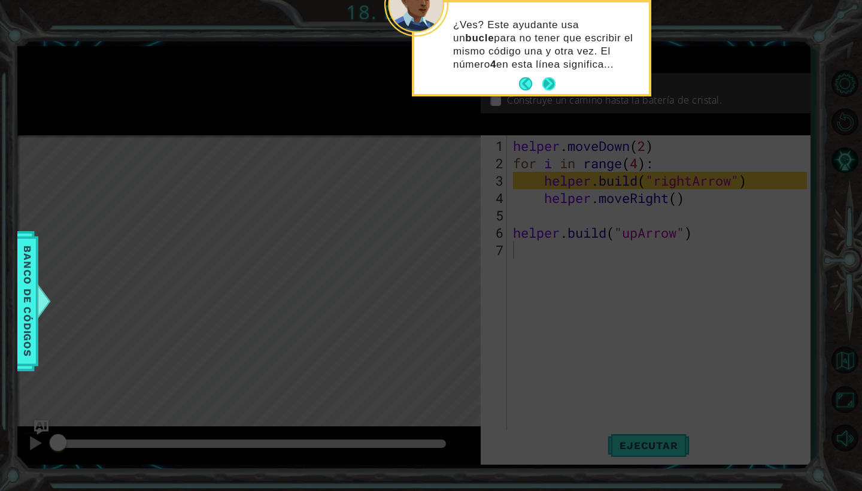
click at [552, 81] on button "Next" at bounding box center [548, 83] width 13 height 13
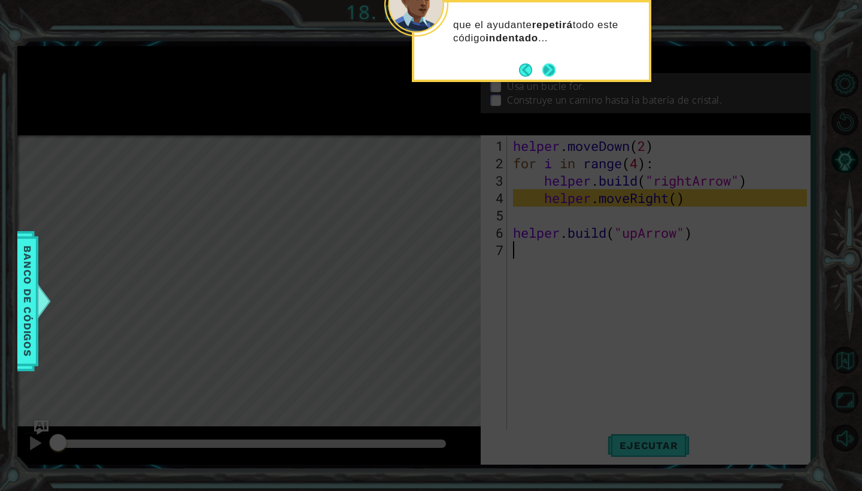
click at [557, 76] on div "que el ayudante repetirá todo este código indentado ..." at bounding box center [531, 41] width 239 height 82
click at [555, 74] on button "Next" at bounding box center [548, 69] width 13 height 13
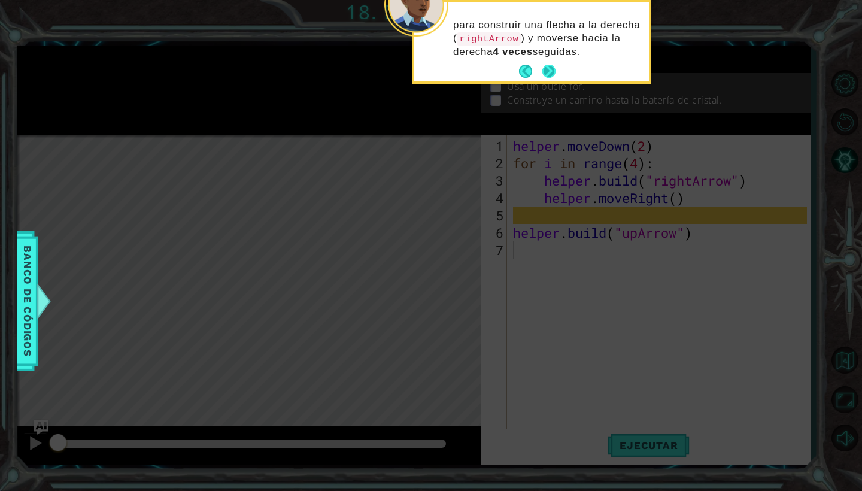
click at [550, 66] on button "Next" at bounding box center [548, 71] width 13 height 13
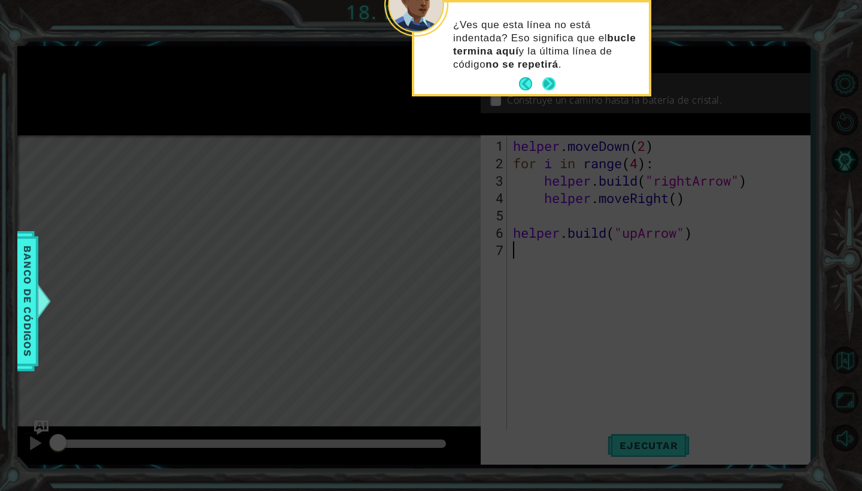
click at [550, 78] on button "Next" at bounding box center [548, 83] width 13 height 13
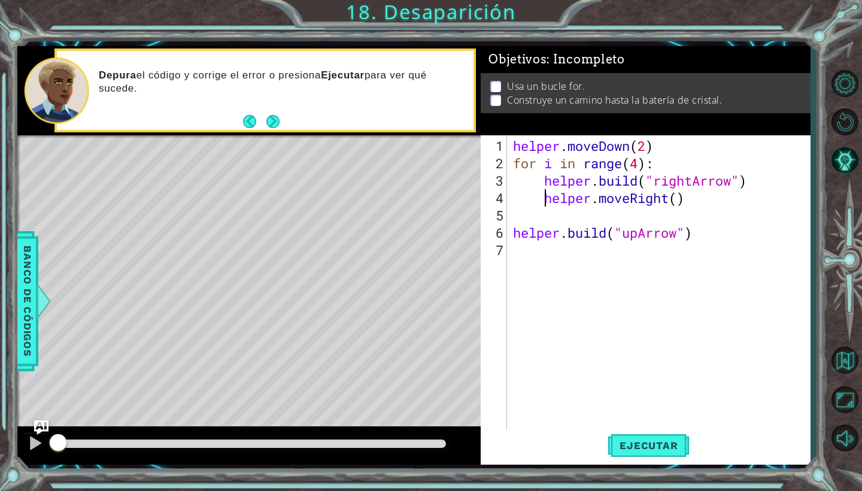
click at [548, 195] on div "helper . moveDown ( 2 ) for i in range ( 4 ) : helper . build ( "rightArrow" ) …" at bounding box center [661, 302] width 302 height 330
click at [549, 159] on div "helper . moveDown ( 2 ) for i in range ( 4 ) : helper . build ( "rightArrow" ) …" at bounding box center [661, 302] width 302 height 330
click at [586, 174] on div "helper . moveDown ( 2 ) for i in range ( 4 ) : helper . build ( "rightArrow" ) …" at bounding box center [661, 302] width 302 height 330
type textarea "[DOMAIN_NAME]("rightArrow")"
click at [597, 214] on div "helper . moveDown ( 2 ) for i in range ( 4 ) : helper . build ( "rightArrow" ) …" at bounding box center [661, 302] width 302 height 330
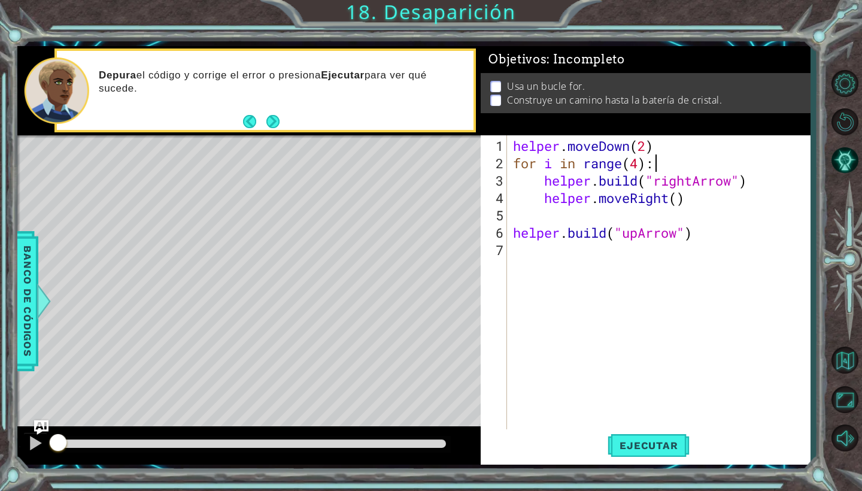
click at [665, 161] on div "helper . moveDown ( 2 ) for i in range ( 4 ) : helper . build ( "rightArrow" ) …" at bounding box center [661, 302] width 302 height 330
click at [553, 229] on div "helper . moveDown ( 2 ) for i in range ( 4 ) : helper . build ( "rightArrow" ) …" at bounding box center [661, 302] width 302 height 330
click at [541, 202] on div "helper . moveDown ( 2 ) for i in range ( 4 ) : helper . build ( "rightArrow" ) …" at bounding box center [661, 302] width 302 height 330
type textarea "helper.moveRight()"
click at [661, 188] on div "helper . moveDown ( 2 ) for i in range ( 4 ) : helper . build ( "rightArrow" ) …" at bounding box center [661, 302] width 302 height 330
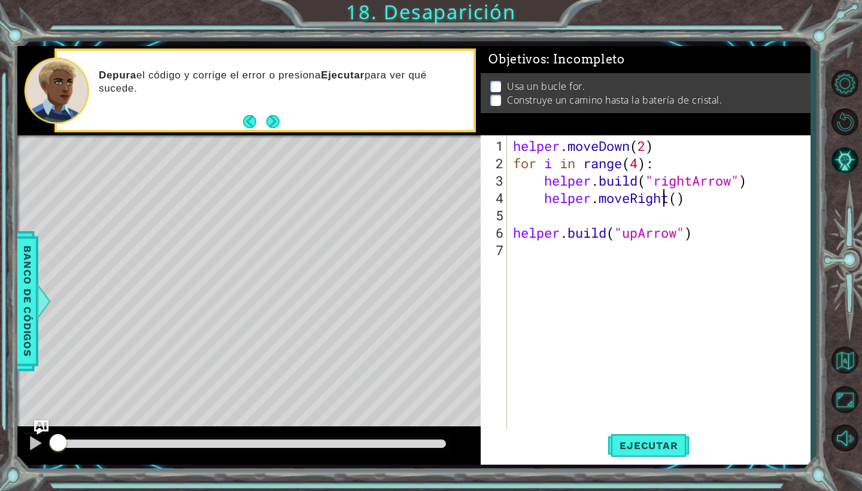
click at [639, 190] on div "helper . moveDown ( 2 ) for i in range ( 4 ) : helper . build ( "rightArrow" ) …" at bounding box center [661, 302] width 302 height 330
click at [685, 193] on div "helper . moveDown ( 2 ) for i in range ( 4 ) : helper . build ( "rightArrow" ) …" at bounding box center [661, 302] width 302 height 330
click at [679, 249] on div "helper . moveDown ( 2 ) for i in range ( 4 ) : helper . build ( "rightArrow" ) …" at bounding box center [661, 302] width 302 height 330
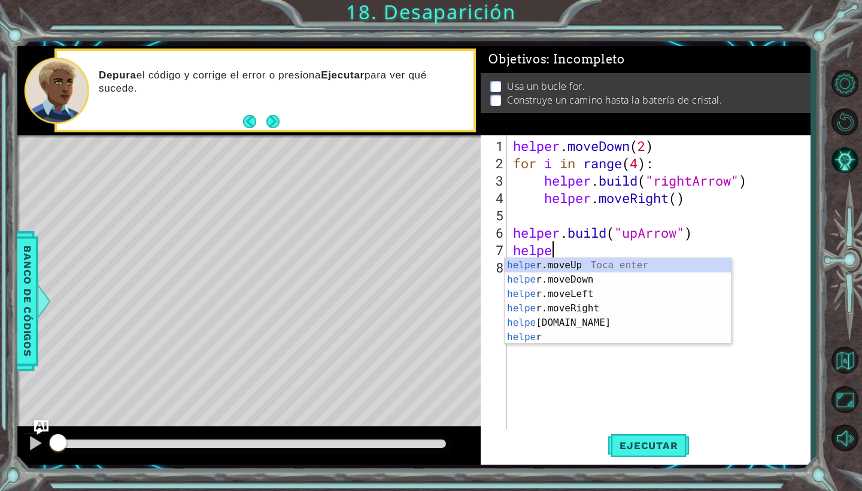
scroll to position [0, 2]
click at [621, 262] on div "helper. moveUp Toca enter helper. moveDown Toca enter helper. moveLeft Toca ent…" at bounding box center [618, 308] width 226 height 101
type textarea "helper.moveUp(1)"
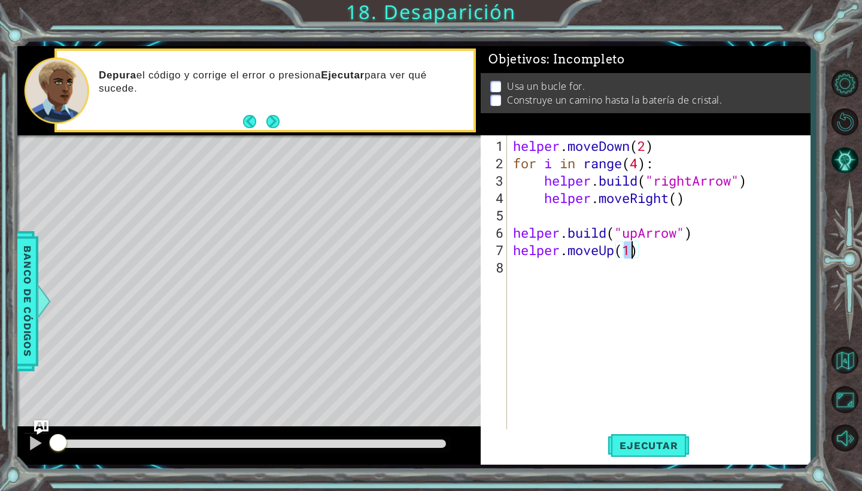
click at [652, 262] on div "helper . moveDown ( 2 ) for i in range ( 4 ) : helper . build ( "rightArrow" ) …" at bounding box center [661, 302] width 302 height 330
click at [547, 181] on div "helper . moveDown ( 2 ) for i in range ( 4 ) : helper . build ( "rightArrow" ) …" at bounding box center [661, 302] width 302 height 330
type textarea "[DOMAIN_NAME]("rightArrow")"
click at [668, 451] on span "Ejecutar" at bounding box center [648, 445] width 82 height 12
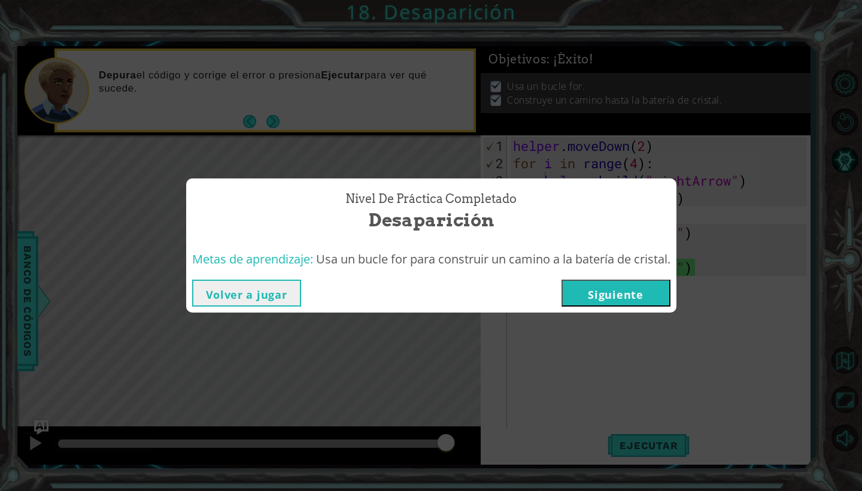
click at [616, 288] on button "Siguiente" at bounding box center [615, 292] width 109 height 27
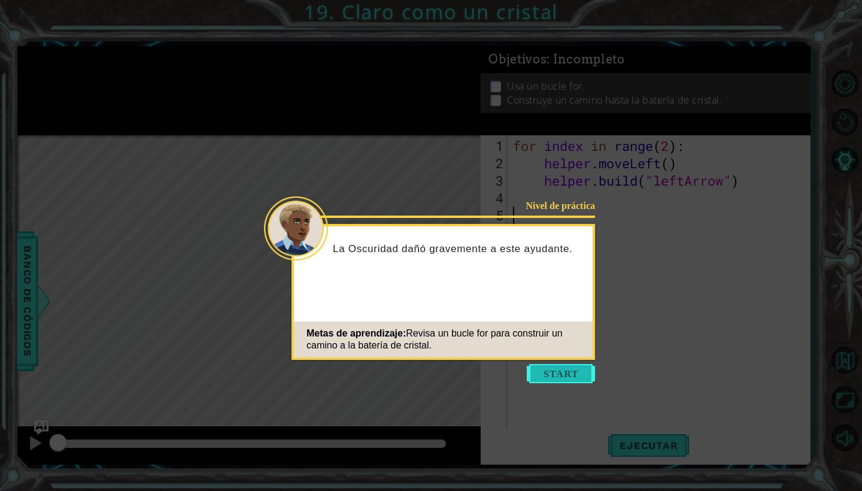
click at [561, 376] on button "Start" at bounding box center [561, 373] width 68 height 19
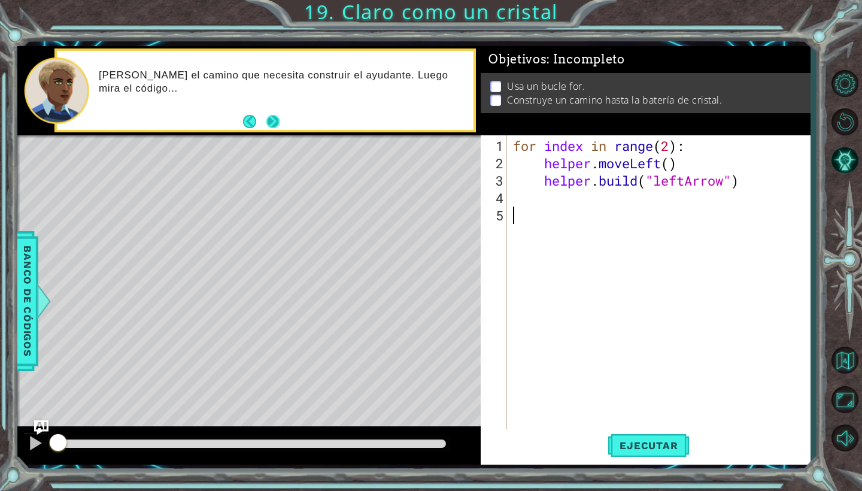
click at [275, 125] on button "Next" at bounding box center [272, 121] width 13 height 13
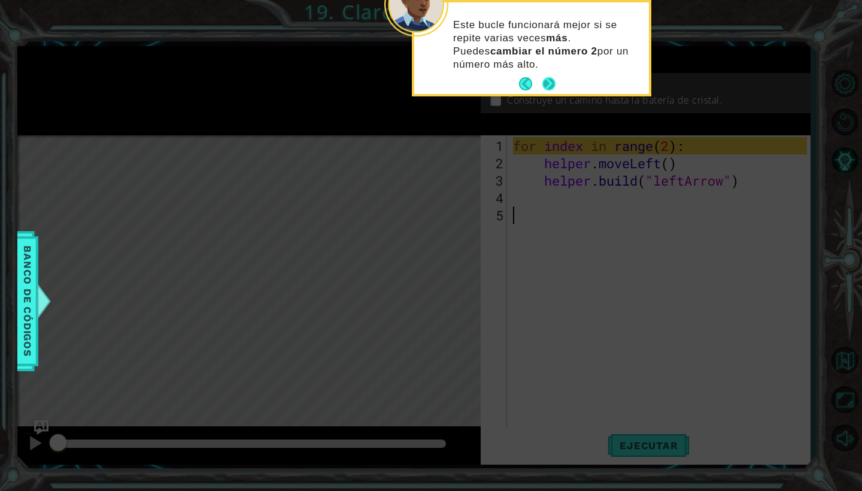
click at [548, 84] on button "Next" at bounding box center [548, 83] width 13 height 13
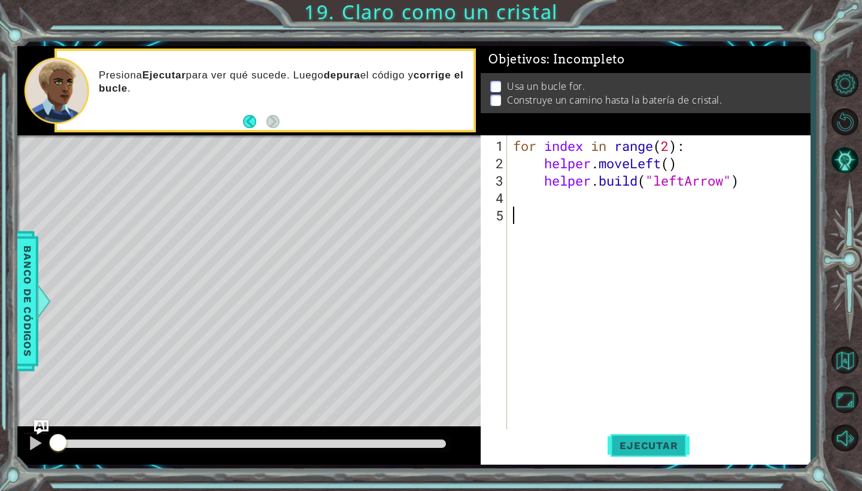
click at [626, 438] on button "Ejecutar" at bounding box center [648, 445] width 82 height 33
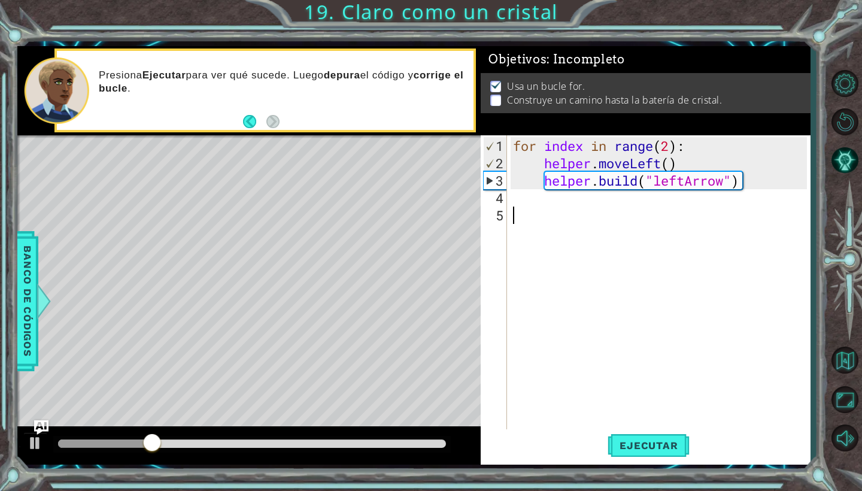
click at [674, 143] on div "for index in range ( 2 ) : helper . moveLeft ( ) helper . build ( "leftArrow" )" at bounding box center [661, 302] width 302 height 330
type textarea "for index in range(4):"
click at [669, 199] on div "for index in range ( 4 ) : helper . moveLeft ( ) helper . build ( "leftArrow" )" at bounding box center [661, 302] width 302 height 330
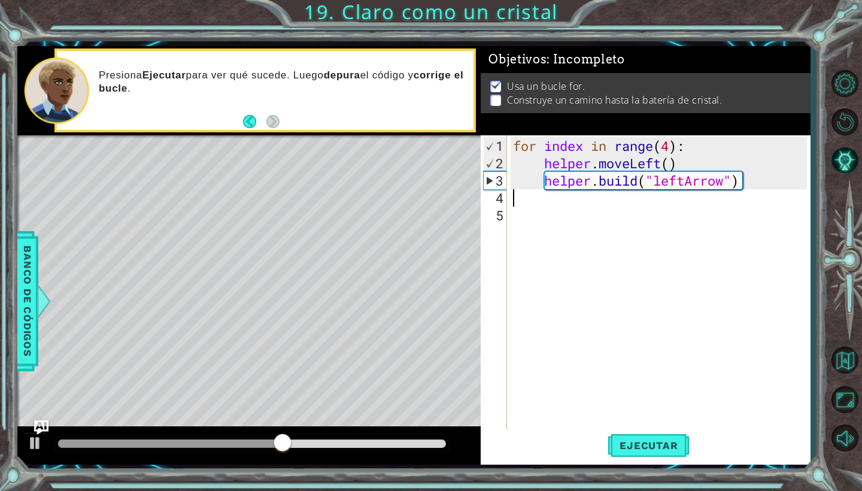
click at [628, 218] on div "for index in range ( 4 ) : helper . moveLeft ( ) helper . build ( "leftArrow" )" at bounding box center [661, 302] width 302 height 330
click at [625, 204] on div "for index in range ( 4 ) : helper . moveLeft ( ) helper . build ( "leftArrow" )" at bounding box center [661, 302] width 302 height 330
type textarea "h"
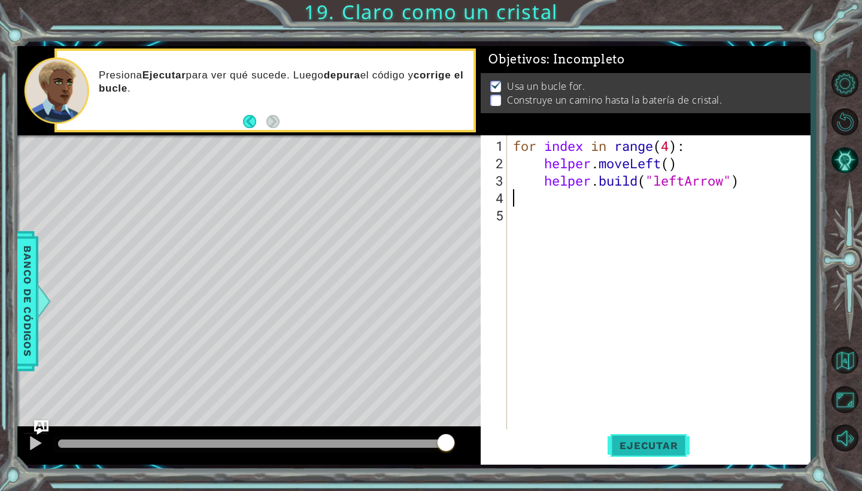
click at [661, 448] on span "Ejecutar" at bounding box center [648, 445] width 82 height 12
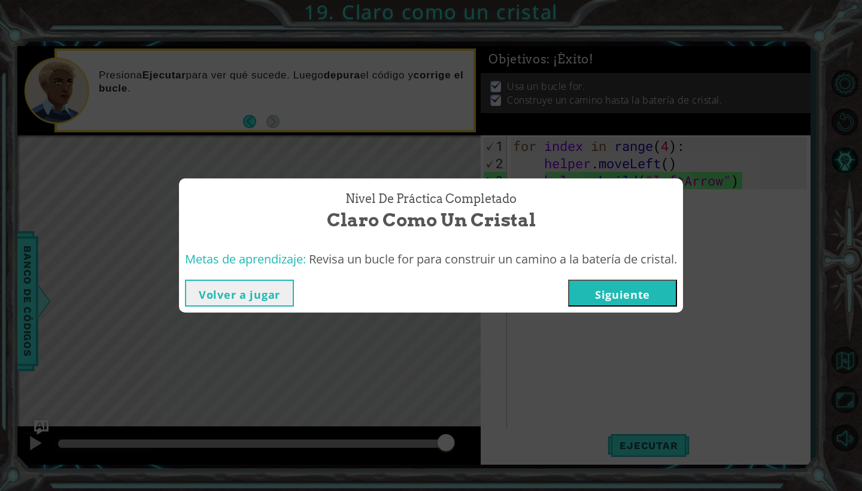
click at [643, 291] on button "Siguiente" at bounding box center [622, 292] width 109 height 27
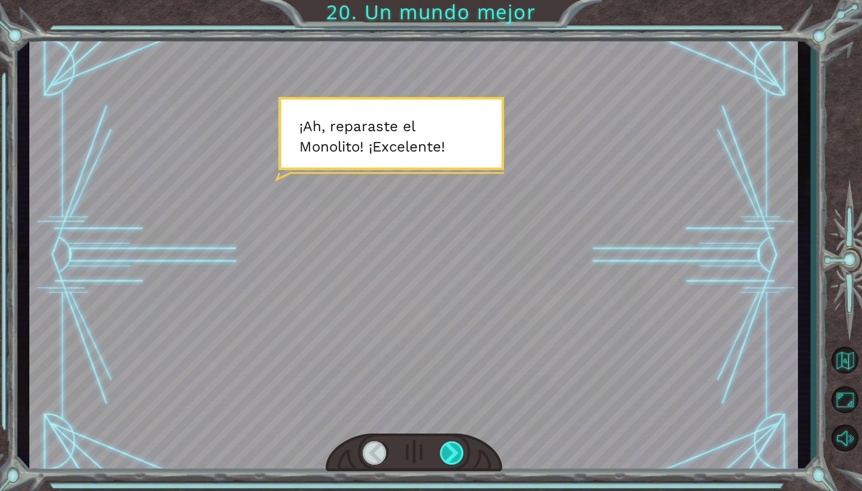
click at [445, 455] on div at bounding box center [452, 452] width 25 height 23
click at [452, 452] on div at bounding box center [452, 452] width 25 height 23
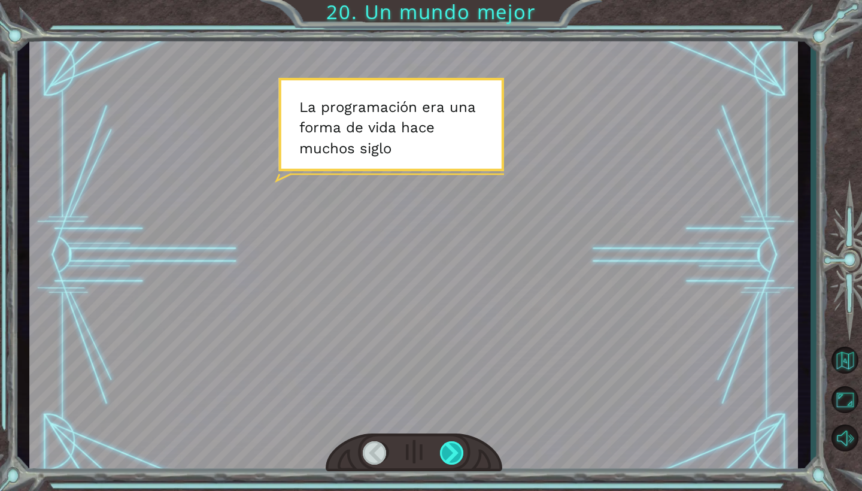
click at [451, 448] on div at bounding box center [452, 452] width 25 height 23
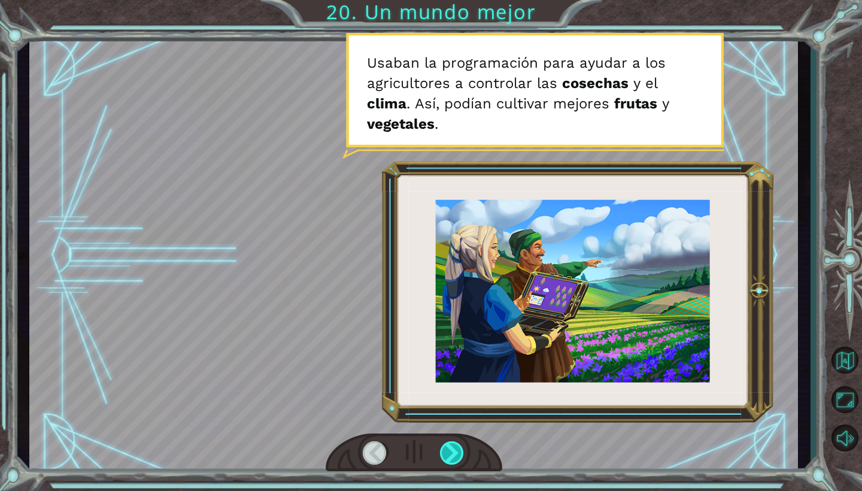
click at [458, 449] on div at bounding box center [452, 452] width 25 height 23
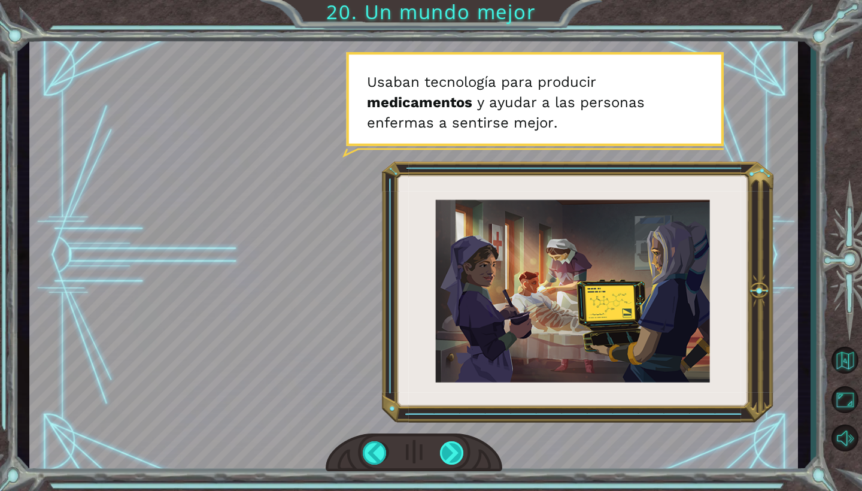
click at [448, 448] on div at bounding box center [452, 452] width 25 height 23
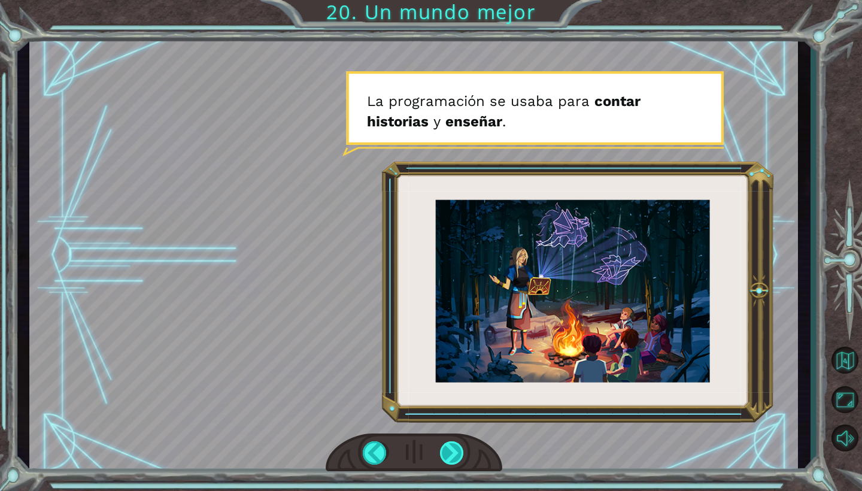
click at [456, 454] on div at bounding box center [452, 452] width 25 height 23
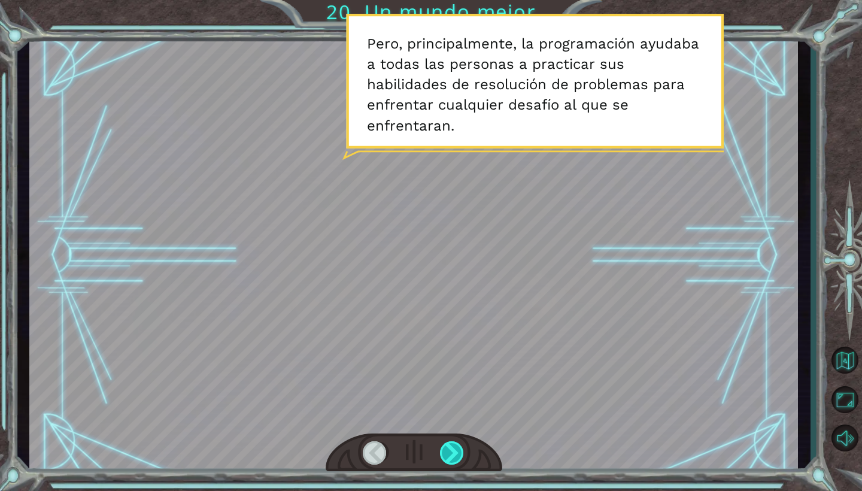
click at [455, 442] on div at bounding box center [452, 452] width 25 height 23
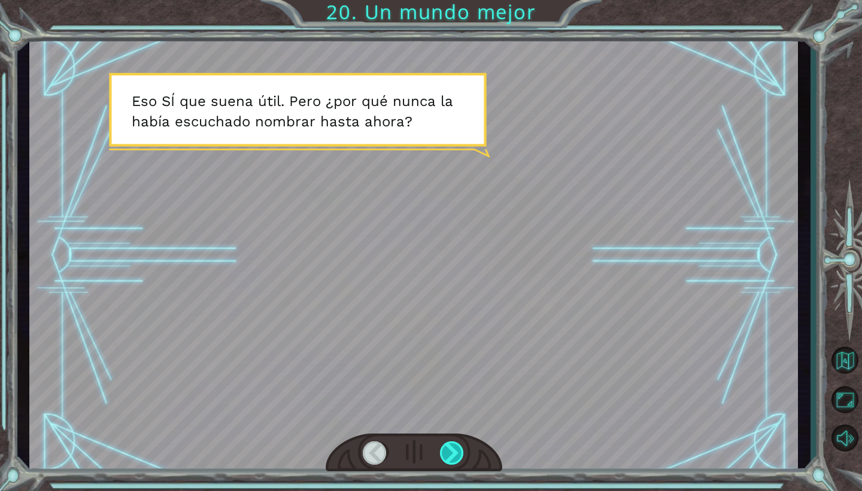
click at [444, 449] on div at bounding box center [452, 452] width 25 height 23
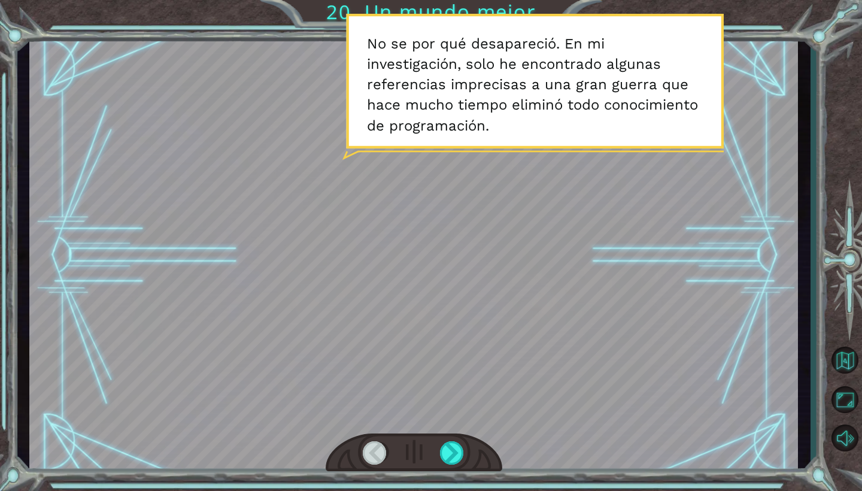
click at [448, 466] on div at bounding box center [414, 452] width 177 height 39
click at [450, 464] on div at bounding box center [452, 452] width 25 height 23
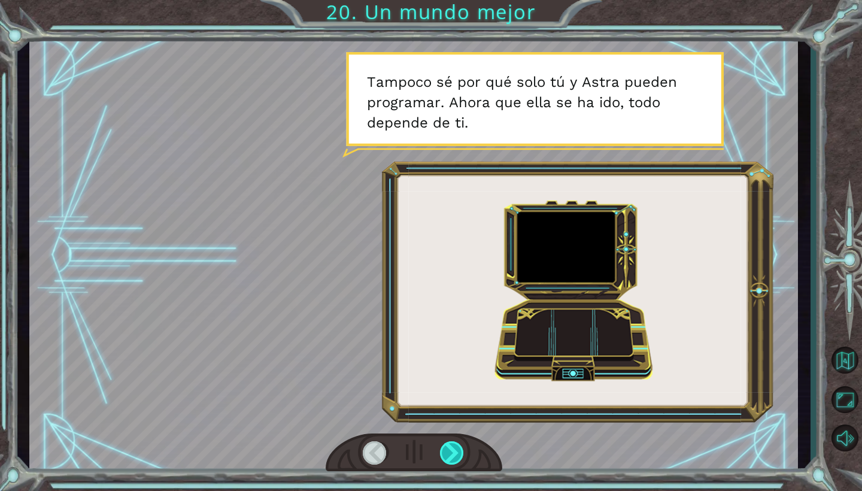
click at [452, 448] on div at bounding box center [452, 452] width 25 height 23
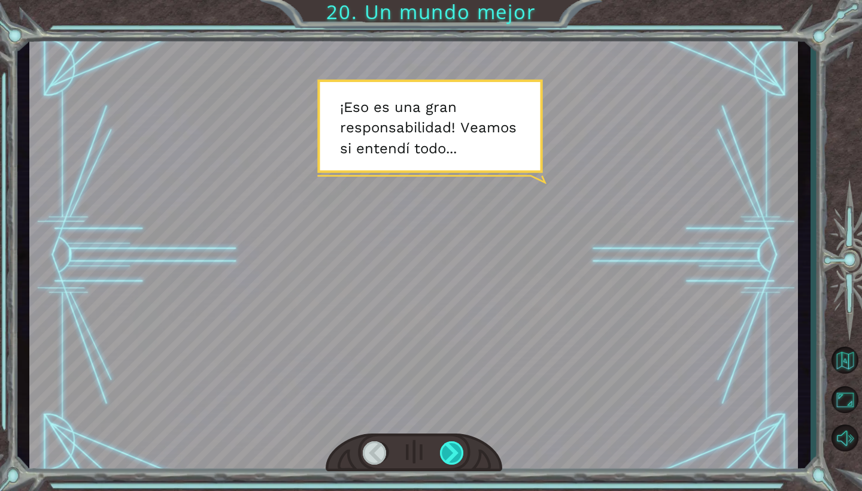
click at [452, 448] on div at bounding box center [452, 452] width 25 height 23
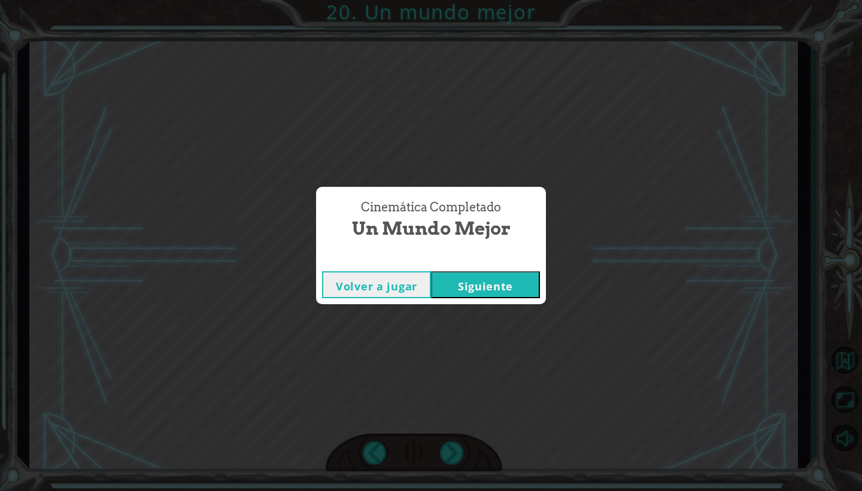
click at [500, 293] on button "Siguiente" at bounding box center [485, 284] width 109 height 27
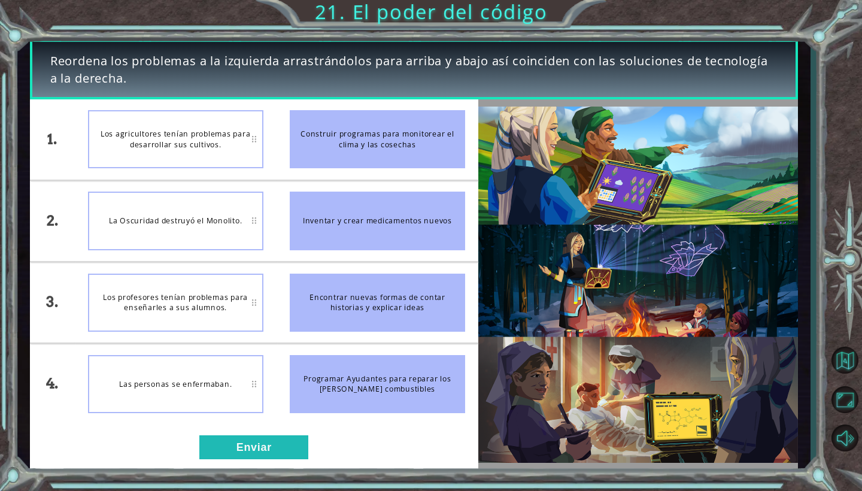
drag, startPoint x: 334, startPoint y: 149, endPoint x: 310, endPoint y: 159, distance: 26.0
click at [310, 159] on div "Construir programas para monitorear el clima y las cosechas" at bounding box center [377, 139] width 175 height 58
drag, startPoint x: 314, startPoint y: 123, endPoint x: 306, endPoint y: 145, distance: 23.5
click at [305, 147] on div "Construir programas para monitorear el clima y las cosechas" at bounding box center [377, 139] width 175 height 58
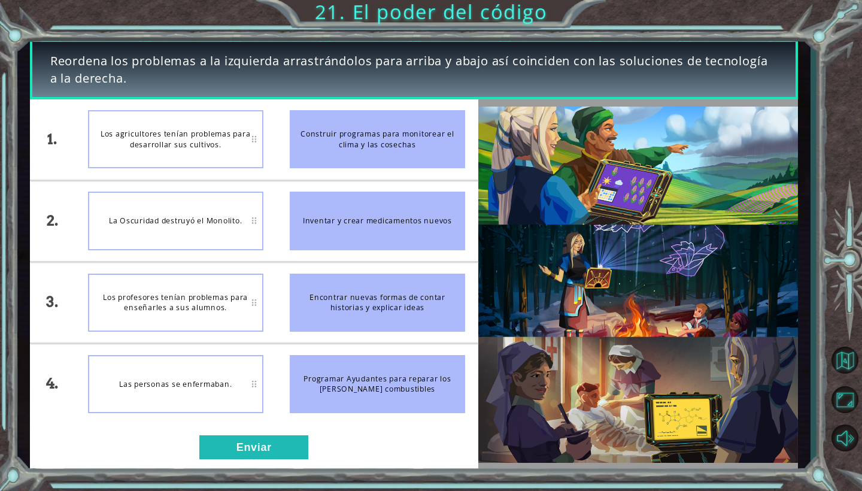
click at [218, 248] on div "La Oscuridad destruyó el Monolito." at bounding box center [175, 221] width 175 height 58
click at [260, 449] on button "Enviar" at bounding box center [253, 447] width 109 height 24
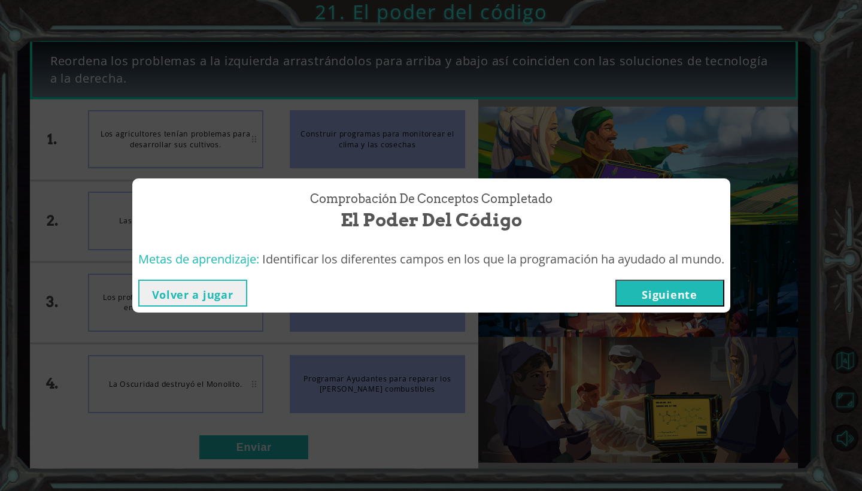
click at [713, 300] on button "Siguiente" at bounding box center [669, 292] width 109 height 27
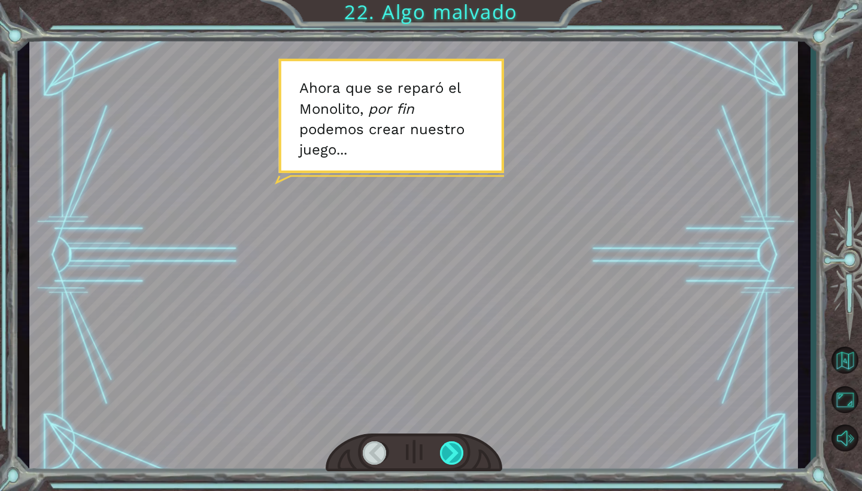
click at [455, 454] on div at bounding box center [452, 452] width 25 height 23
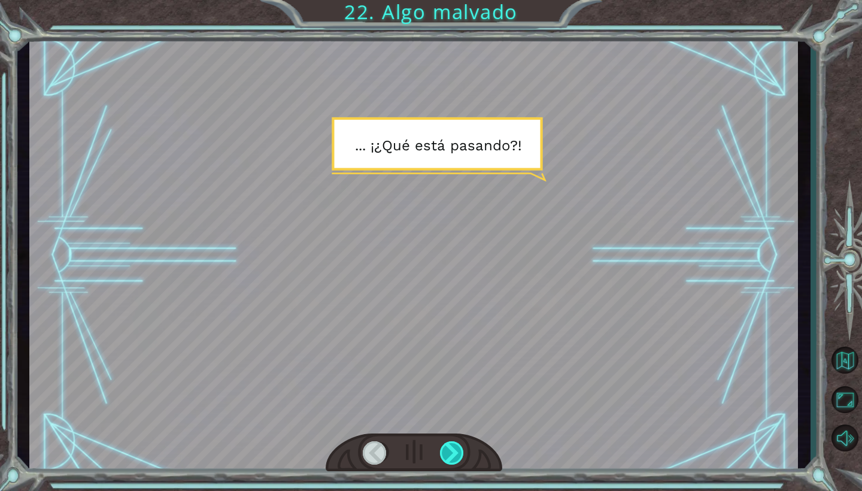
click at [455, 454] on div at bounding box center [452, 452] width 25 height 23
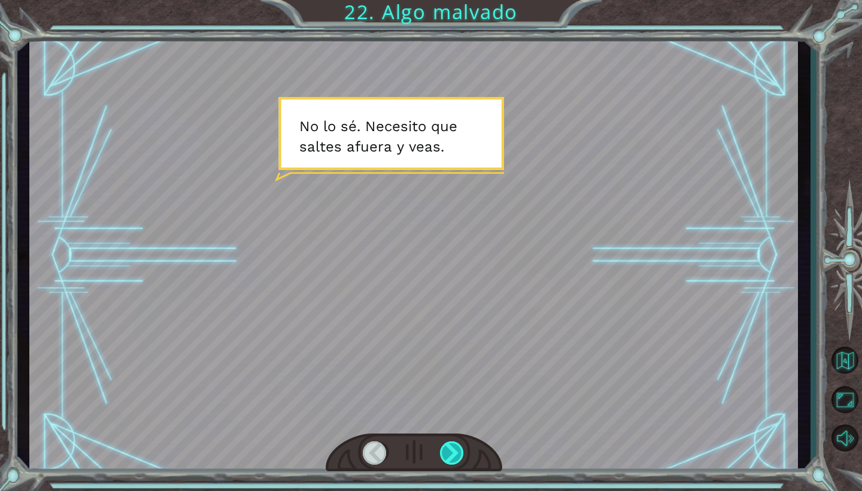
click at [455, 454] on div at bounding box center [452, 452] width 25 height 23
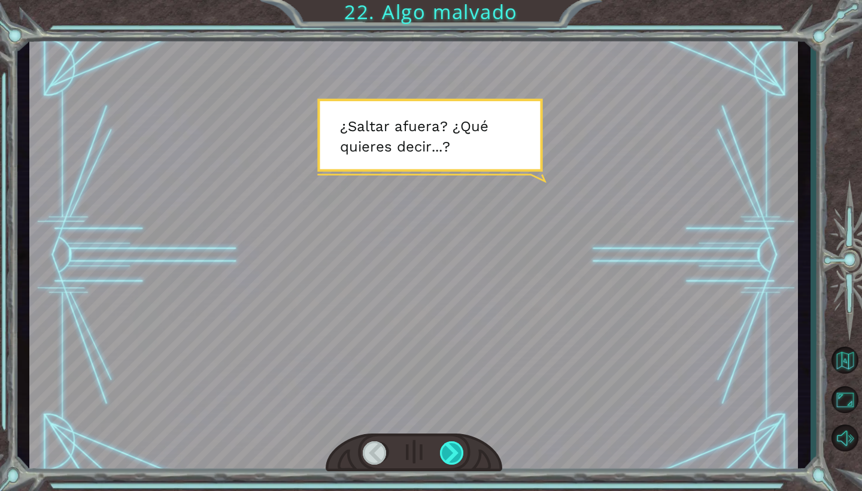
click at [455, 454] on div at bounding box center [452, 452] width 25 height 23
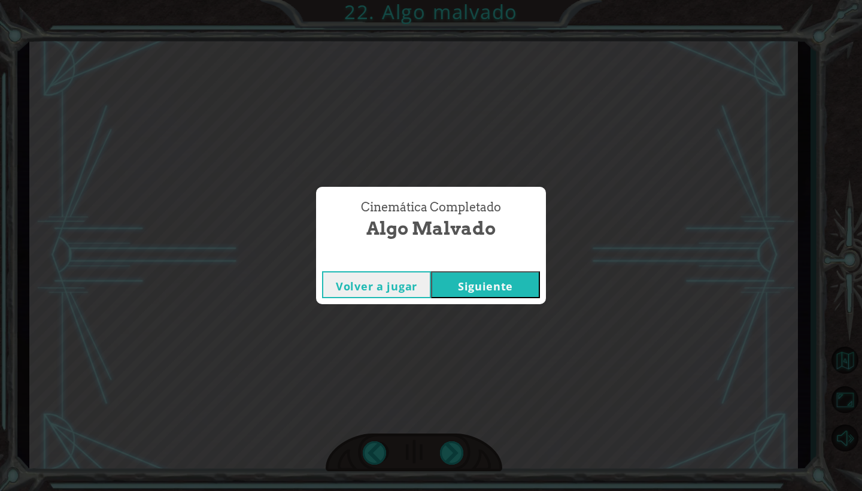
click at [508, 289] on button "Siguiente" at bounding box center [485, 284] width 109 height 27
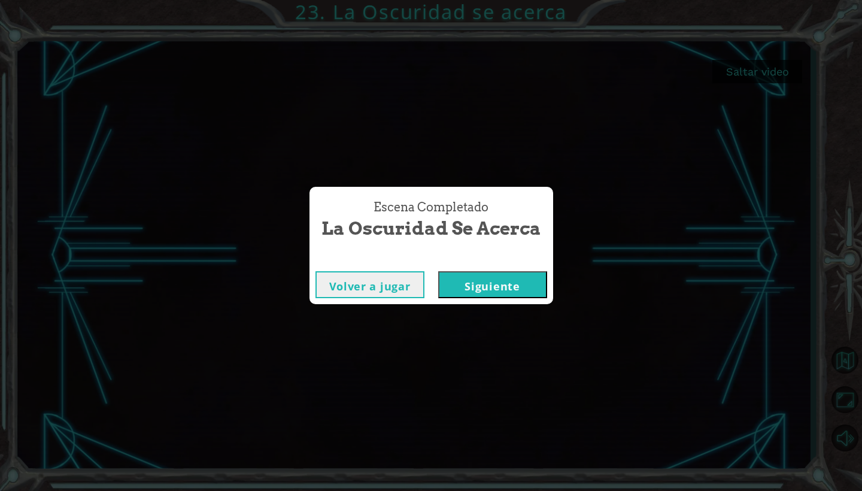
click at [503, 271] on button "Siguiente" at bounding box center [492, 284] width 109 height 27
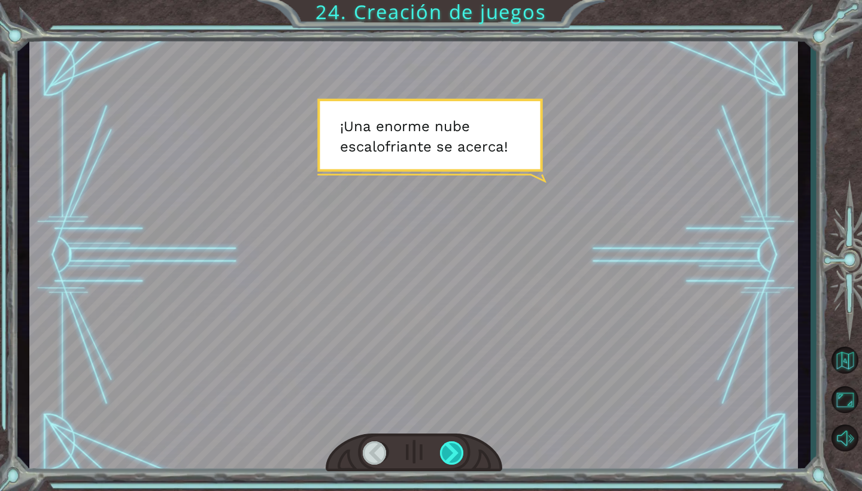
click at [444, 458] on div at bounding box center [452, 452] width 25 height 23
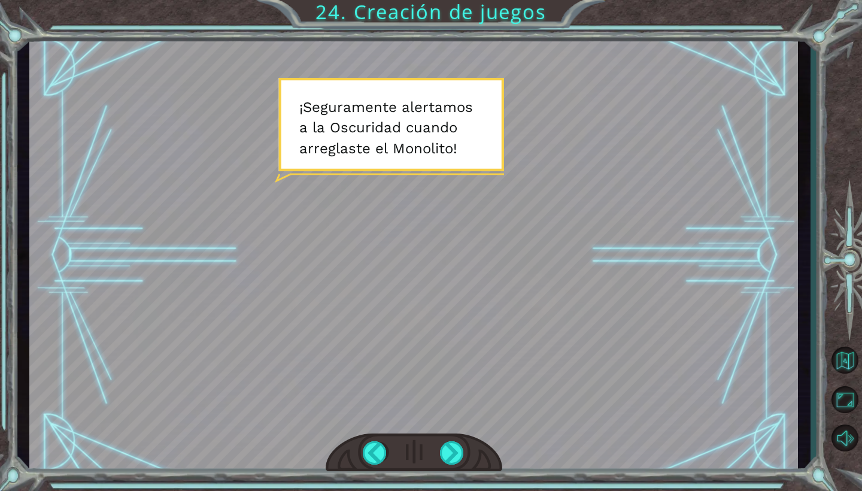
click at [450, 466] on div at bounding box center [414, 452] width 177 height 39
click at [443, 448] on div at bounding box center [452, 452] width 25 height 23
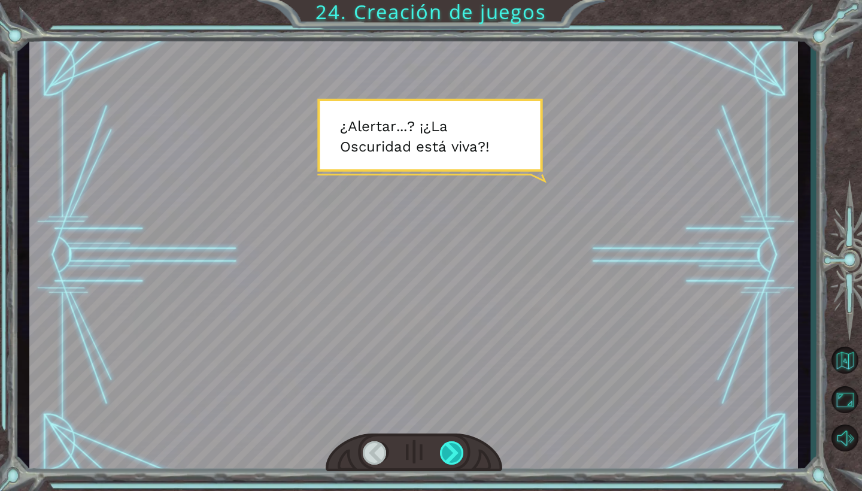
click at [448, 455] on div at bounding box center [452, 452] width 25 height 23
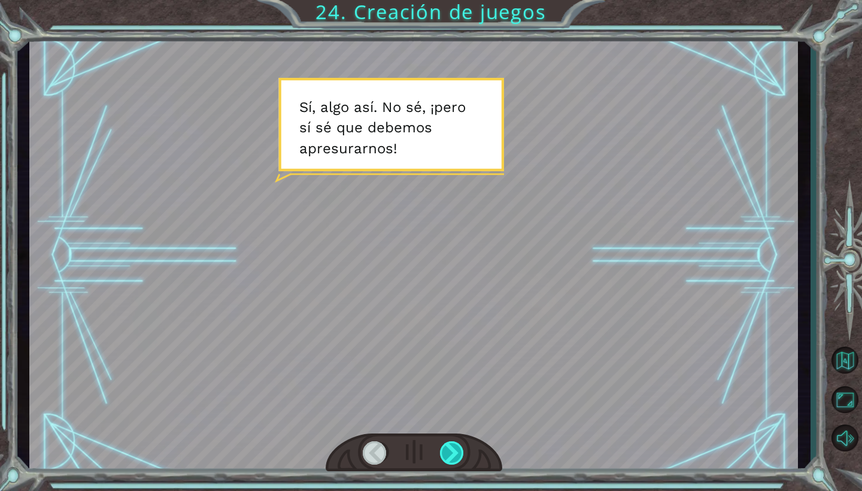
click at [446, 452] on div at bounding box center [452, 452] width 25 height 23
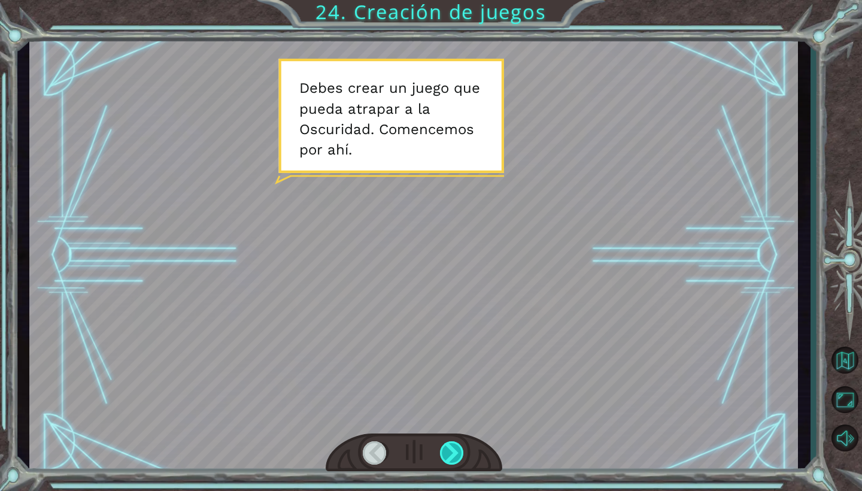
click at [449, 457] on div at bounding box center [452, 452] width 25 height 23
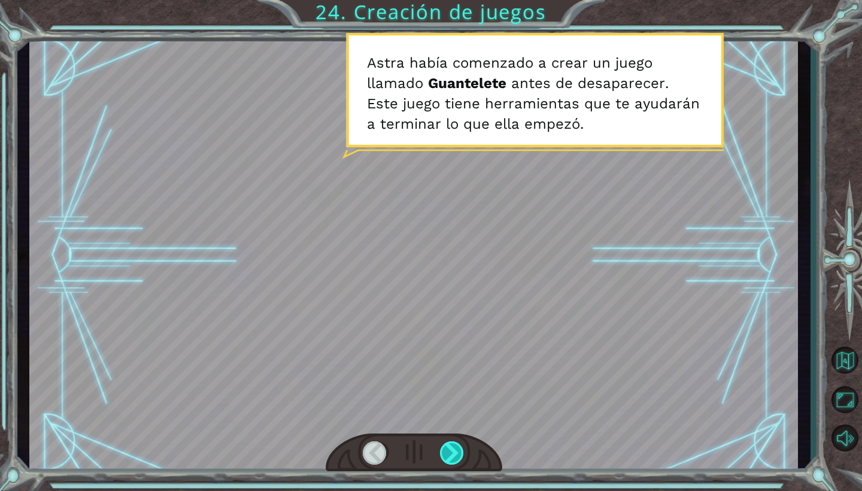
click at [446, 451] on div at bounding box center [452, 452] width 25 height 23
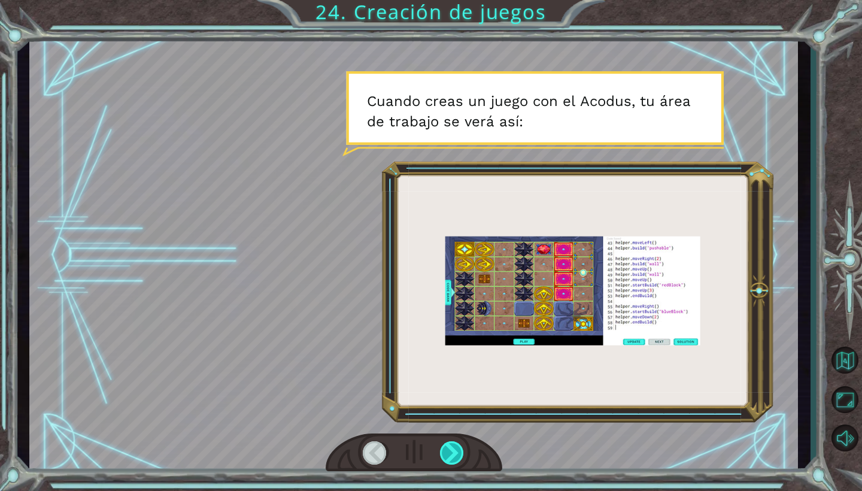
click at [440, 445] on div at bounding box center [452, 452] width 25 height 23
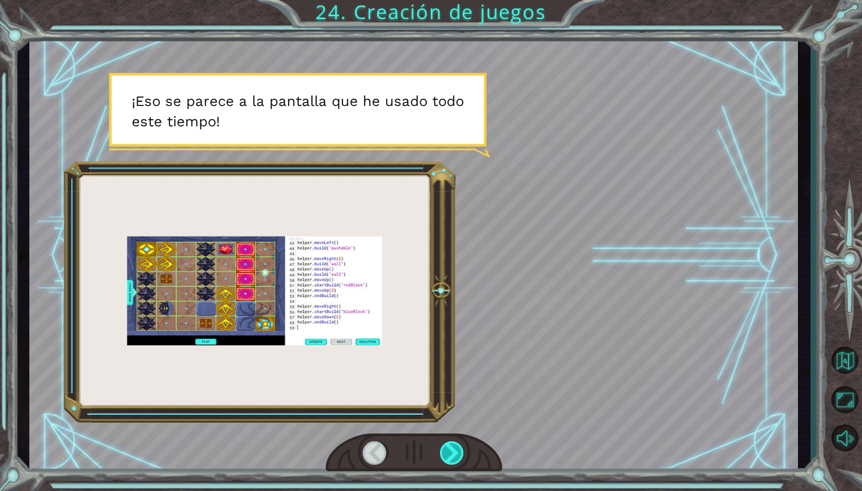
click at [443, 446] on div at bounding box center [452, 452] width 25 height 23
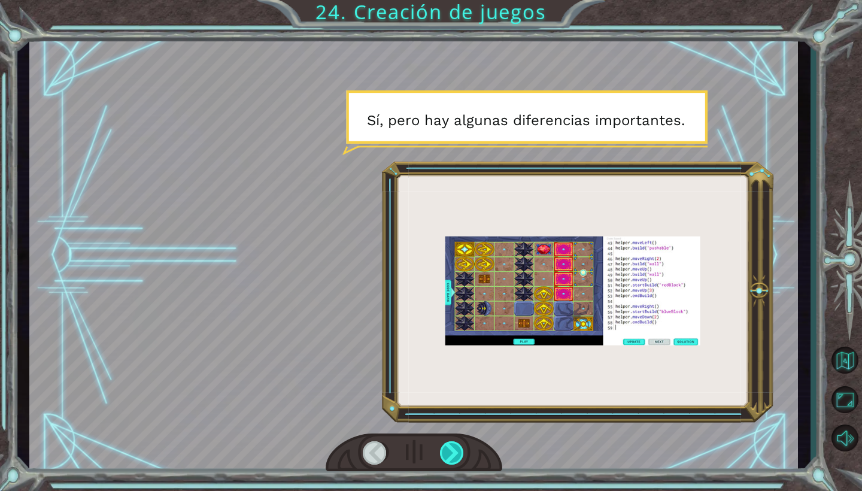
click at [443, 446] on div at bounding box center [452, 452] width 25 height 23
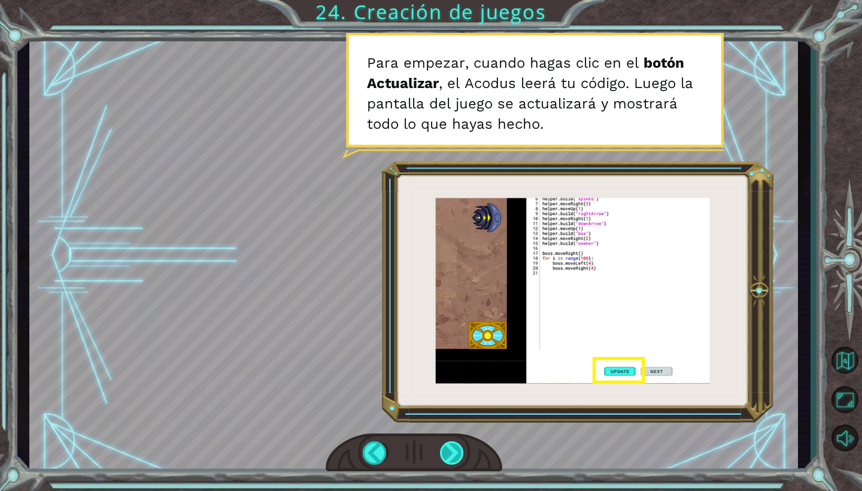
click at [444, 451] on div at bounding box center [452, 452] width 25 height 23
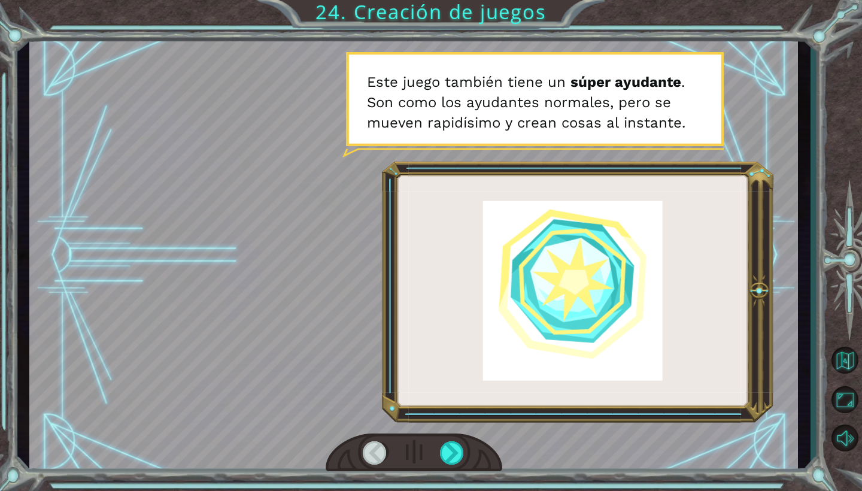
drag, startPoint x: 441, startPoint y: 77, endPoint x: 480, endPoint y: 113, distance: 52.9
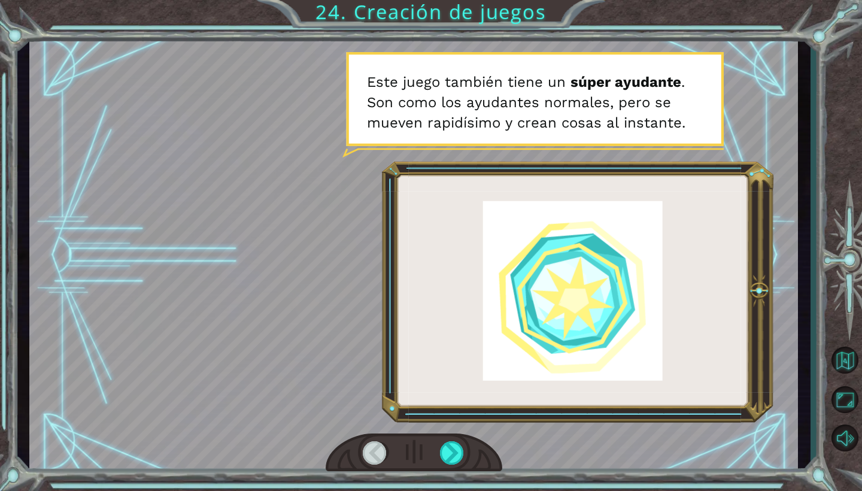
click at [485, 114] on div at bounding box center [413, 255] width 768 height 432
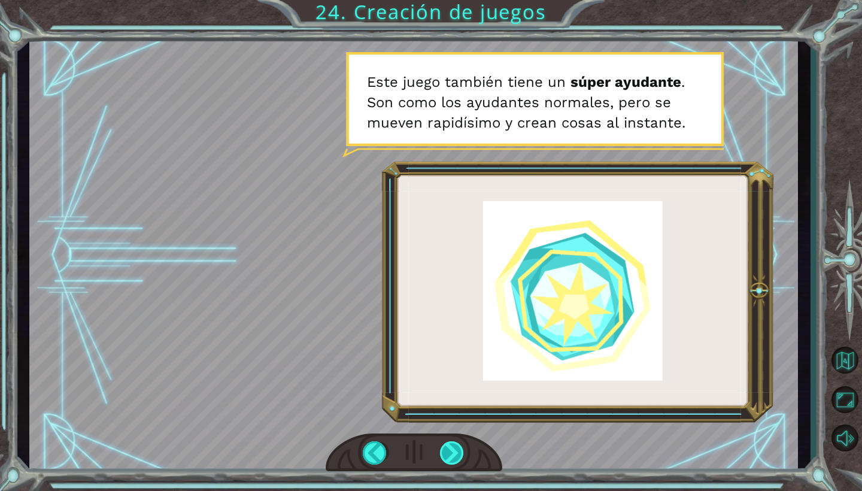
click at [444, 446] on div at bounding box center [452, 452] width 25 height 23
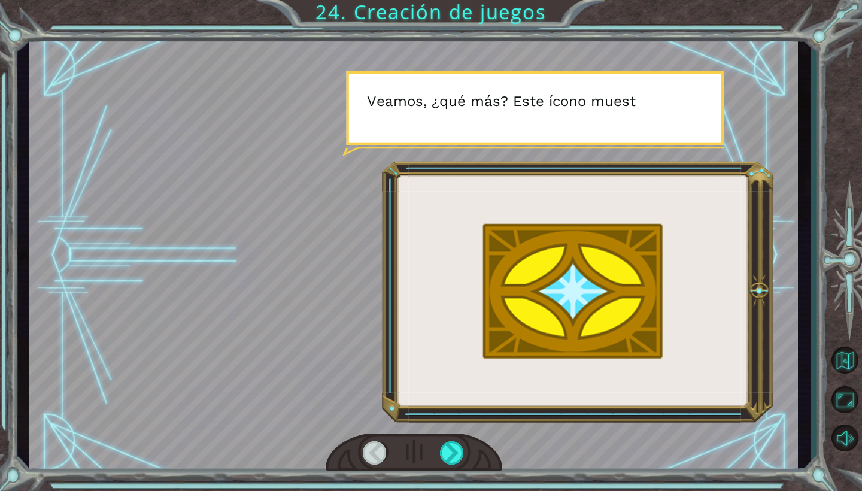
click at [389, 230] on div at bounding box center [413, 255] width 768 height 432
click at [442, 460] on div at bounding box center [452, 452] width 25 height 23
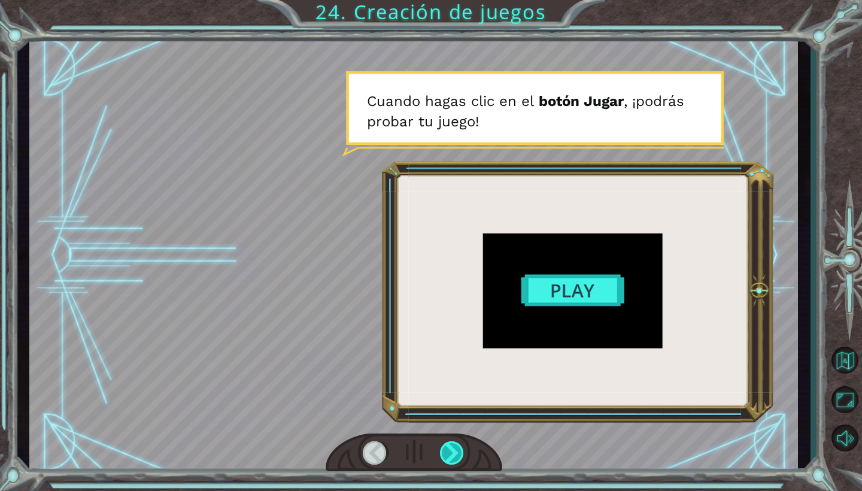
click at [445, 457] on div at bounding box center [452, 452] width 25 height 23
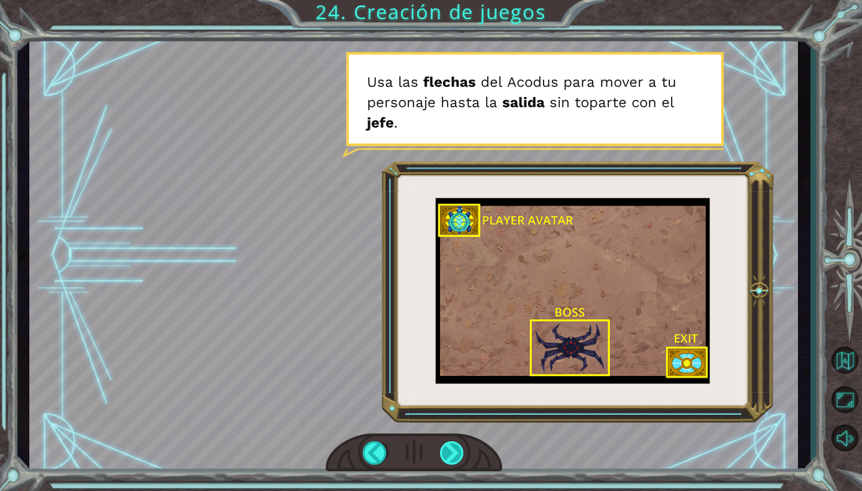
click at [445, 455] on div at bounding box center [452, 452] width 25 height 23
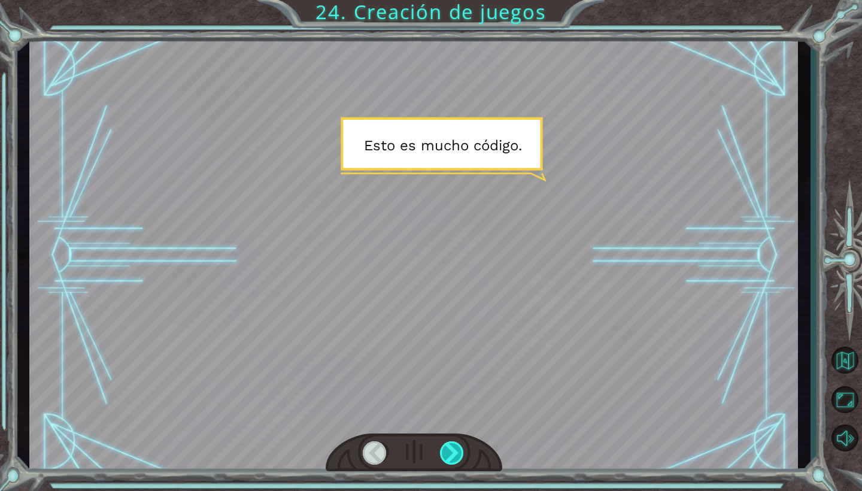
click at [457, 464] on div at bounding box center [452, 452] width 25 height 23
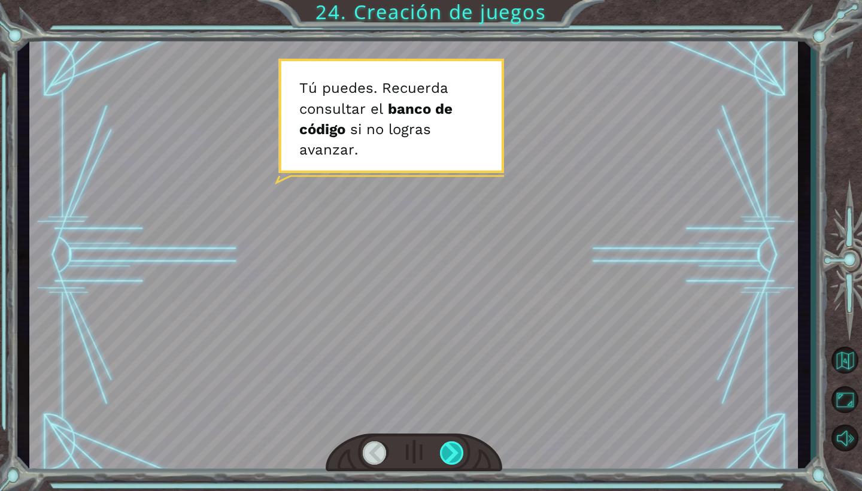
click at [455, 454] on div at bounding box center [452, 452] width 25 height 23
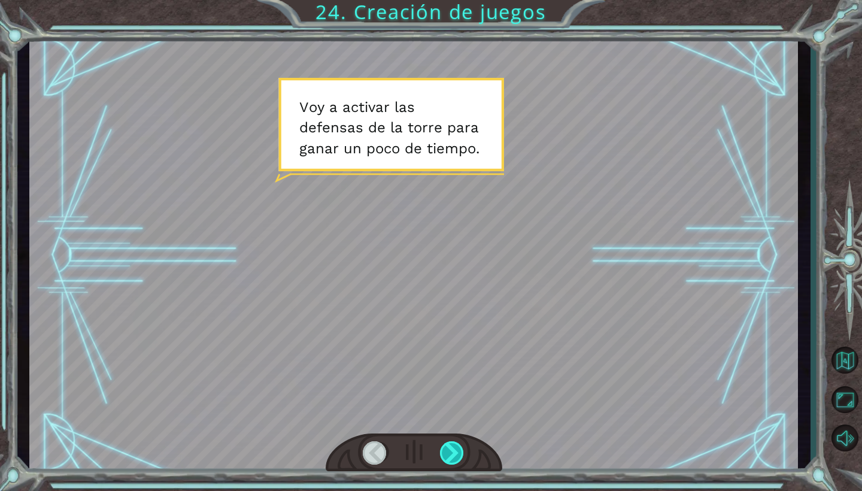
click at [451, 452] on div at bounding box center [452, 452] width 25 height 23
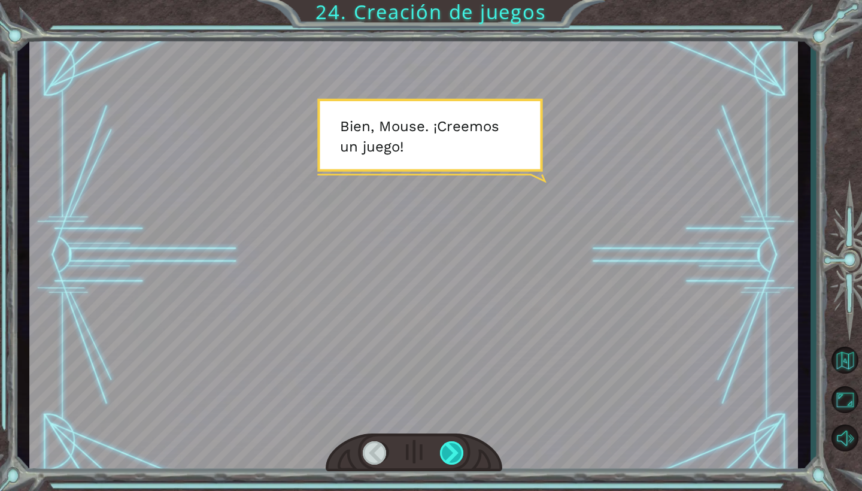
click at [461, 452] on div at bounding box center [452, 452] width 25 height 23
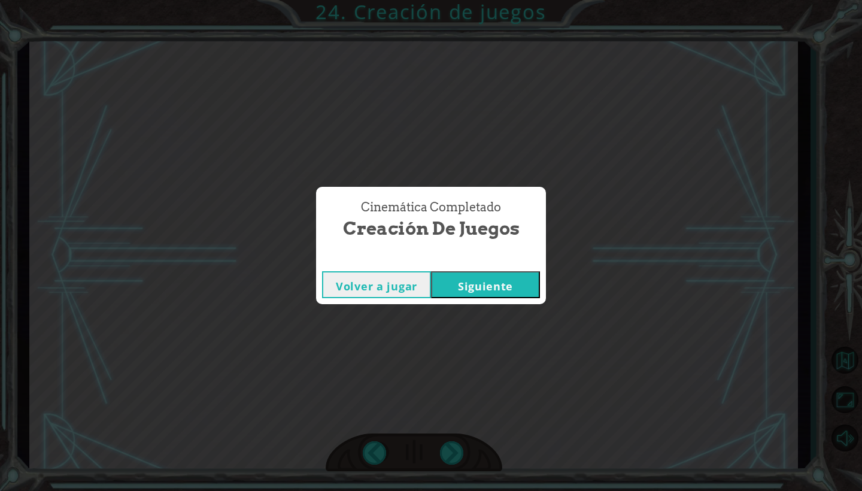
click at [461, 288] on button "Siguiente" at bounding box center [485, 284] width 109 height 27
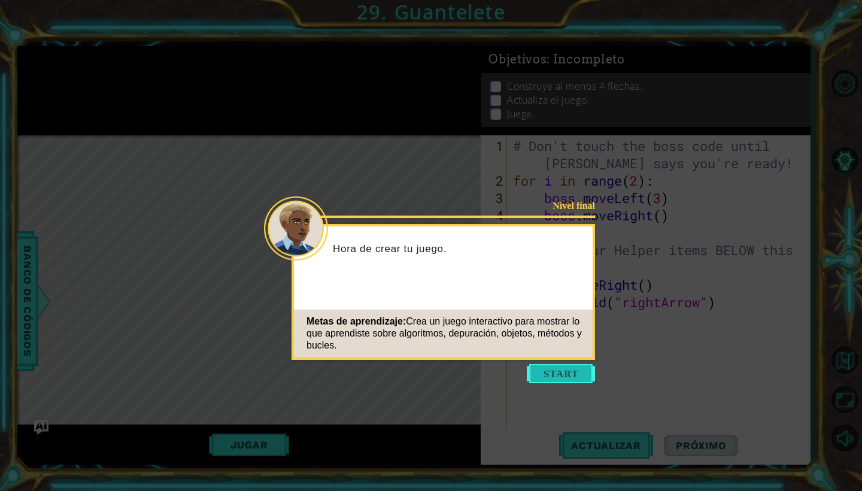
click at [554, 374] on button "Start" at bounding box center [561, 373] width 68 height 19
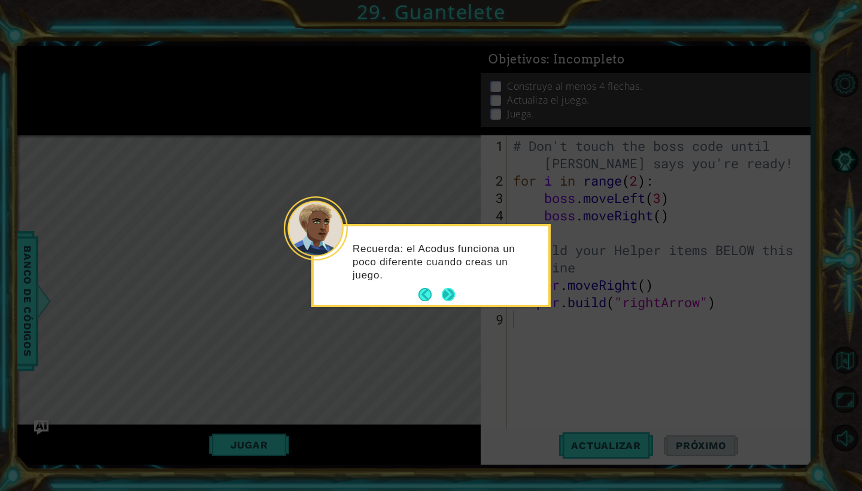
click at [448, 297] on button "Next" at bounding box center [448, 294] width 13 height 13
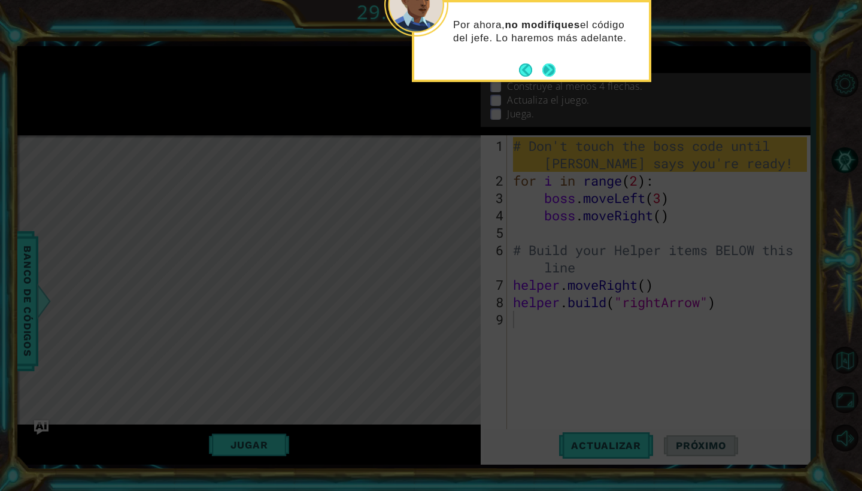
click at [550, 69] on button "Next" at bounding box center [548, 69] width 13 height 13
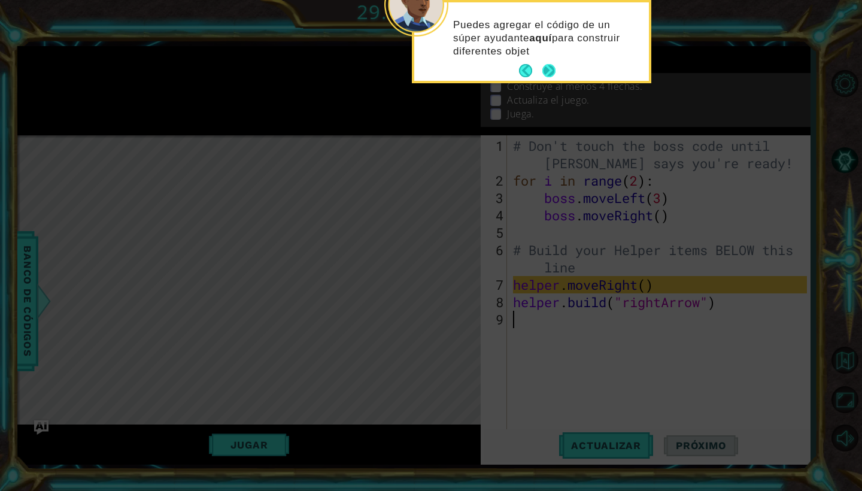
click at [550, 69] on button "Next" at bounding box center [548, 70] width 15 height 15
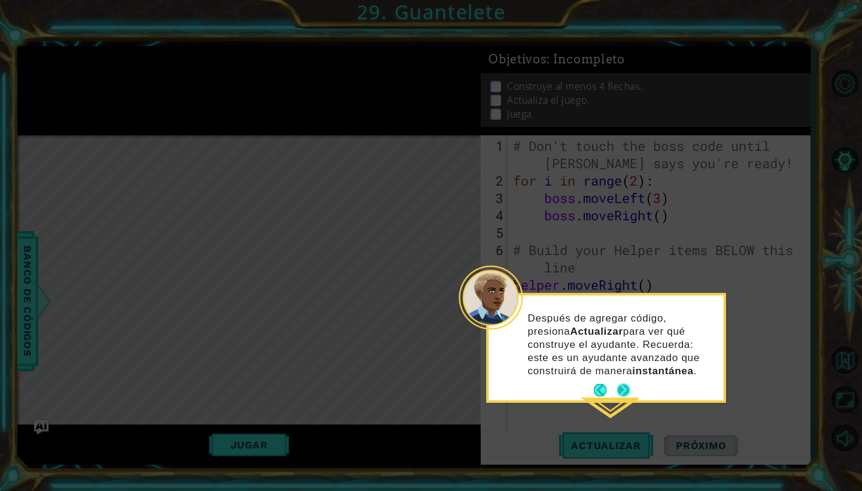
click at [621, 384] on button "Next" at bounding box center [622, 390] width 13 height 13
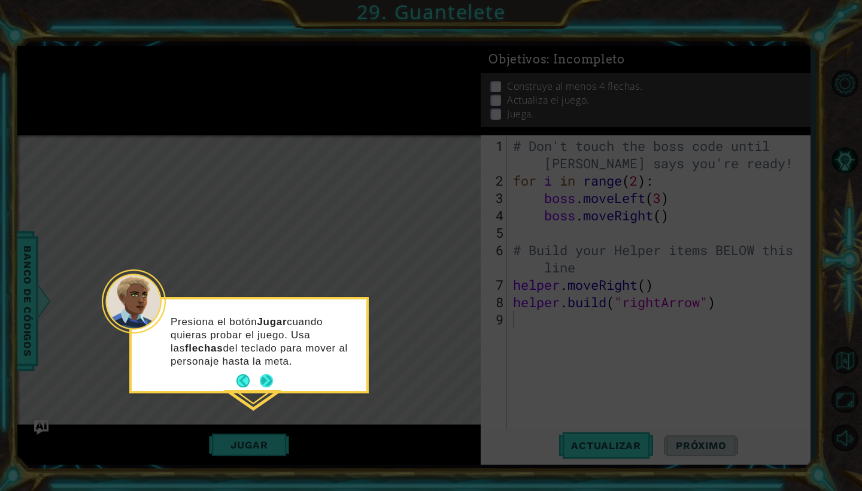
click at [265, 378] on button "Next" at bounding box center [266, 380] width 13 height 13
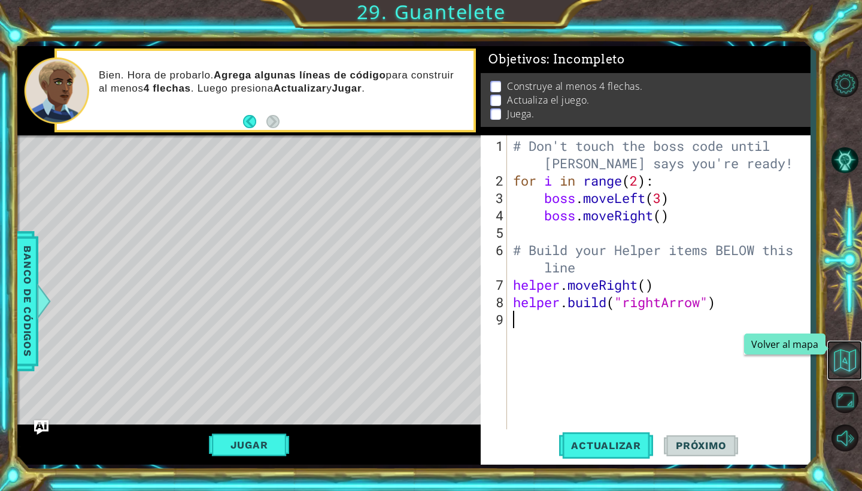
click at [850, 360] on button "Volver al mapa" at bounding box center [844, 359] width 35 height 35
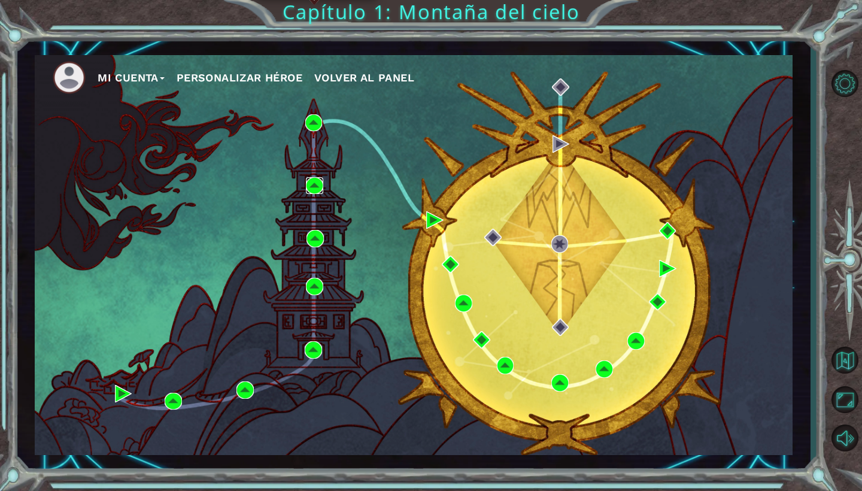
click at [311, 179] on img at bounding box center [314, 185] width 17 height 17
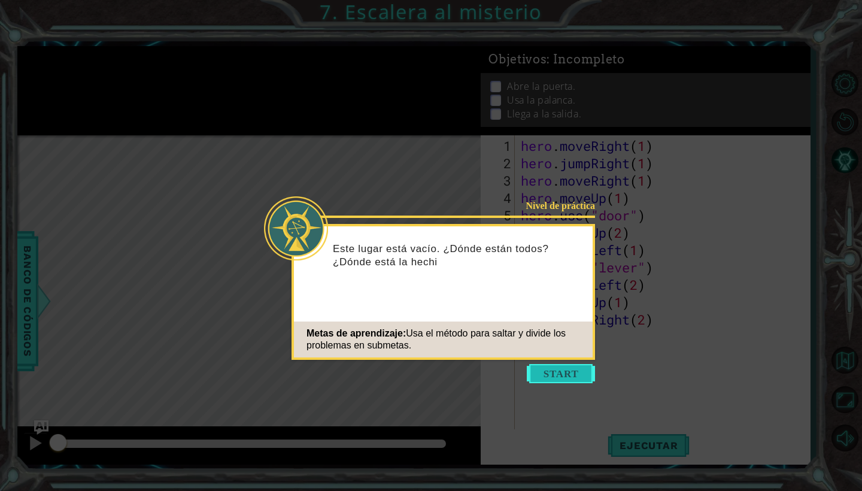
click at [565, 380] on button "Start" at bounding box center [561, 373] width 68 height 19
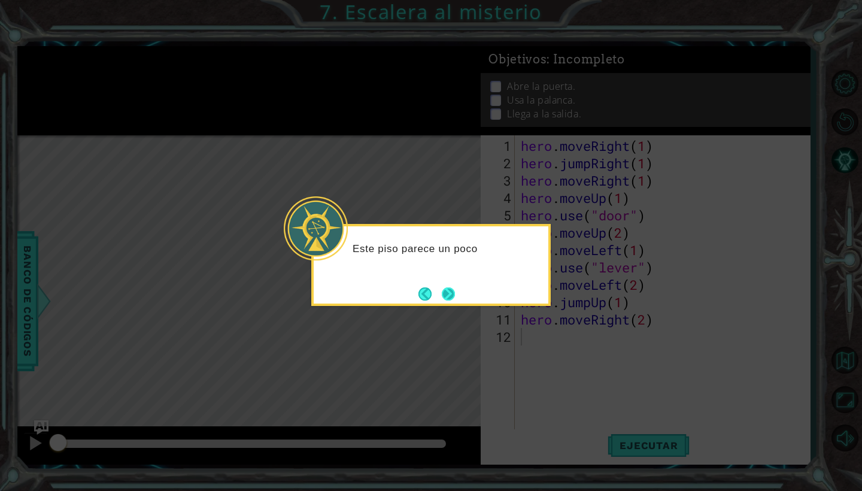
click at [447, 287] on button "Next" at bounding box center [448, 293] width 13 height 13
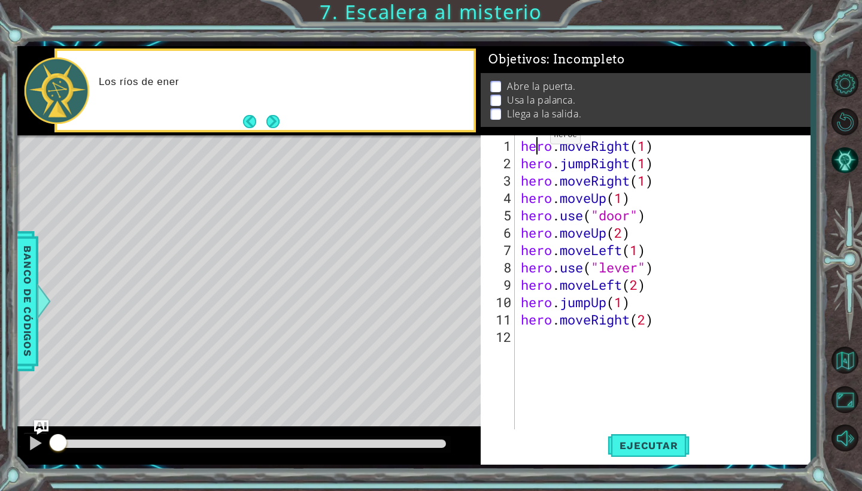
click at [540, 140] on div "hero . moveRight ( 1 ) hero . jumpRight ( 1 ) hero . moveRight ( 1 ) hero . mov…" at bounding box center [665, 302] width 294 height 330
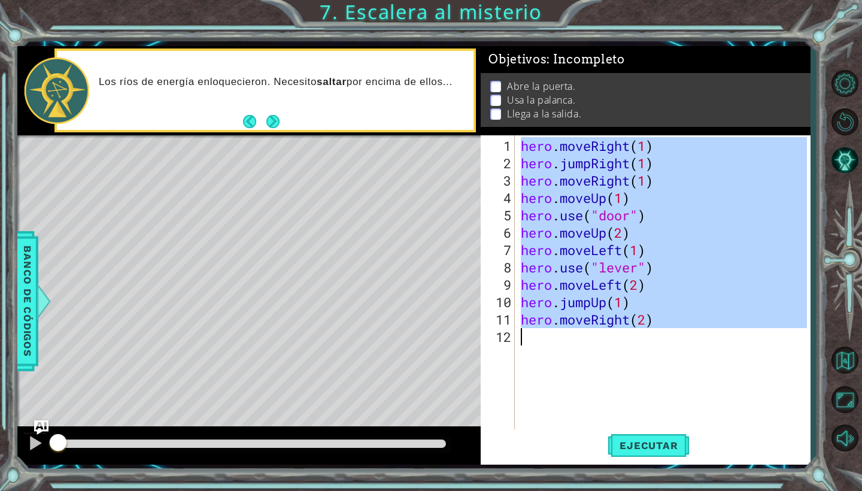
drag, startPoint x: 524, startPoint y: 145, endPoint x: 650, endPoint y: 330, distance: 223.9
click at [650, 330] on div "hero . moveRight ( 1 ) hero . jumpRight ( 1 ) hero . moveRight ( 1 ) hero . mov…" at bounding box center [665, 302] width 294 height 330
type textarea "hero.moveRight(2)"
